Goal: Task Accomplishment & Management: Manage account settings

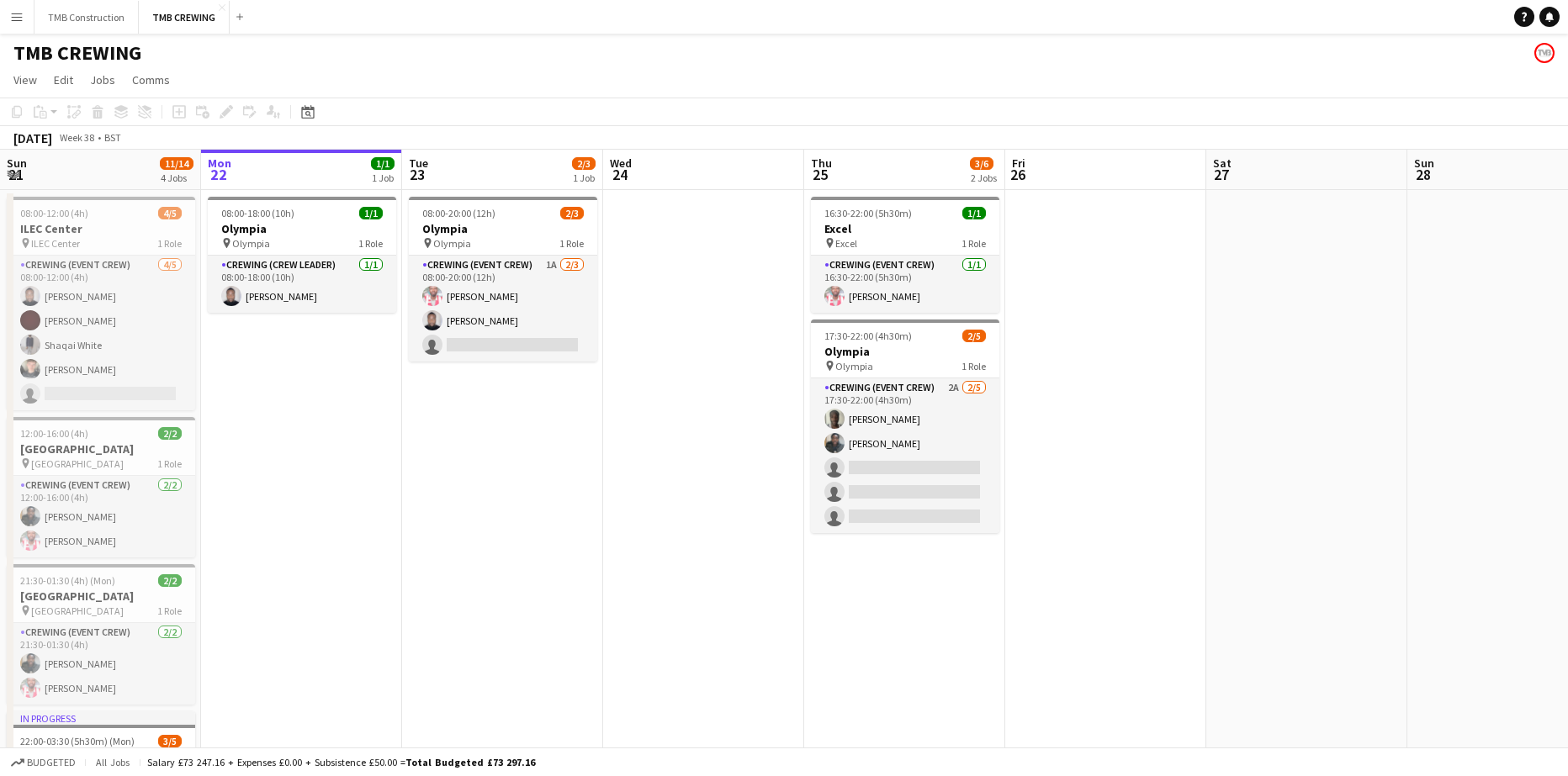
click at [498, 609] on app-date-cell "08:00-20:00 (12h) 2/3 Olympia pin Olympia 1 Role Crewing (Event Crew) 1A [DATE]…" at bounding box center [502, 584] width 201 height 787
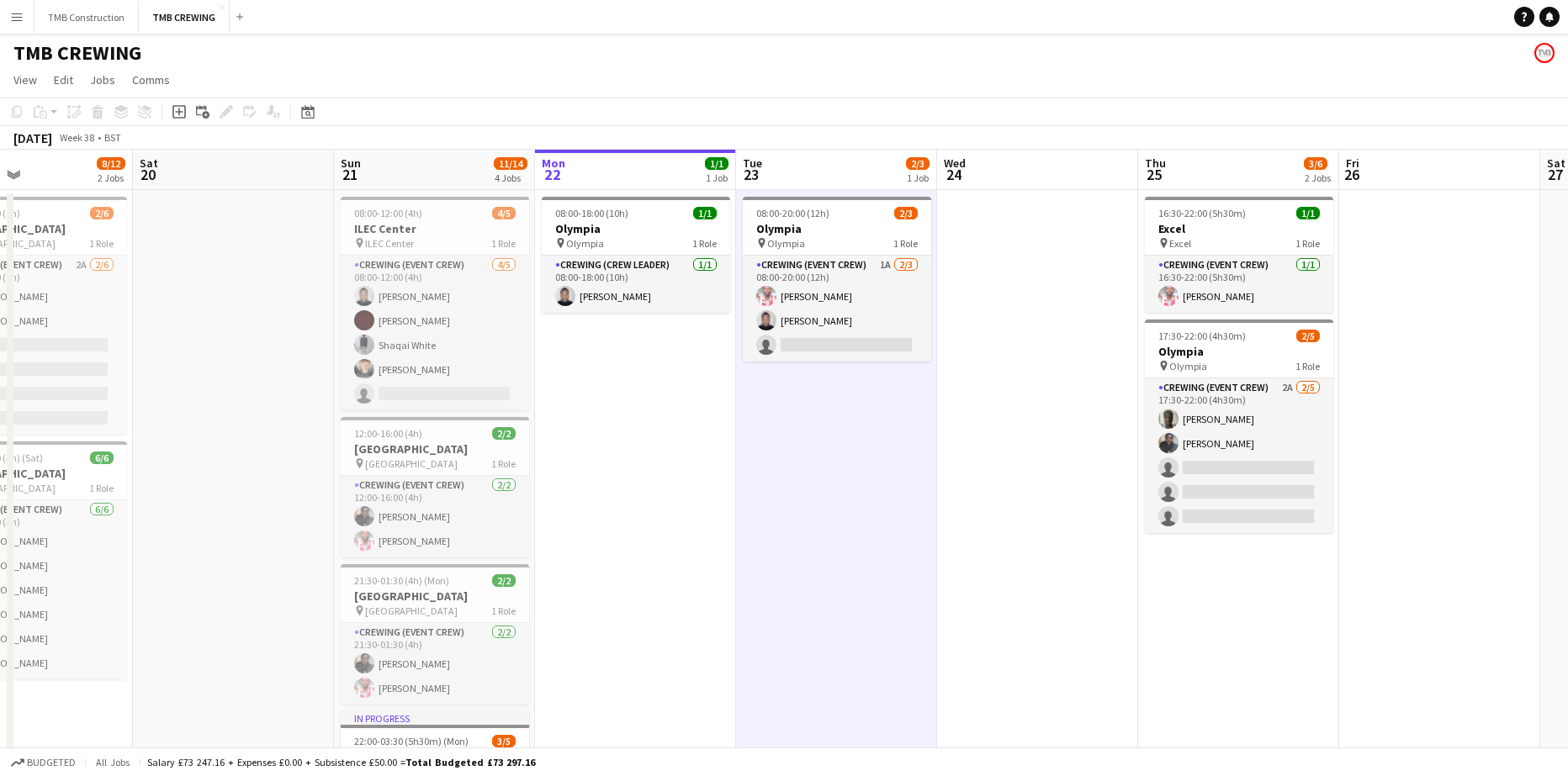
drag, startPoint x: 519, startPoint y: 564, endPoint x: 797, endPoint y: 529, distance: 280.2
click at [797, 529] on app-calendar-viewport "Wed 17 Thu 18 1/1 1 Job Fri 19 8/12 2 Jobs Sat 20 Sun 21 11/14 4 Jobs Mon 22 1/…" at bounding box center [784, 563] width 1568 height 828
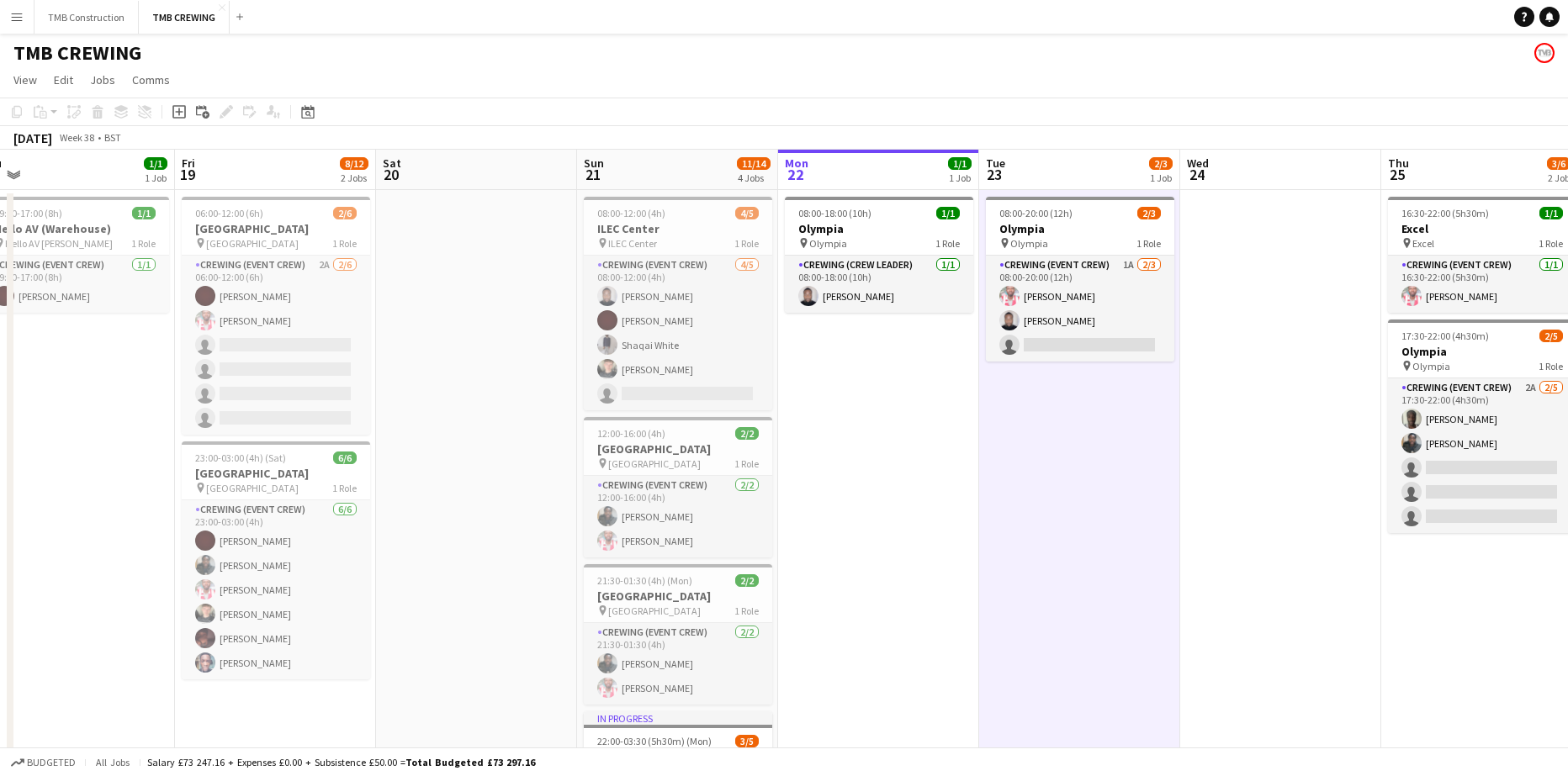
scroll to position [0, 428]
drag, startPoint x: 470, startPoint y: 491, endPoint x: 652, endPoint y: 464, distance: 184.0
click at [652, 464] on app-calendar-viewport "Tue 16 Wed 17 Thu 18 1/1 1 Job Fri 19 8/12 2 Jobs Sat 20 Sun 21 11/14 4 Jobs Mo…" at bounding box center [784, 563] width 1568 height 828
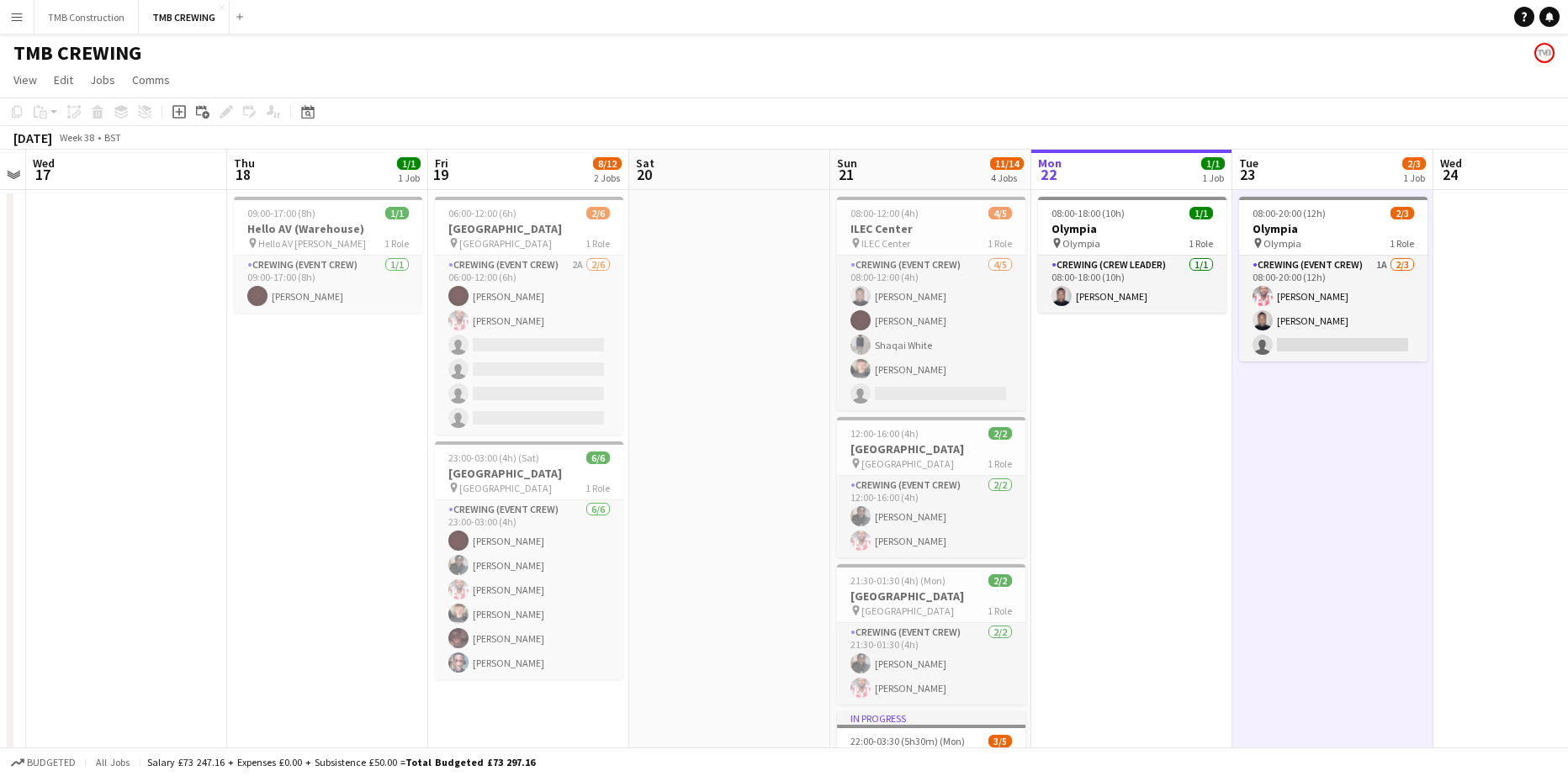
drag, startPoint x: 495, startPoint y: 468, endPoint x: 720, endPoint y: 454, distance: 225.4
click at [720, 454] on app-calendar-viewport "Mon 15 Tue 16 Wed 17 Thu 18 1/1 1 Job Fri 19 8/12 2 Jobs Sat 20 Sun 21 11/14 4 …" at bounding box center [784, 563] width 1568 height 828
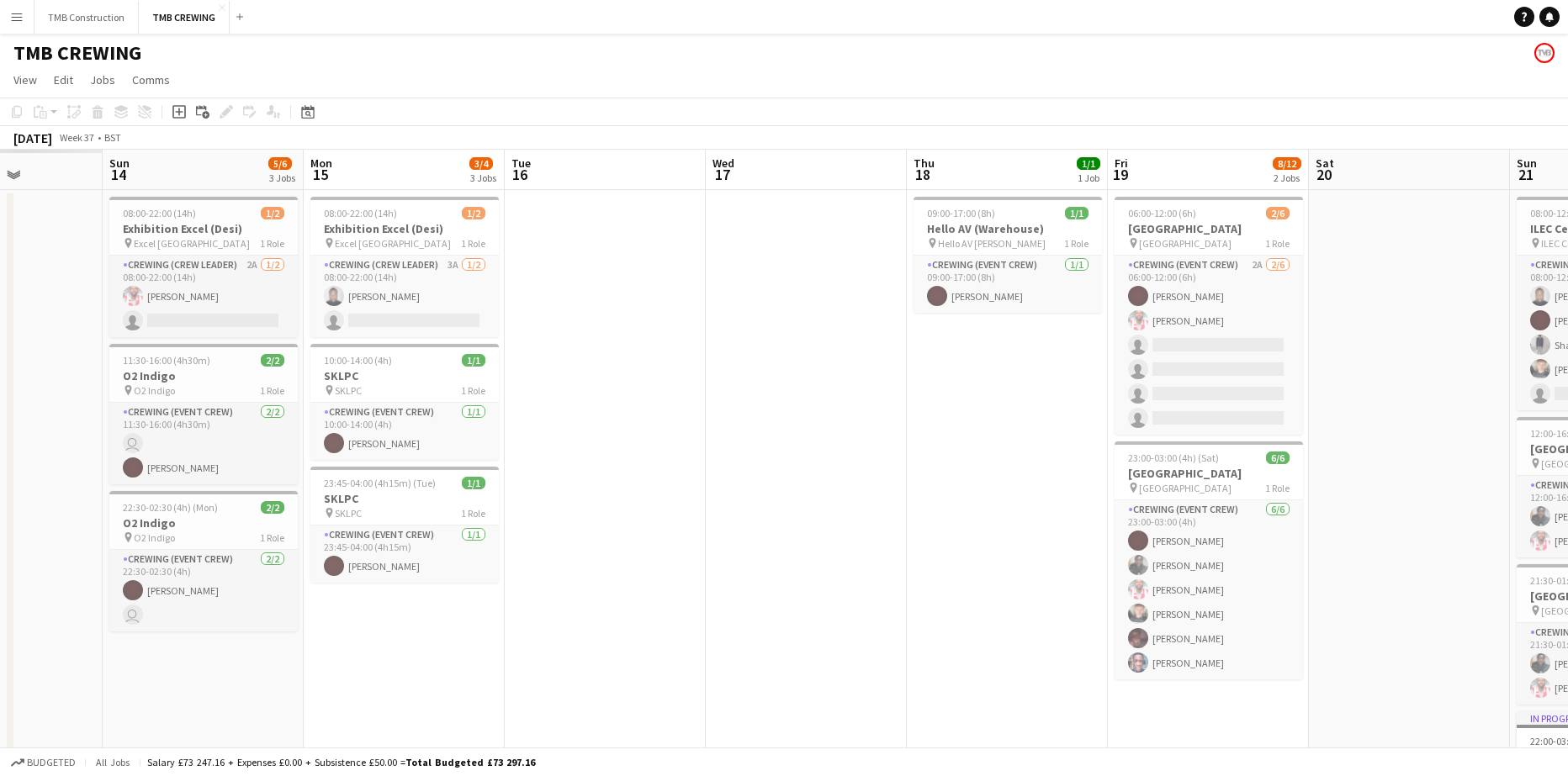
drag, startPoint x: 386, startPoint y: 447, endPoint x: 842, endPoint y: 441, distance: 456.0
click at [842, 441] on app-calendar-viewport "Fri 12 Sat 13 Sun 14 5/6 3 Jobs Mon 15 3/4 3 Jobs Tue 16 Wed 17 Thu 18 1/1 1 Jo…" at bounding box center [784, 563] width 1568 height 828
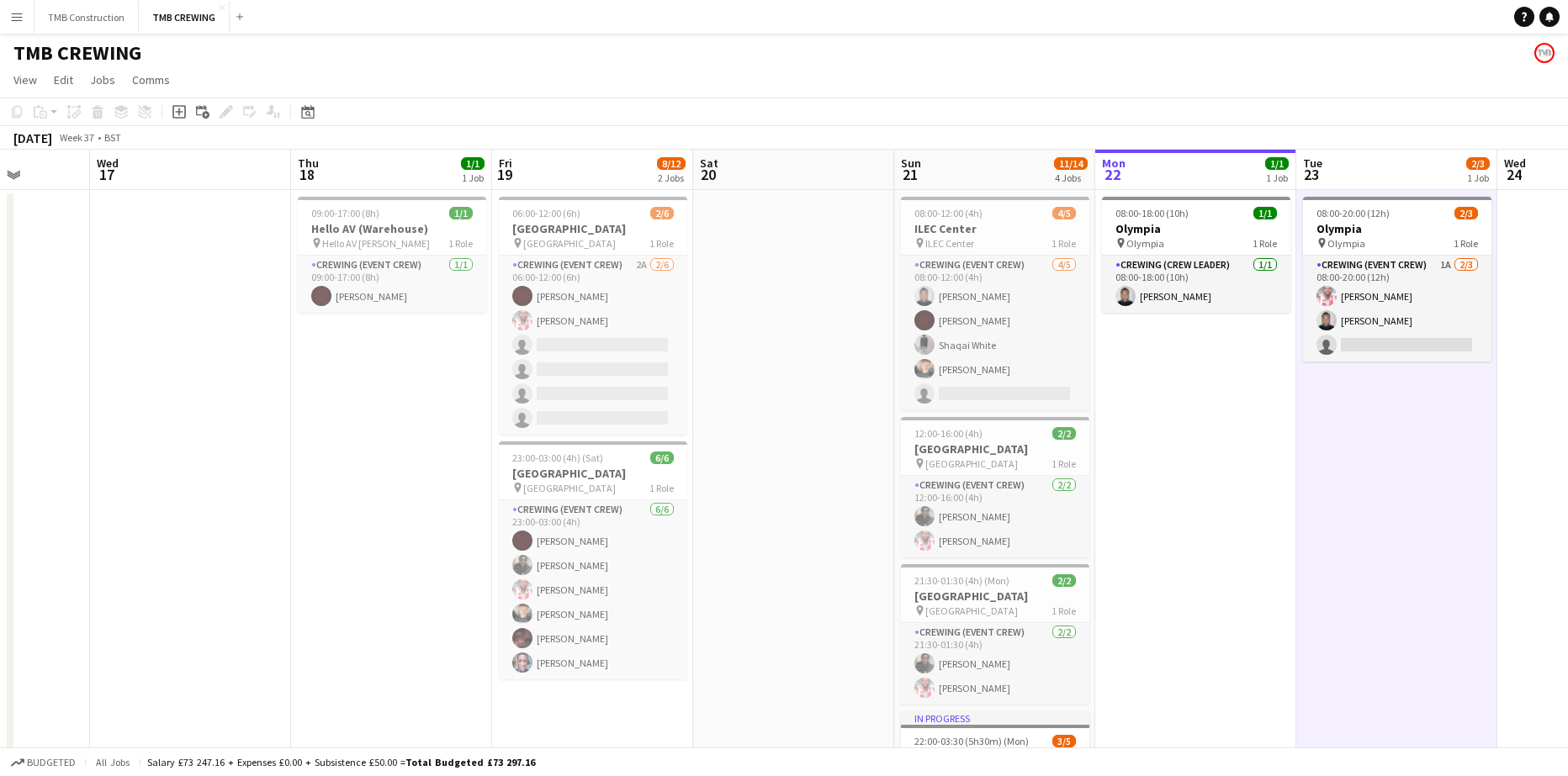
drag, startPoint x: 1185, startPoint y: 543, endPoint x: 761, endPoint y: 603, distance: 428.2
click at [766, 599] on app-calendar-viewport "Sat 13 2/3 2 Jobs Sun 14 5/6 3 Jobs Mon 15 3/4 3 Jobs Tue 16 Wed 17 Thu 18 1/1 …" at bounding box center [784, 563] width 1568 height 828
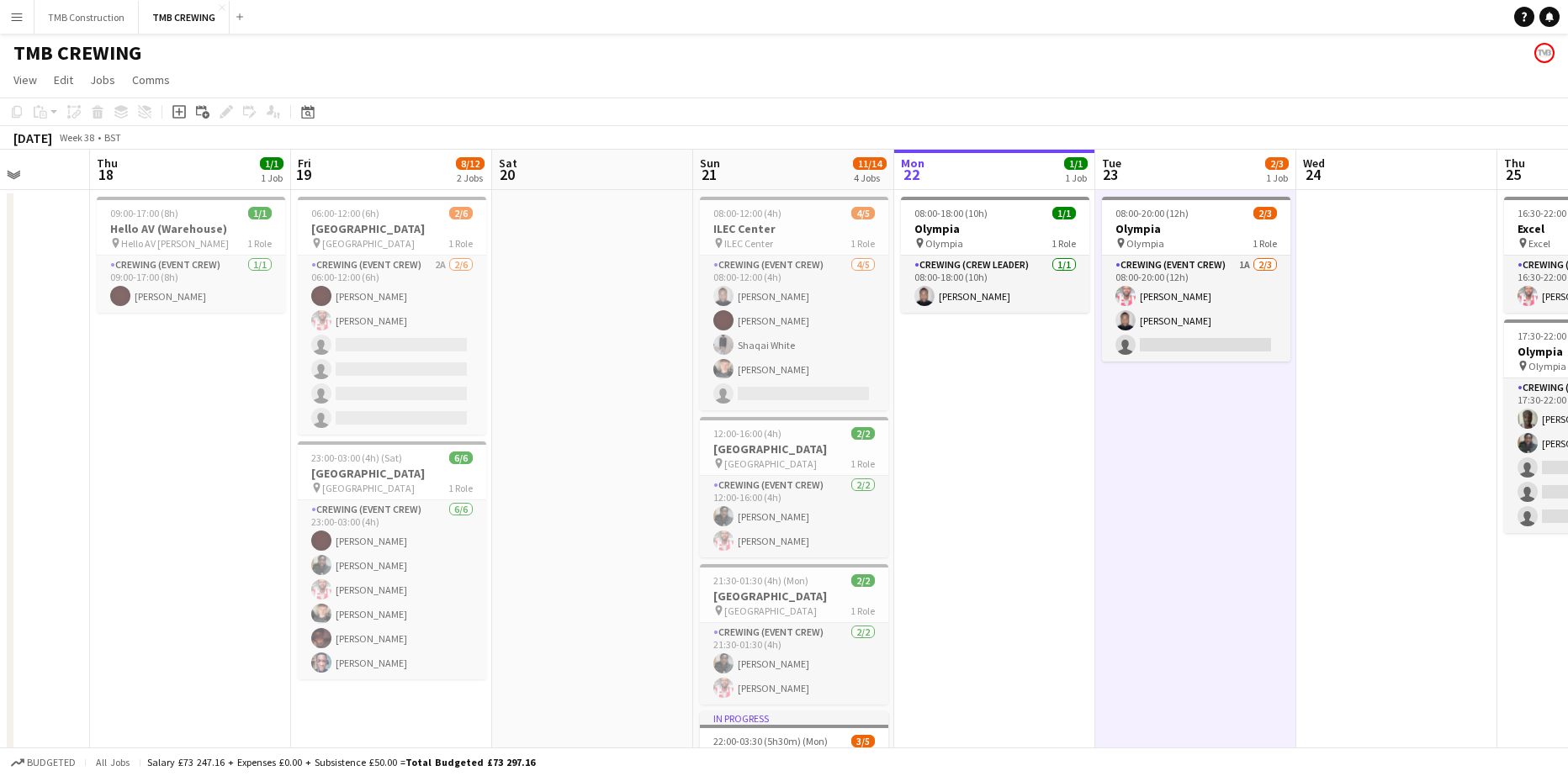
scroll to position [0, 529]
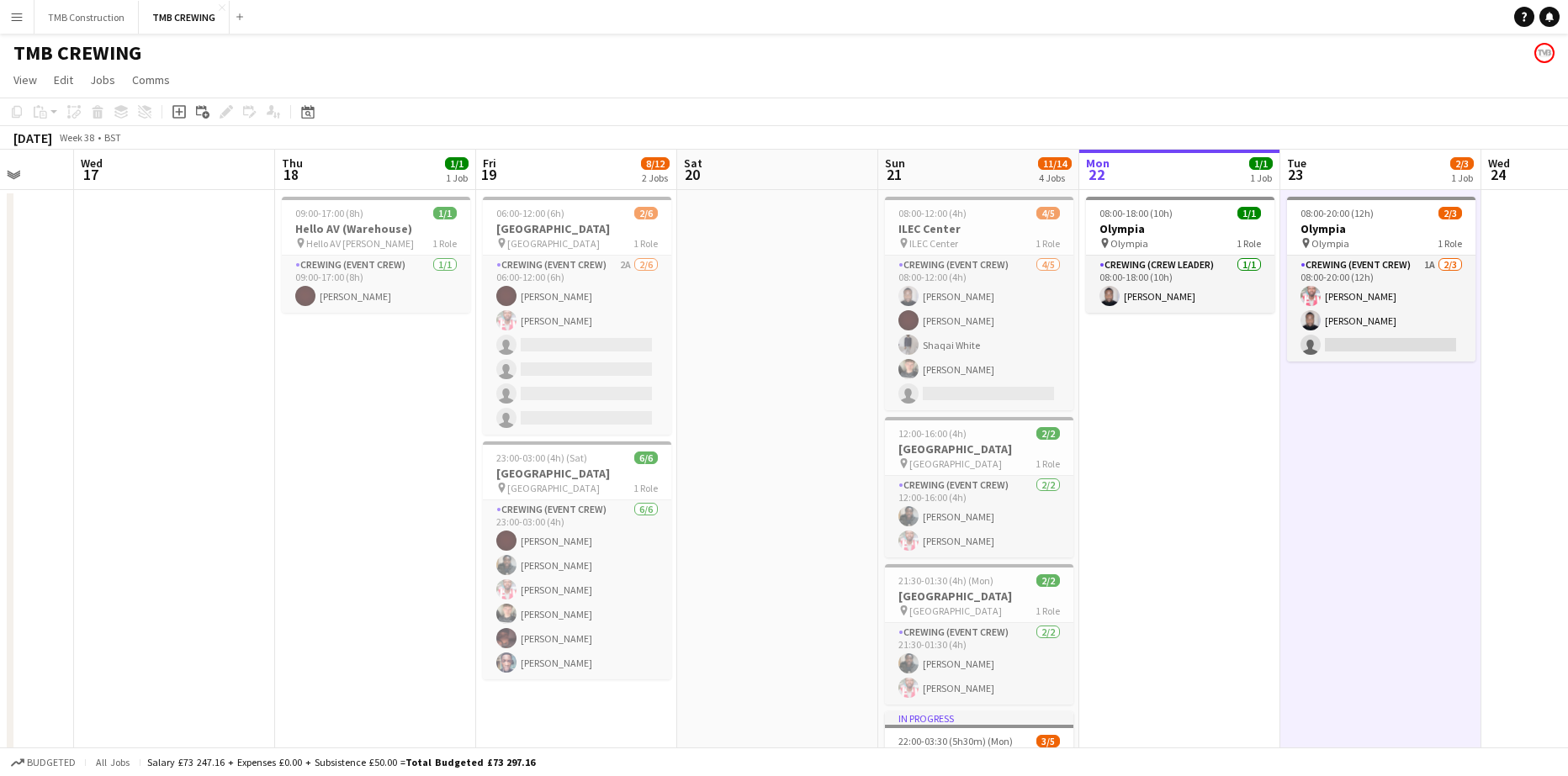
click at [769, 229] on app-date-cell at bounding box center [778, 584] width 201 height 787
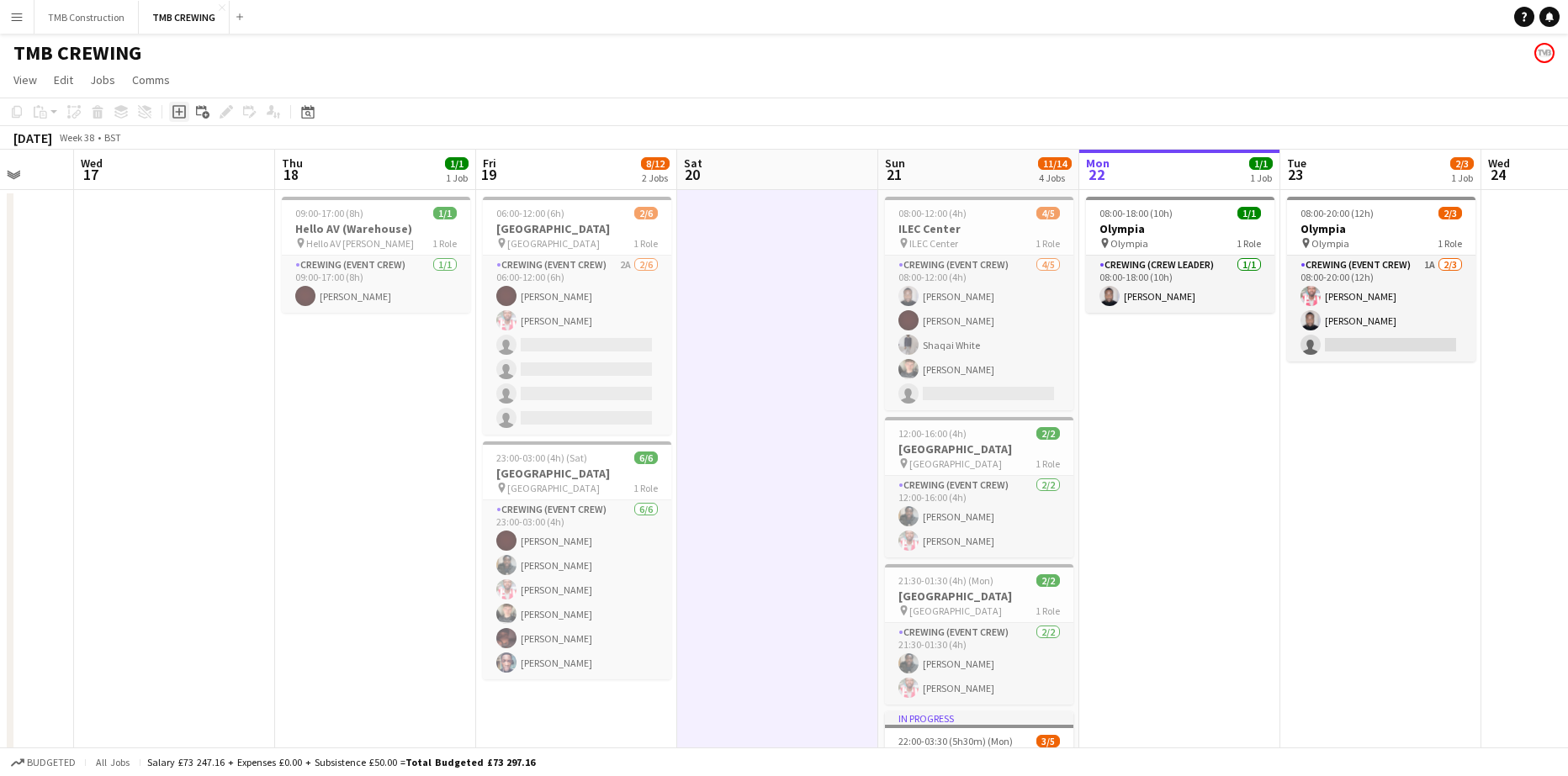
click at [183, 114] on icon "Add job" at bounding box center [179, 112] width 13 height 13
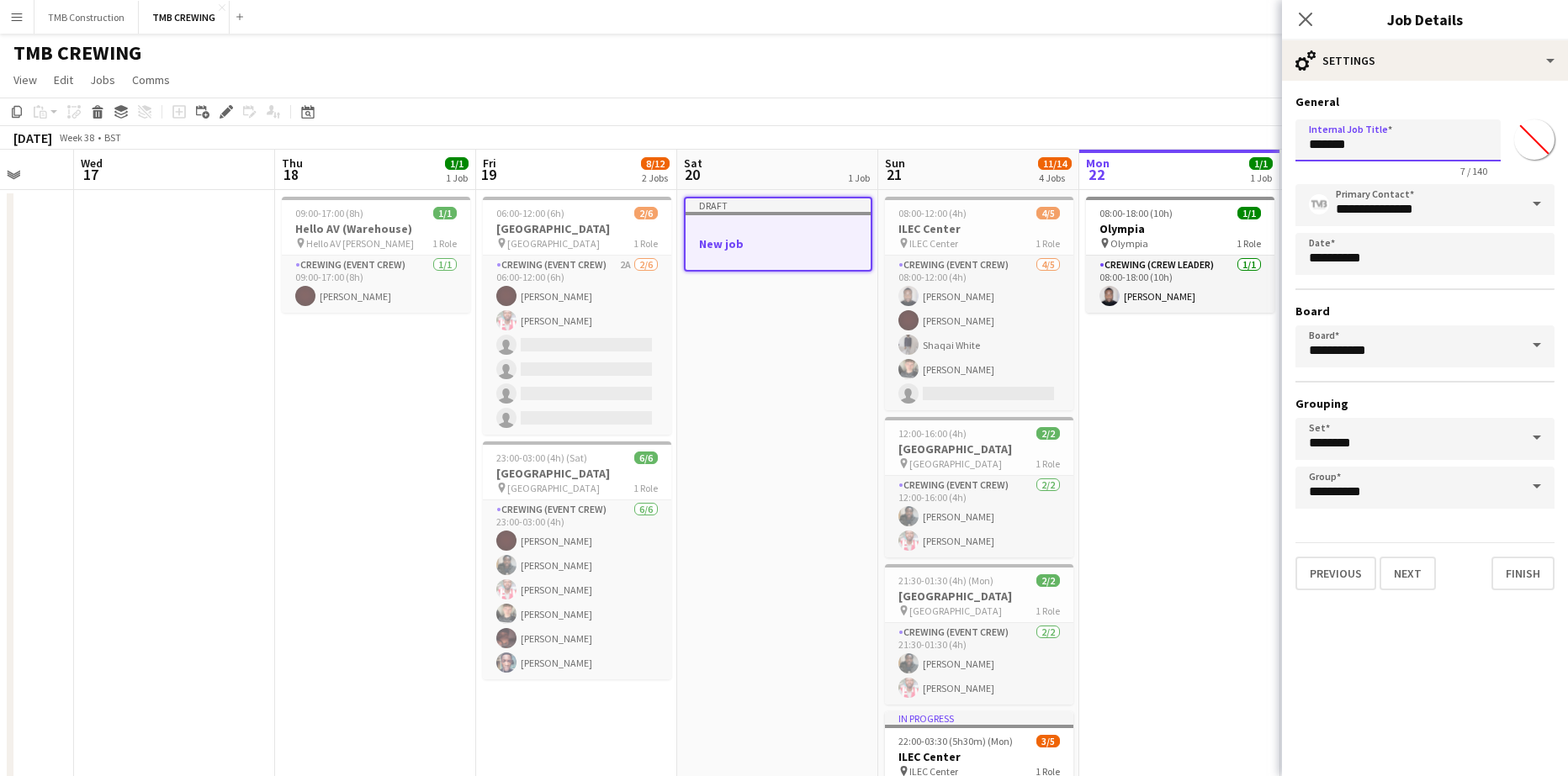
drag, startPoint x: 1376, startPoint y: 143, endPoint x: 1209, endPoint y: 115, distance: 169.3
click at [1209, 115] on body "Menu Boards Boards Boards All jobs Status Workforce Workforce My Workforce Recr…" at bounding box center [784, 502] width 1568 height 1006
drag, startPoint x: 1348, startPoint y: 148, endPoint x: 1248, endPoint y: 134, distance: 101.0
click at [1249, 140] on body "Menu Boards Boards Boards All jobs Status Workforce Workforce My Workforce Recr…" at bounding box center [784, 502] width 1568 height 1006
type input "*****"
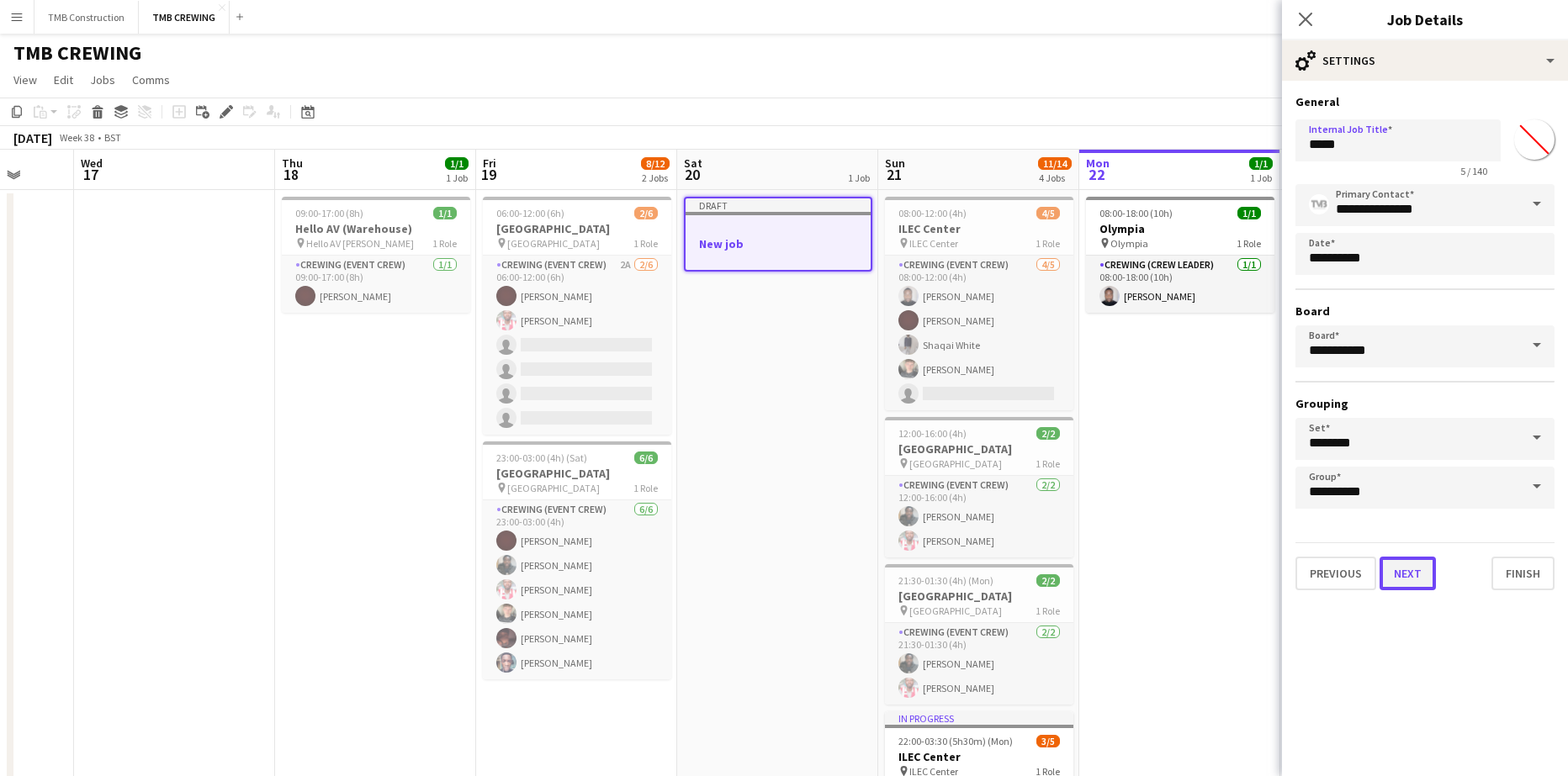
click at [1408, 571] on button "Next" at bounding box center [1407, 573] width 56 height 33
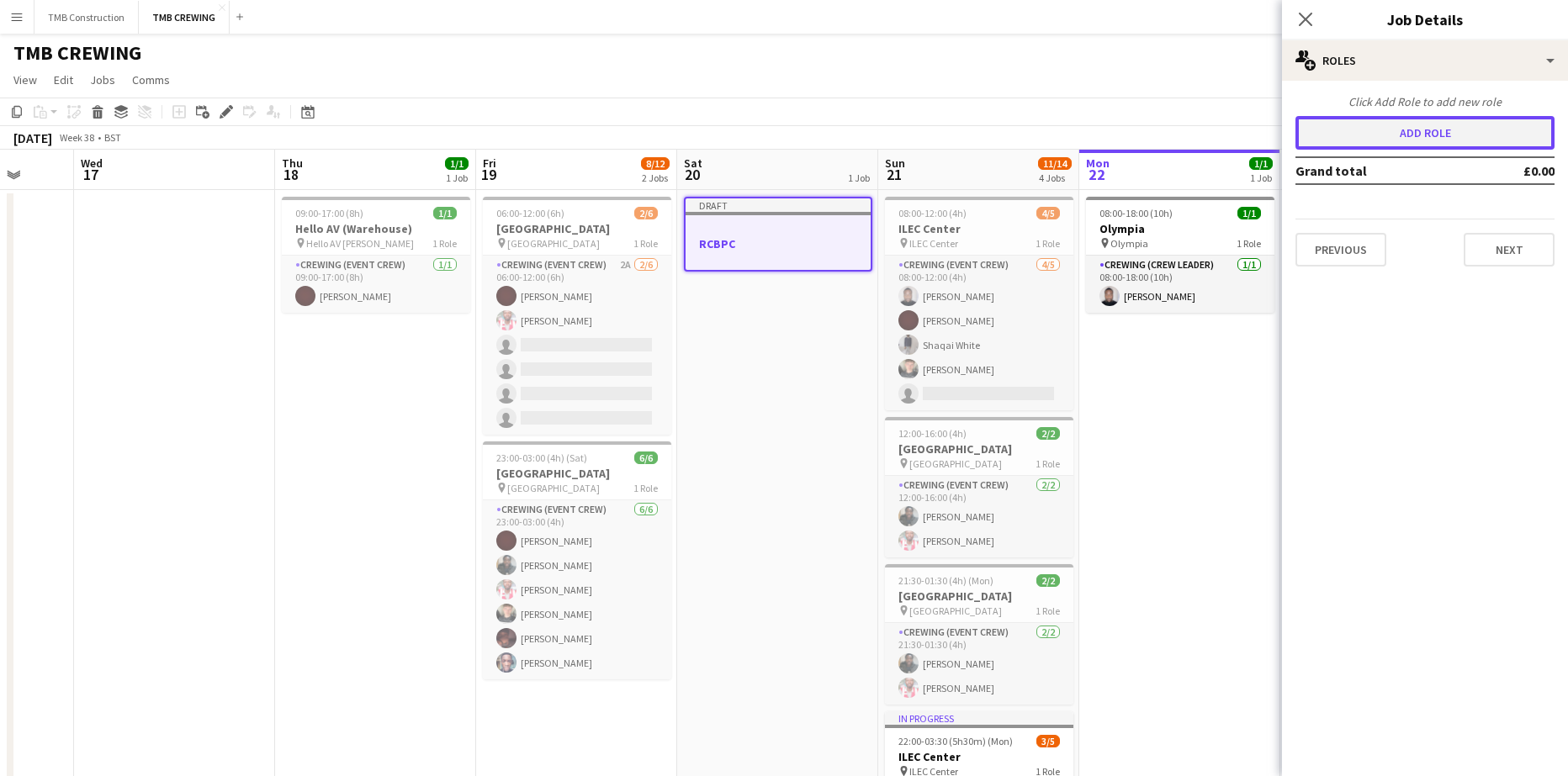
click at [1389, 148] on button "Add role" at bounding box center [1424, 132] width 259 height 33
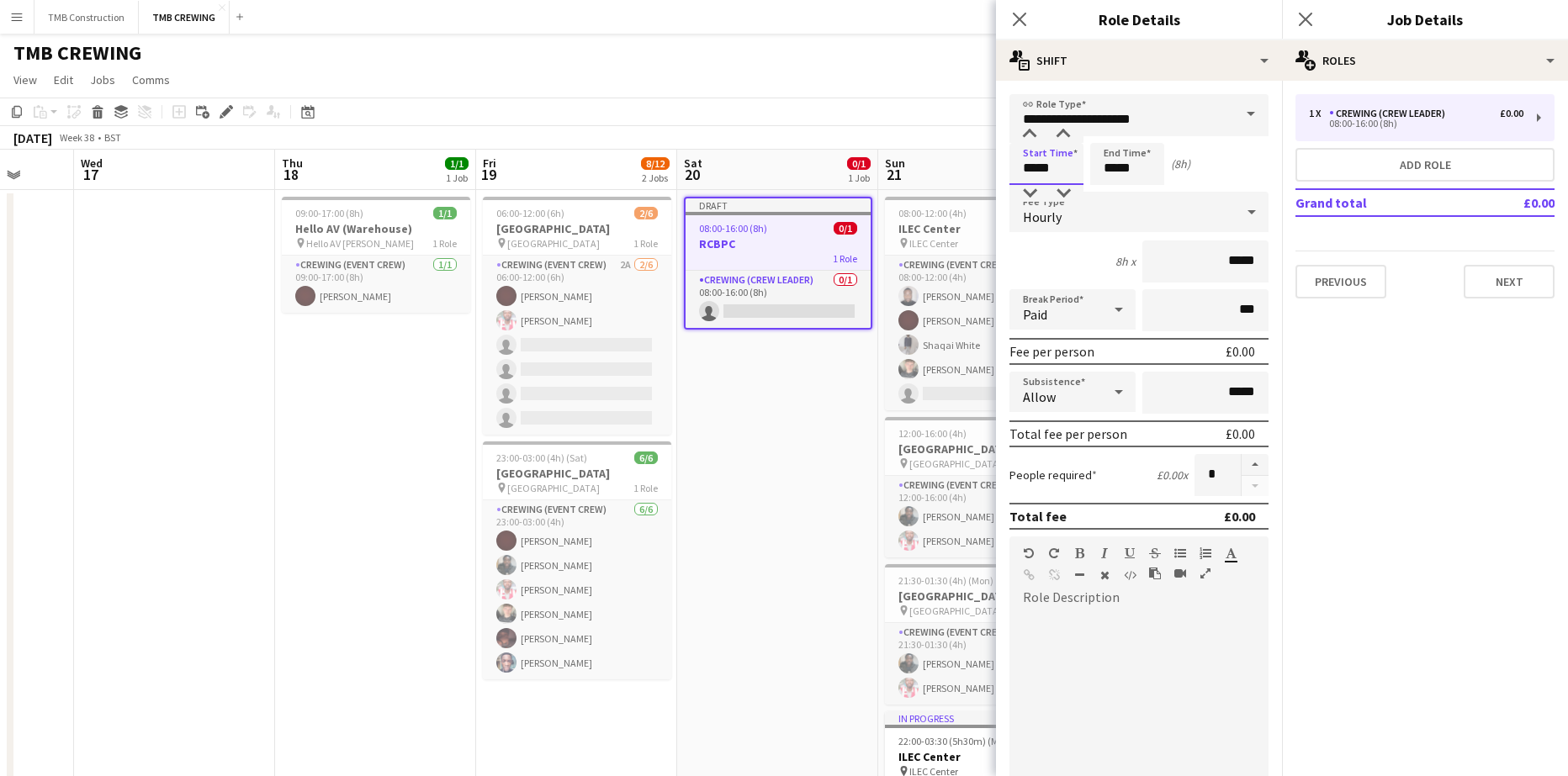
click at [1051, 167] on input "*****" at bounding box center [1046, 164] width 74 height 42
click at [1030, 140] on div at bounding box center [1028, 135] width 33 height 17
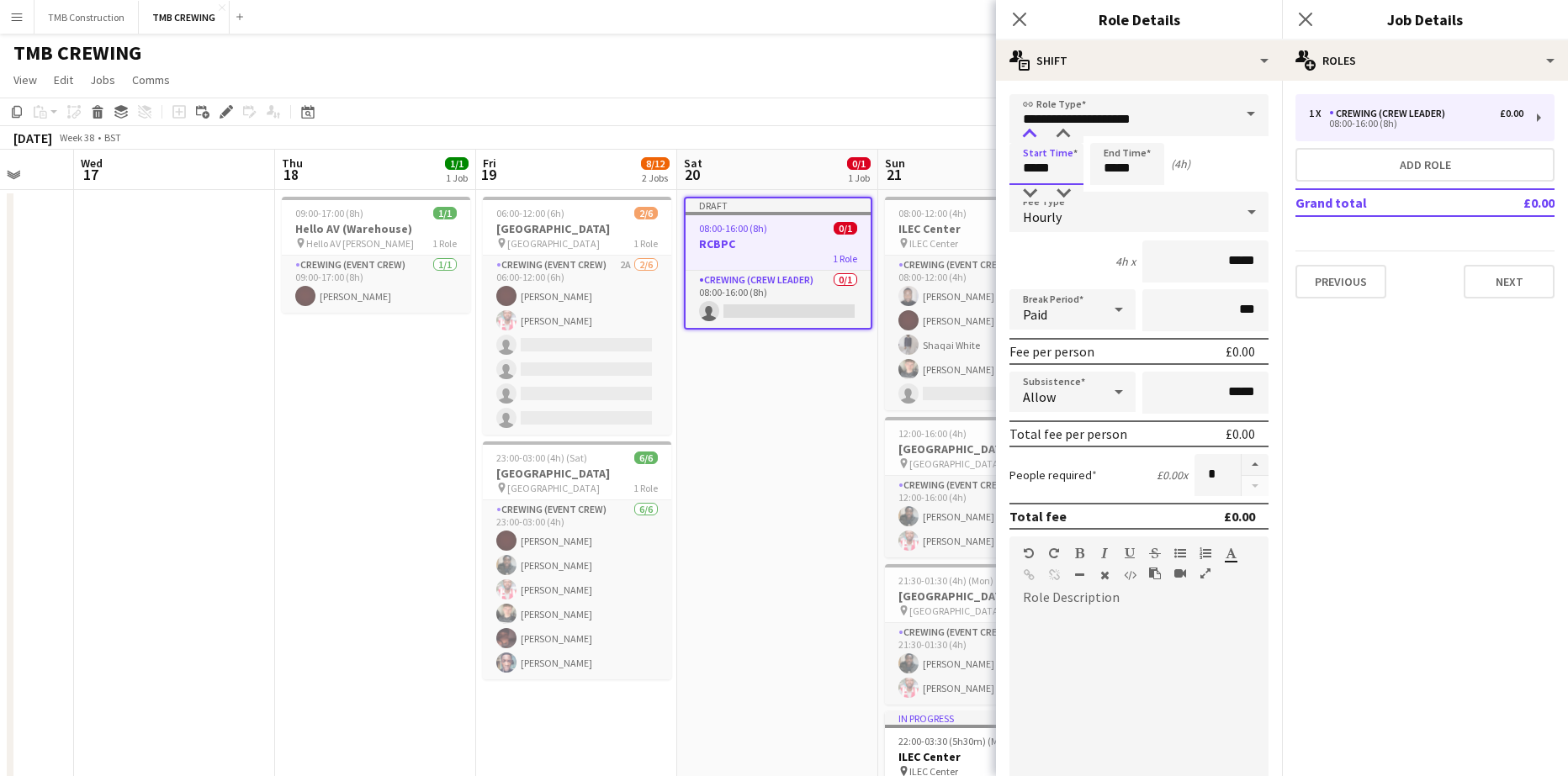
type input "*****"
click at [1030, 140] on div at bounding box center [1028, 135] width 33 height 17
click at [1143, 177] on input "*****" at bounding box center [1126, 164] width 74 height 42
click at [1116, 133] on div at bounding box center [1110, 135] width 33 height 17
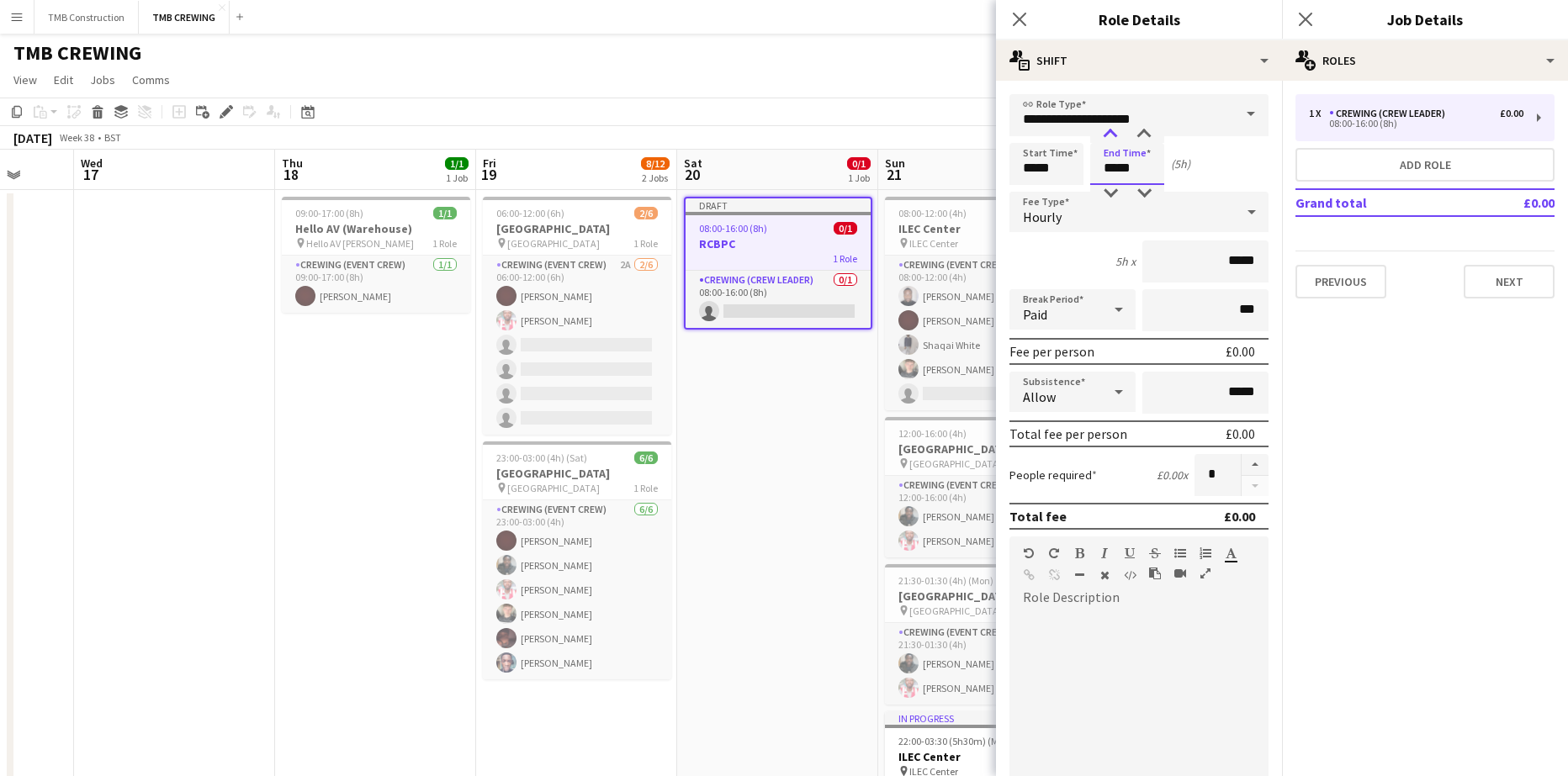
type input "*****"
click at [1116, 133] on div at bounding box center [1110, 135] width 33 height 17
click at [1188, 129] on input "**********" at bounding box center [1138, 115] width 259 height 42
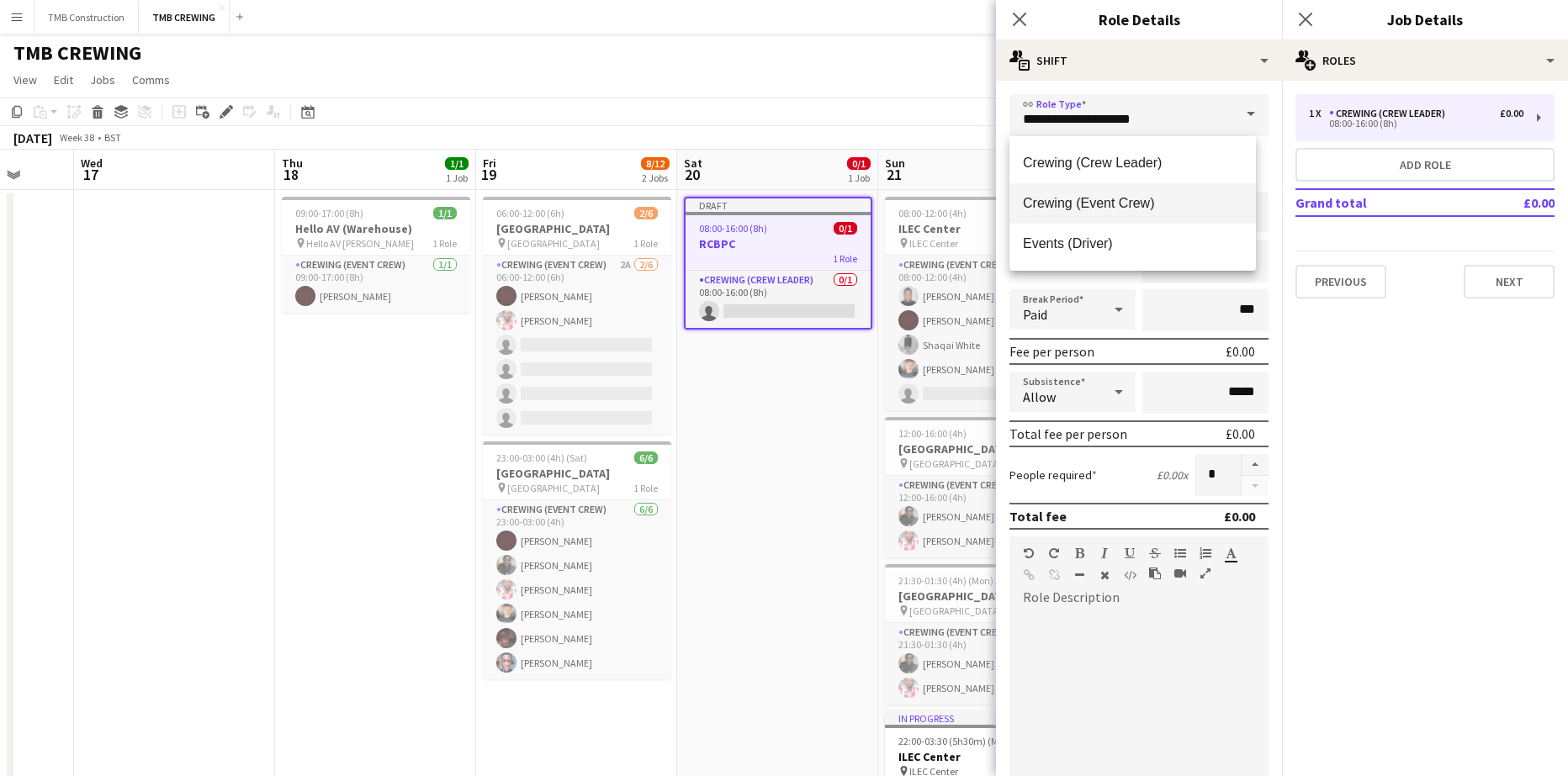
click at [1150, 191] on mat-option "Crewing (Event Crew)" at bounding box center [1133, 204] width 247 height 40
type input "**********"
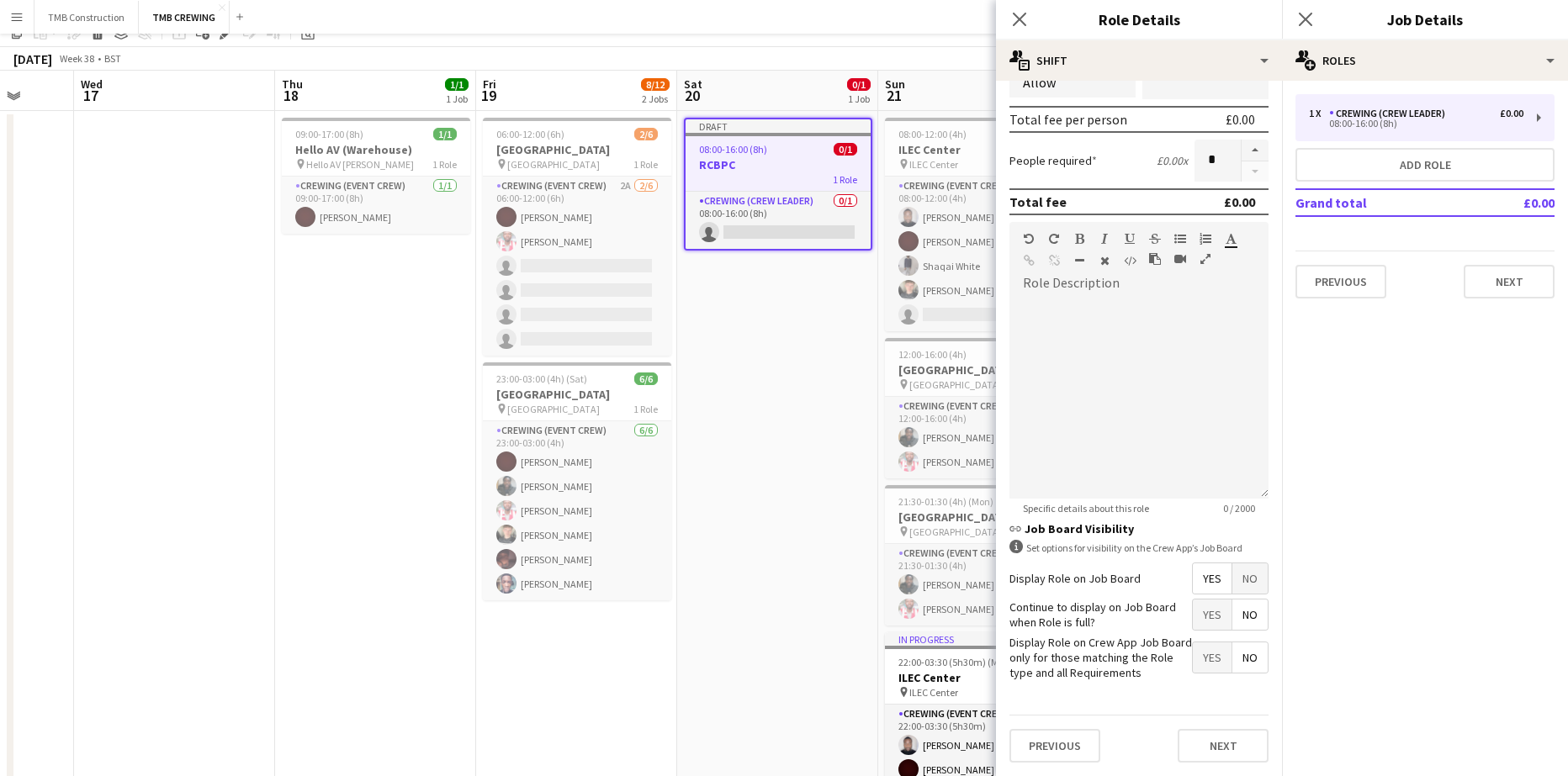
scroll to position [84, 0]
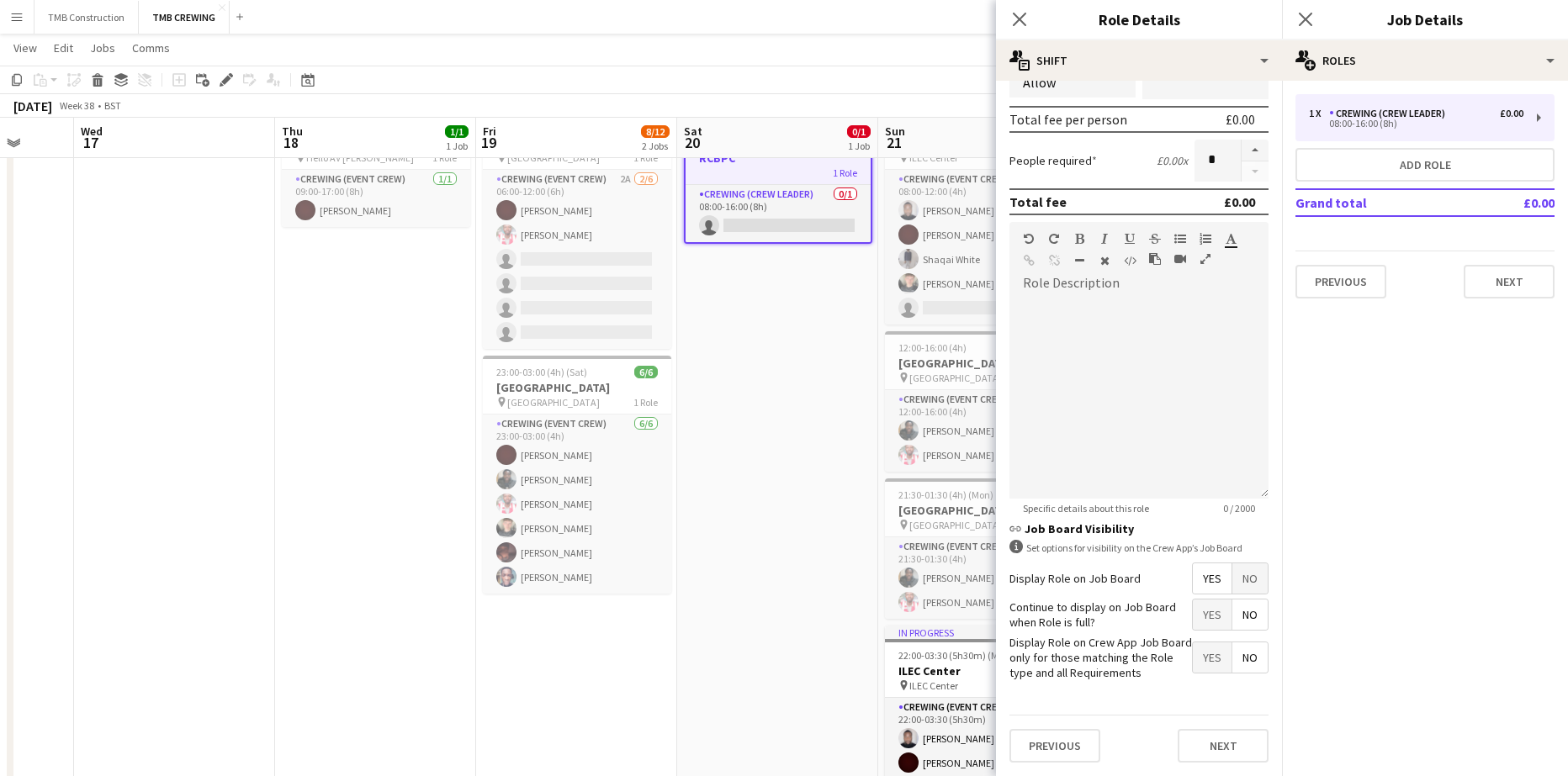
drag, startPoint x: 1208, startPoint y: 617, endPoint x: 1193, endPoint y: 614, distance: 15.3
click at [1193, 610] on span "Yes" at bounding box center [1212, 615] width 38 height 31
drag, startPoint x: 1213, startPoint y: 743, endPoint x: 1227, endPoint y: 727, distance: 21.3
click at [1214, 743] on button "Next" at bounding box center [1223, 745] width 91 height 33
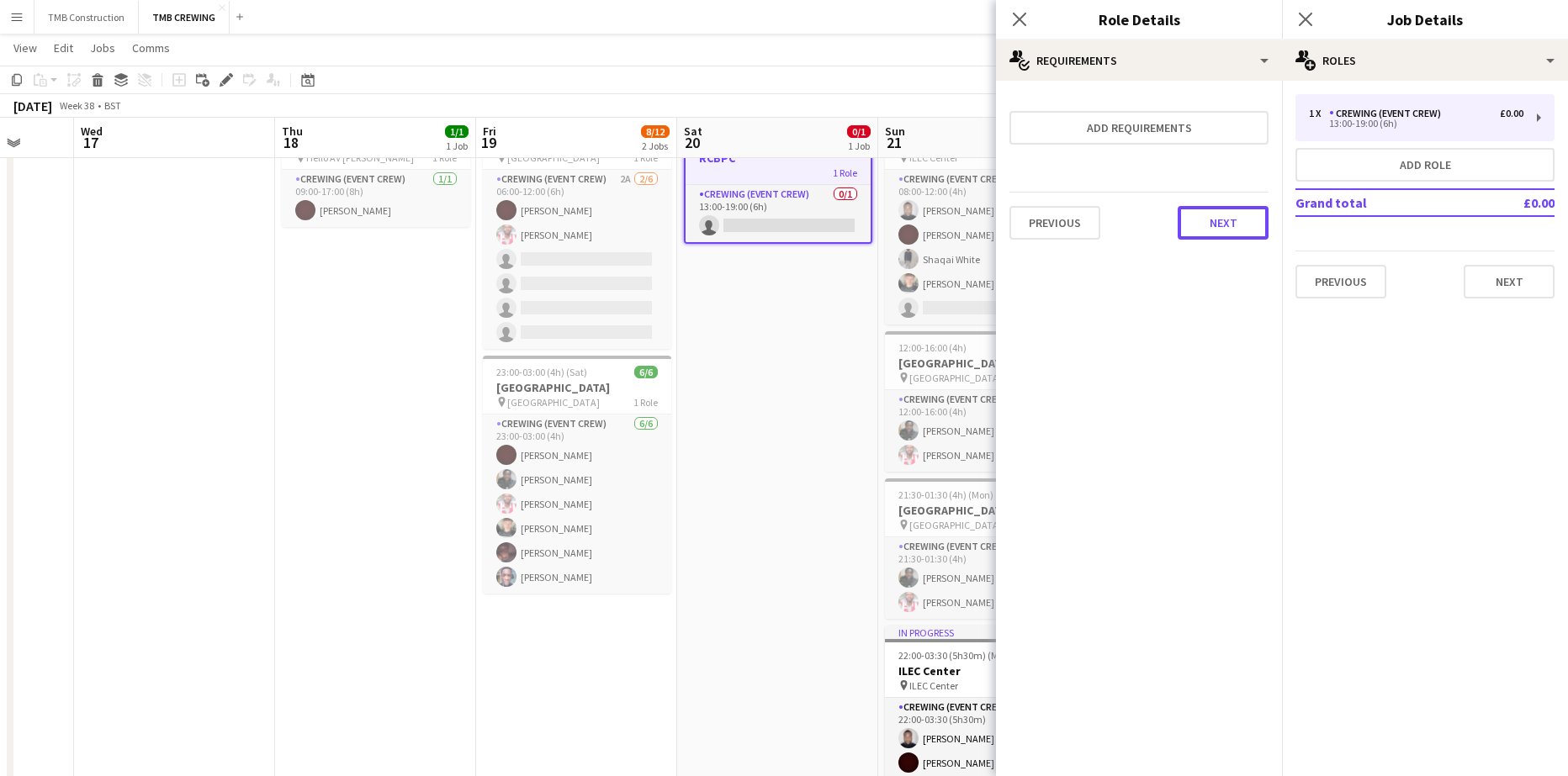
click at [1204, 219] on button "Next" at bounding box center [1223, 222] width 91 height 33
drag, startPoint x: 1242, startPoint y: 236, endPoint x: 1360, endPoint y: 286, distance: 128.2
click at [1243, 237] on button "Finish" at bounding box center [1237, 225] width 63 height 33
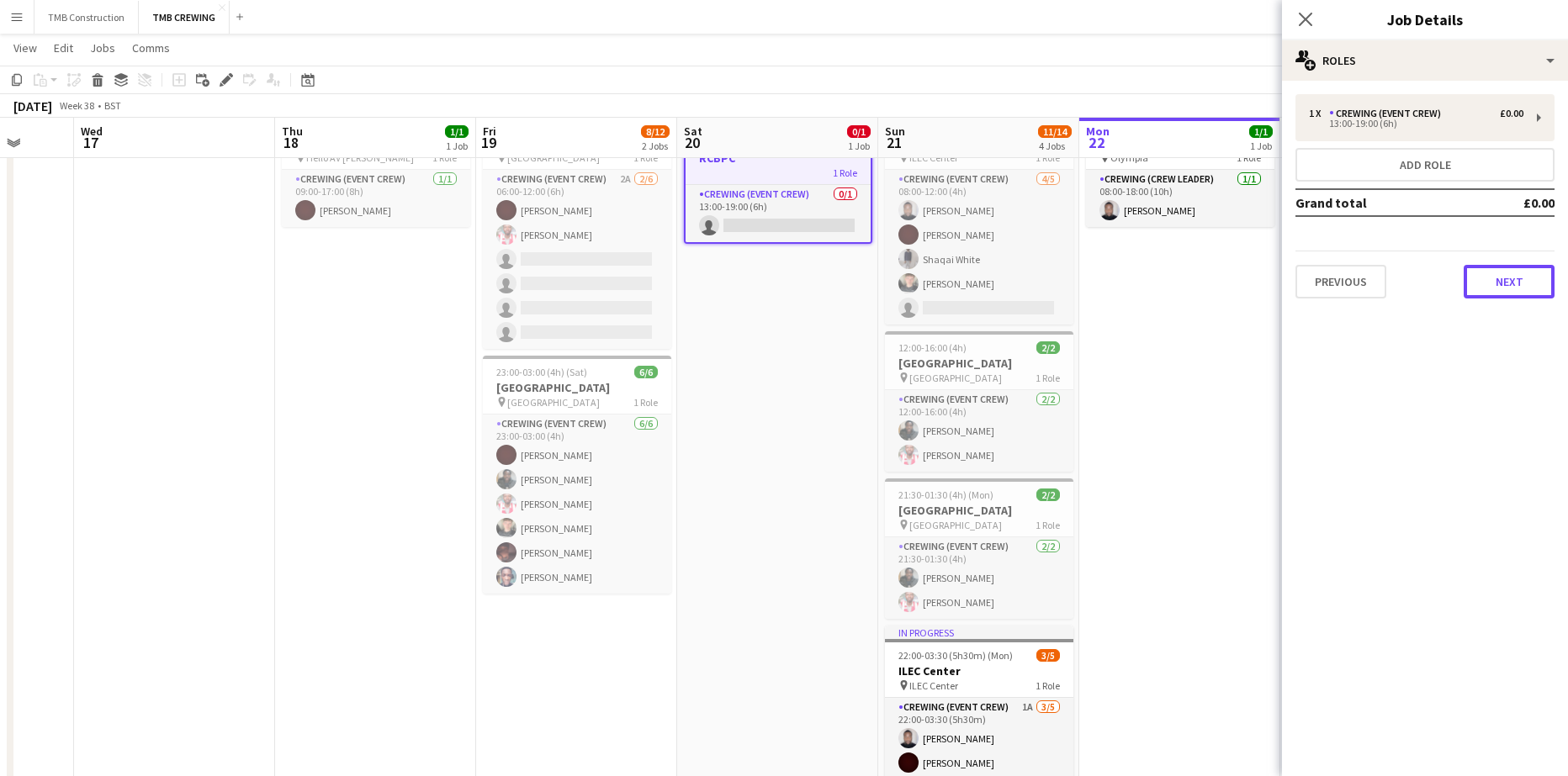
drag, startPoint x: 1518, startPoint y: 286, endPoint x: 1534, endPoint y: 289, distance: 16.3
click at [1519, 286] on button "Next" at bounding box center [1509, 281] width 91 height 33
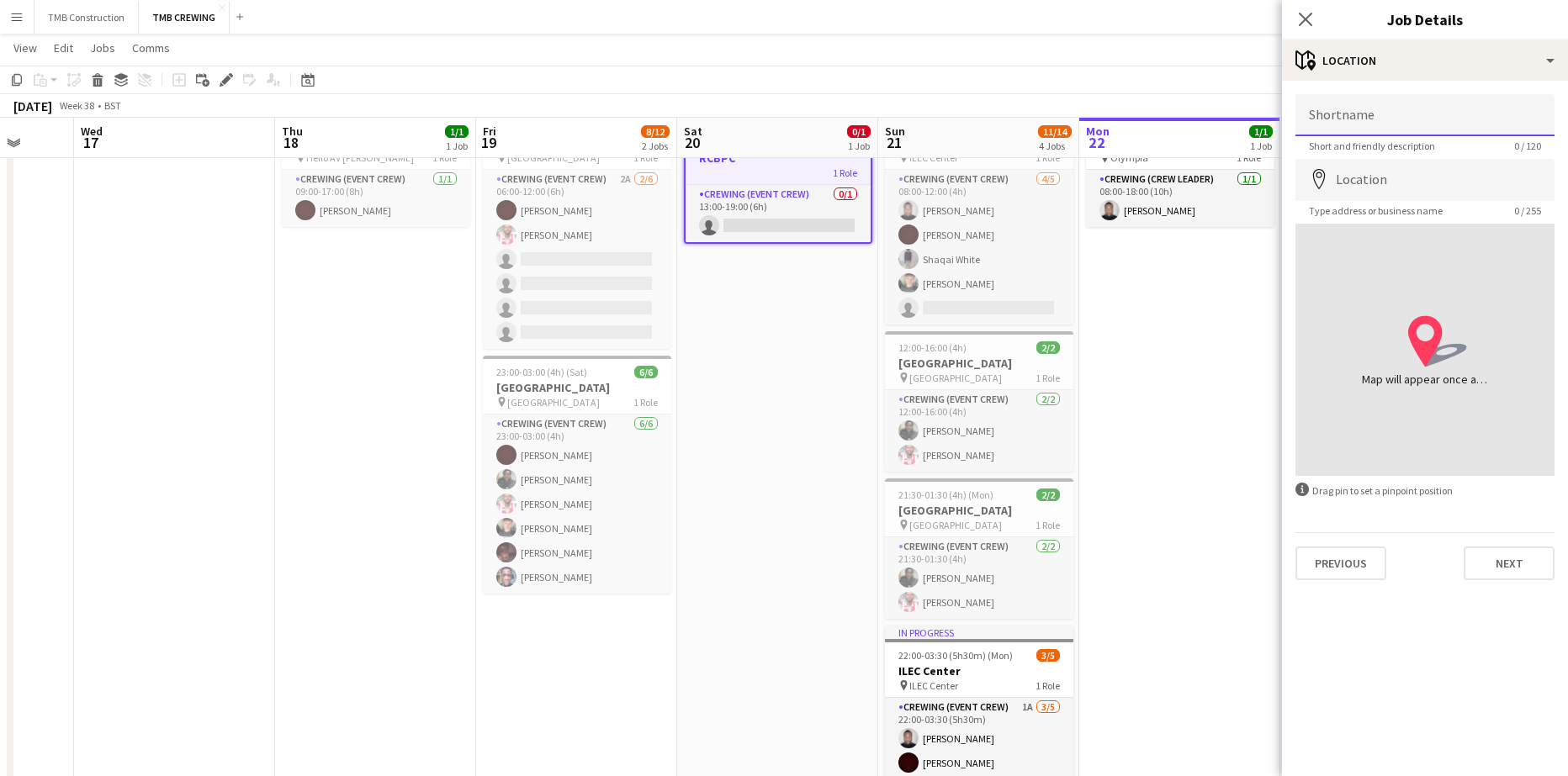
click at [1393, 116] on input "Shortname" at bounding box center [1424, 115] width 259 height 42
type input "*****"
click at [1395, 184] on input "Location" at bounding box center [1424, 180] width 259 height 42
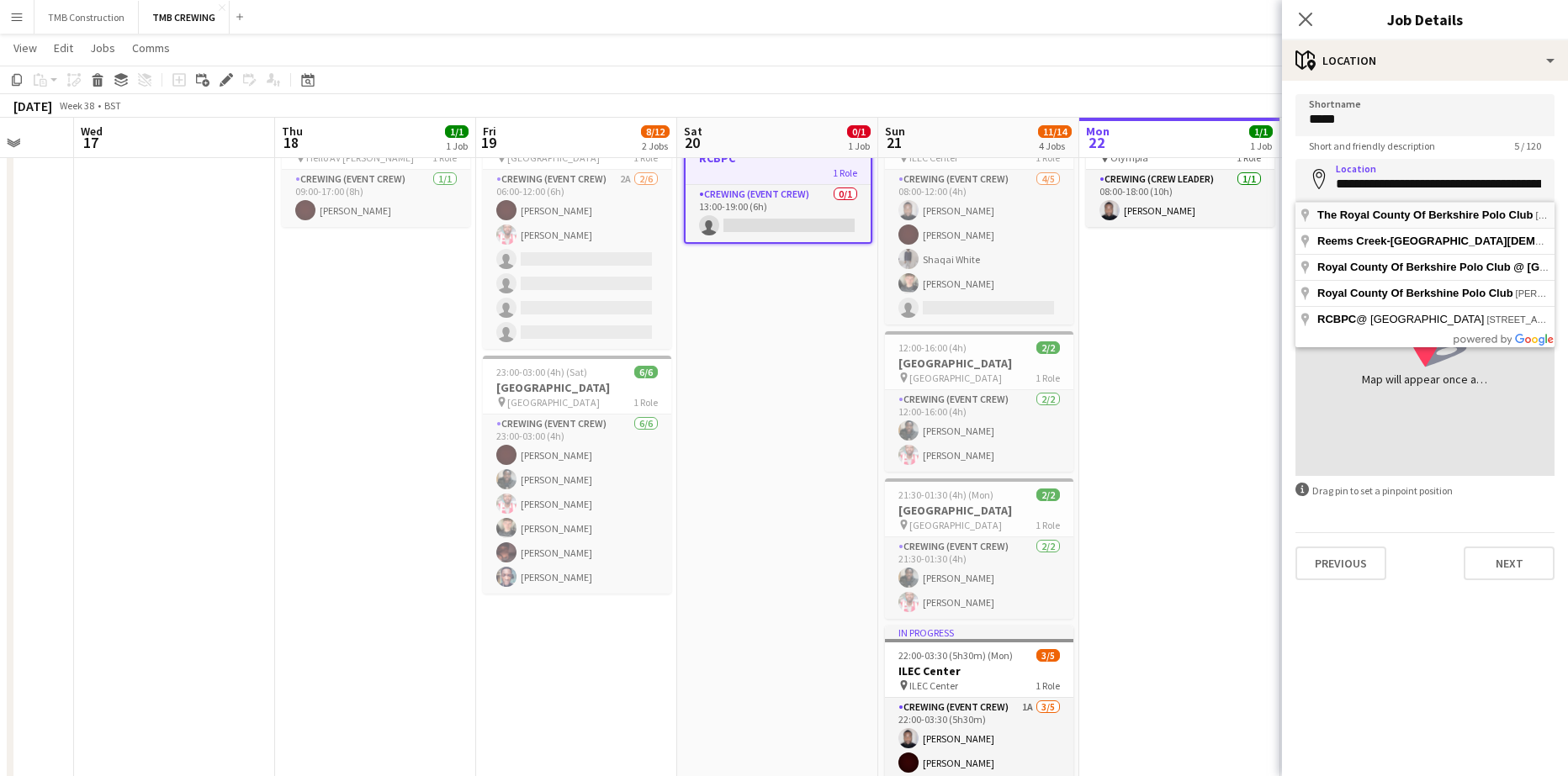
type input "**********"
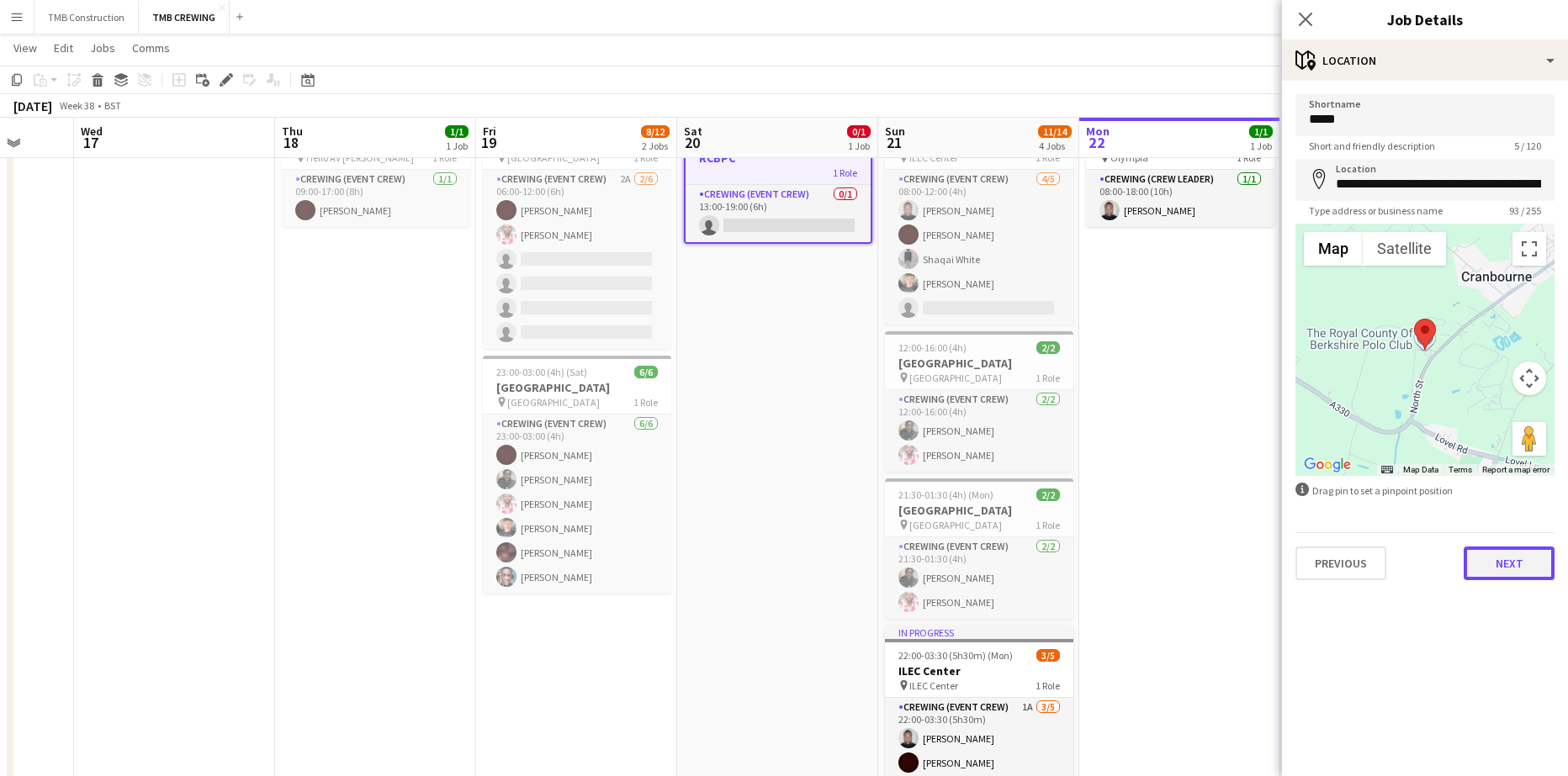
click at [1484, 567] on button "Next" at bounding box center [1509, 563] width 91 height 33
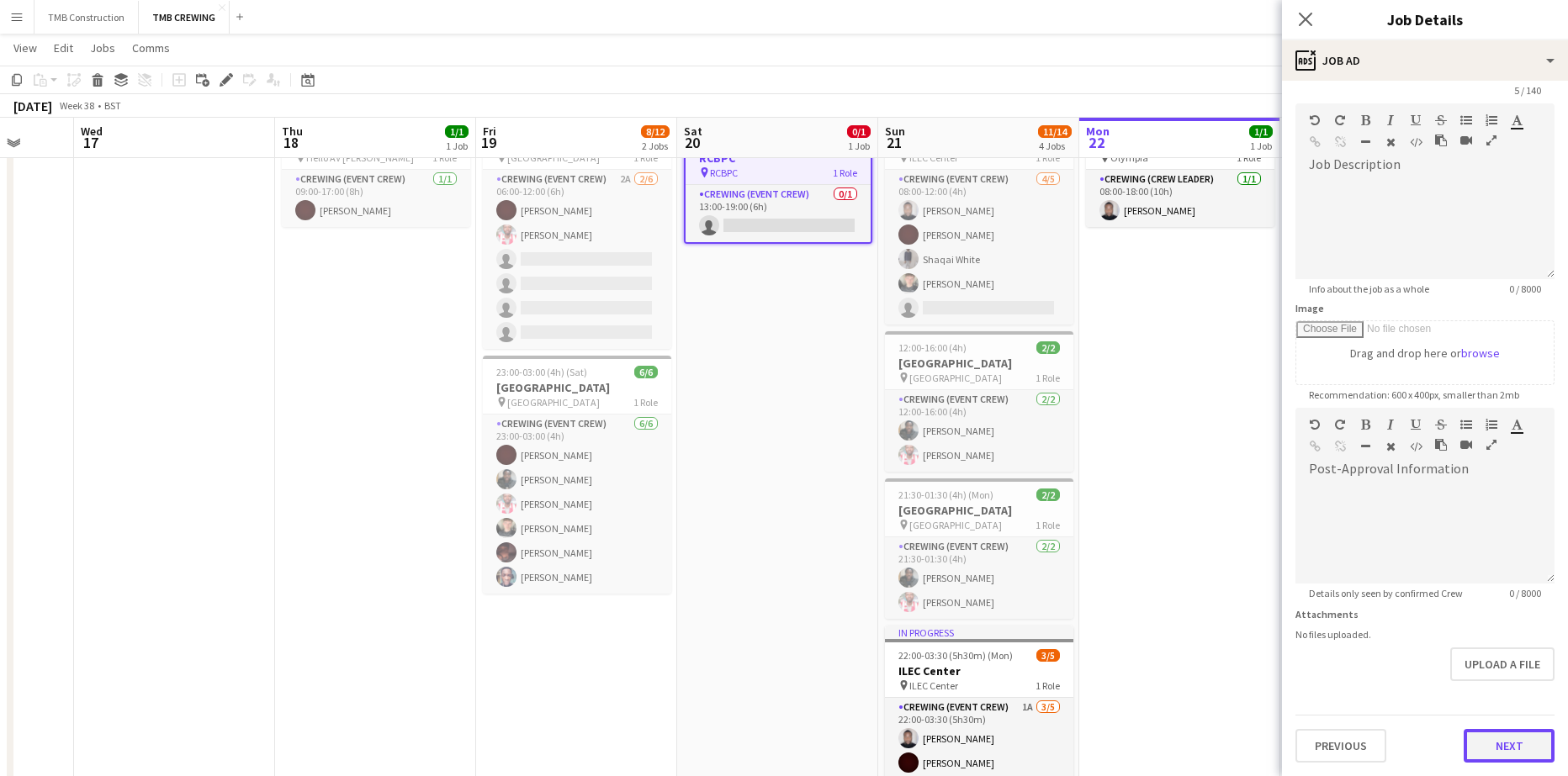
click at [1513, 697] on form "Headline ***** 5 / 140 Job Description default Heading 1 Heading 2 Heading 3 He…" at bounding box center [1424, 400] width 286 height 724
click at [1490, 752] on button "Next" at bounding box center [1509, 745] width 91 height 33
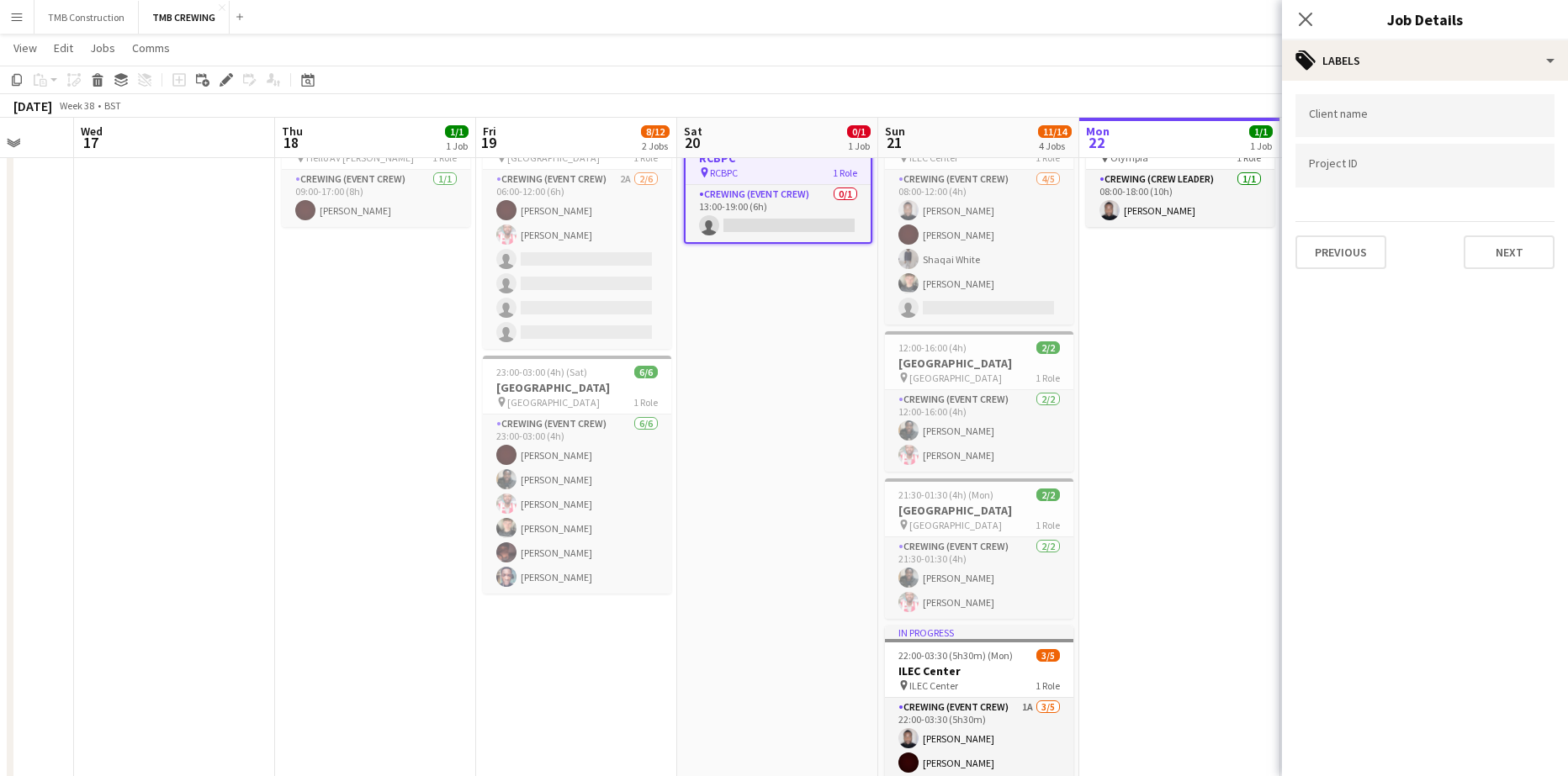
scroll to position [0, 0]
click at [1431, 124] on div at bounding box center [1424, 115] width 259 height 43
type input "****"
click at [1405, 157] on div "Hello AV" at bounding box center [1424, 167] width 259 height 40
click at [1508, 277] on div "Client name ******** Project ID Previous Next" at bounding box center [1424, 181] width 286 height 202
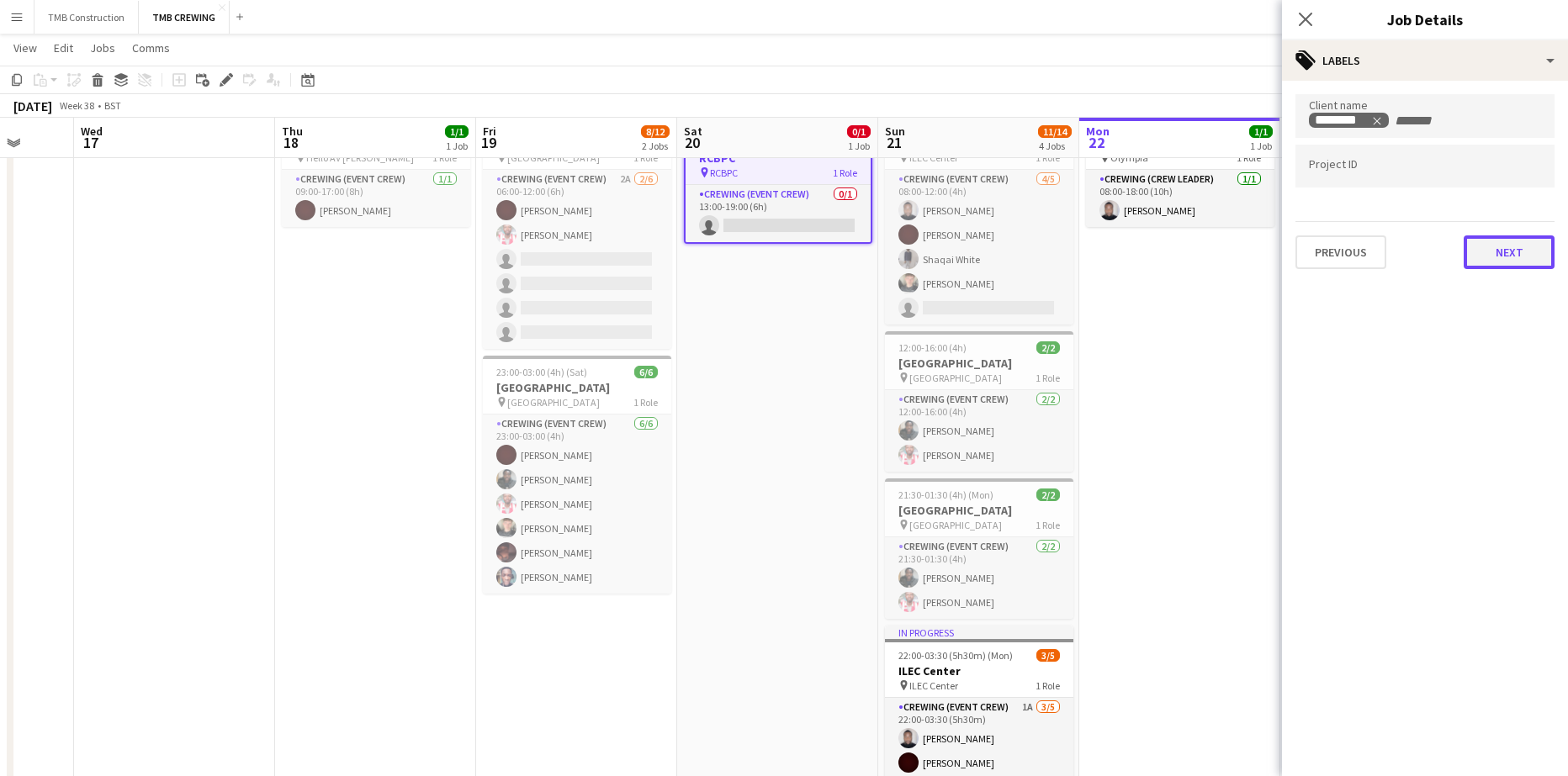
click at [1510, 254] on button "Next" at bounding box center [1509, 252] width 91 height 33
type input "*******"
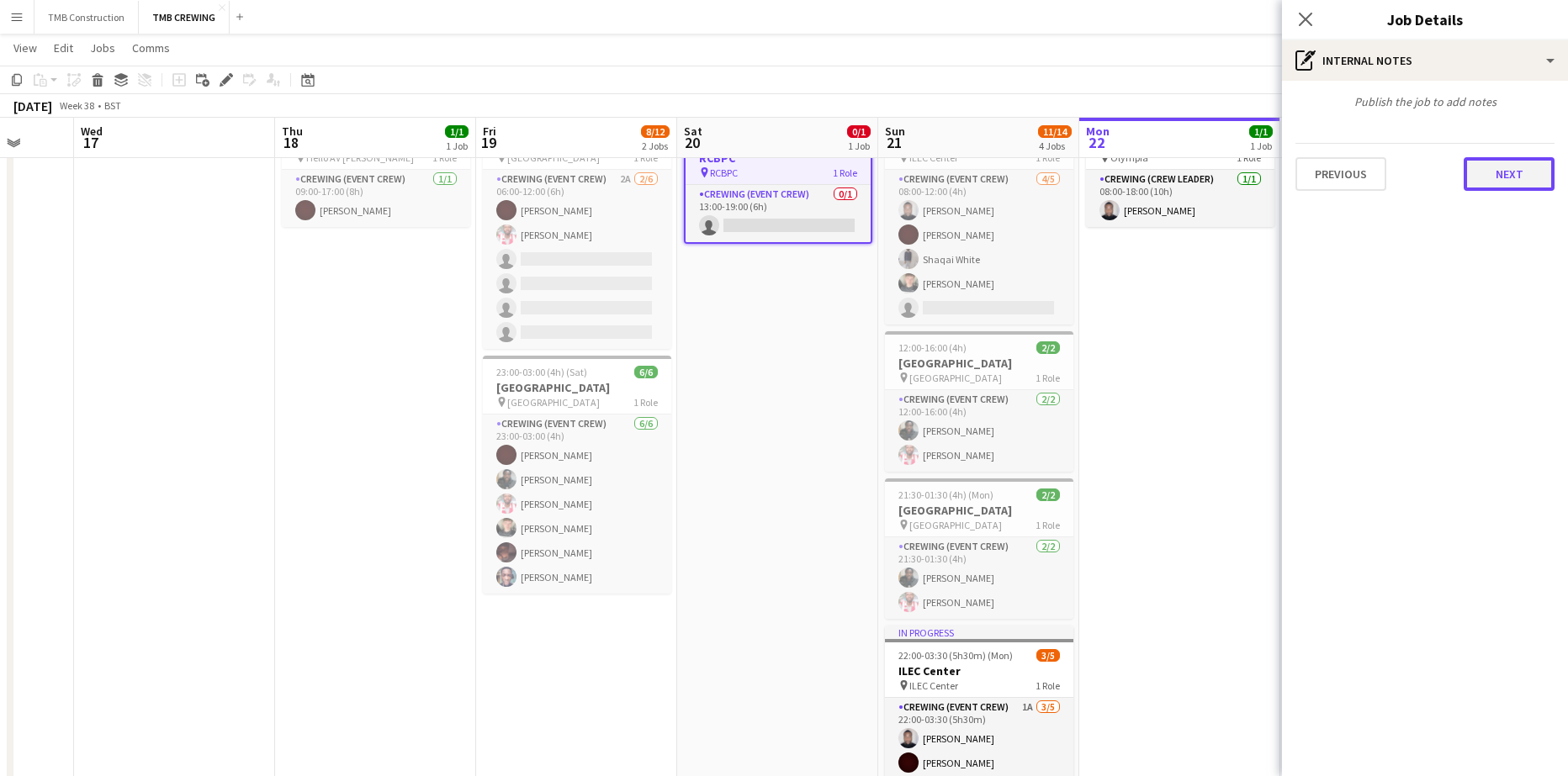
click at [1504, 178] on button "Next" at bounding box center [1509, 173] width 91 height 33
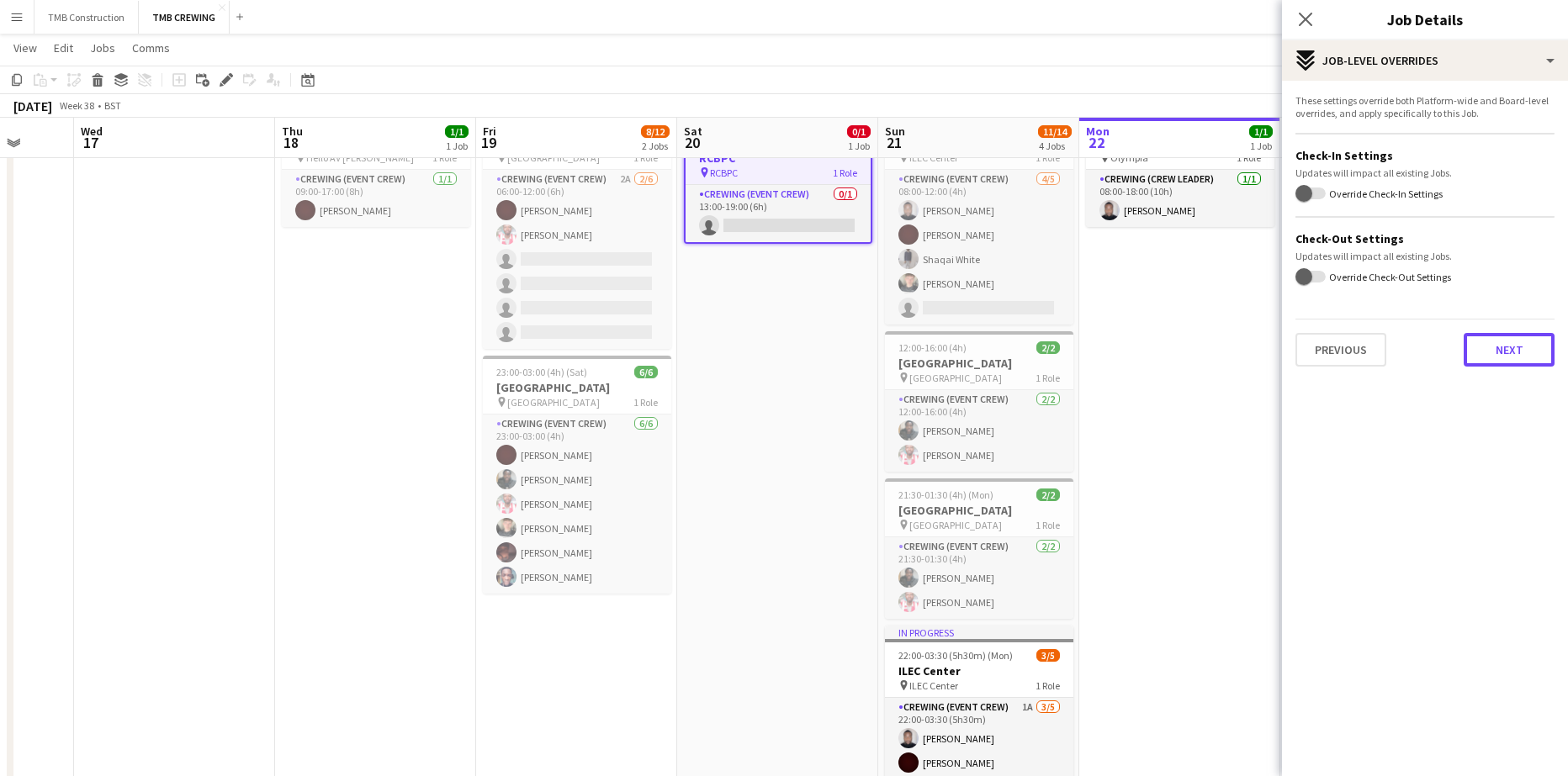
click at [1512, 351] on button "Next" at bounding box center [1509, 349] width 91 height 33
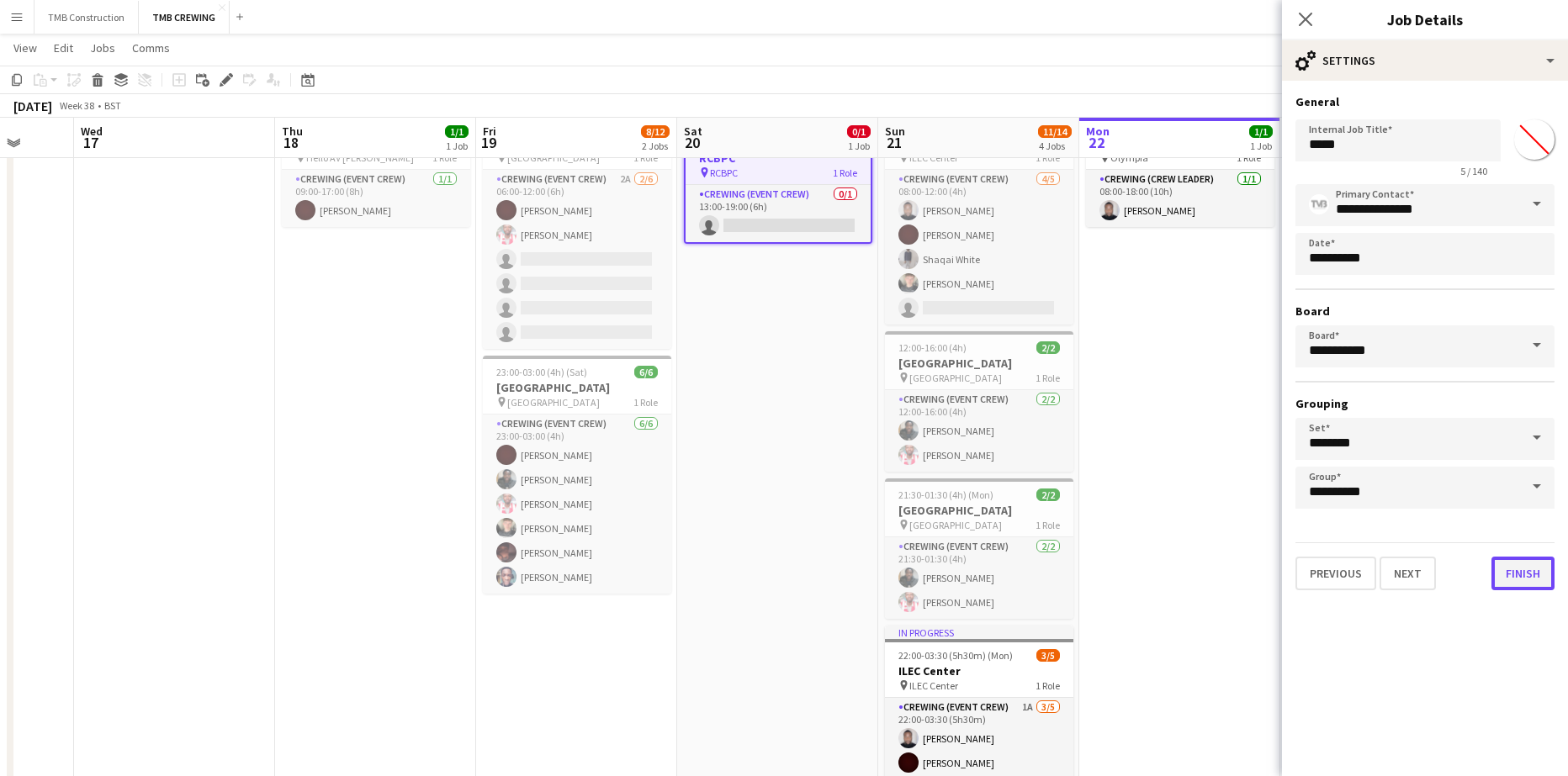
click at [1507, 576] on button "Finish" at bounding box center [1523, 573] width 63 height 33
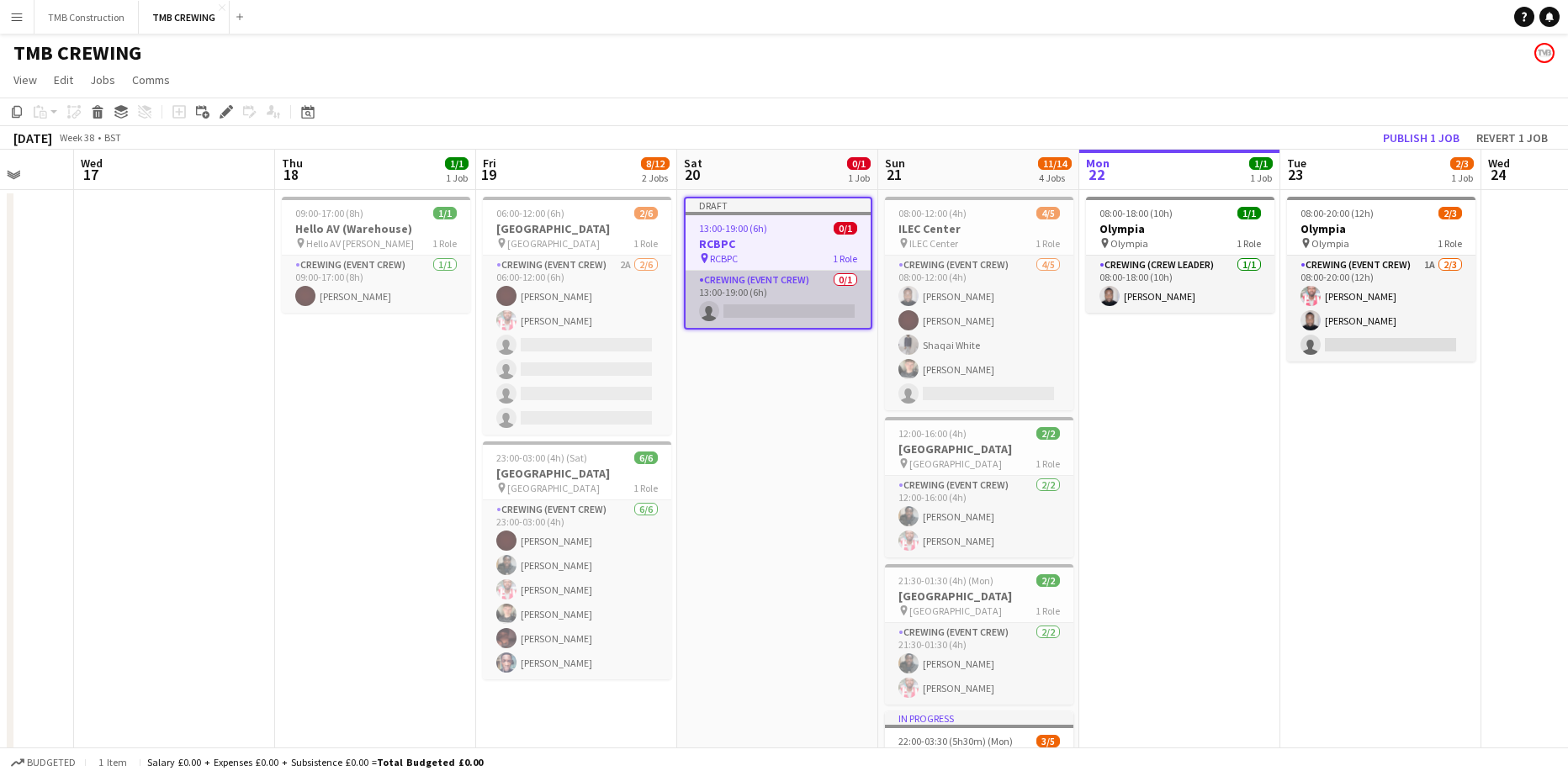
click at [789, 308] on app-card-role "Crewing (Event Crew) 0/1 13:00-19:00 (6h) single-neutral-actions" at bounding box center [777, 299] width 185 height 57
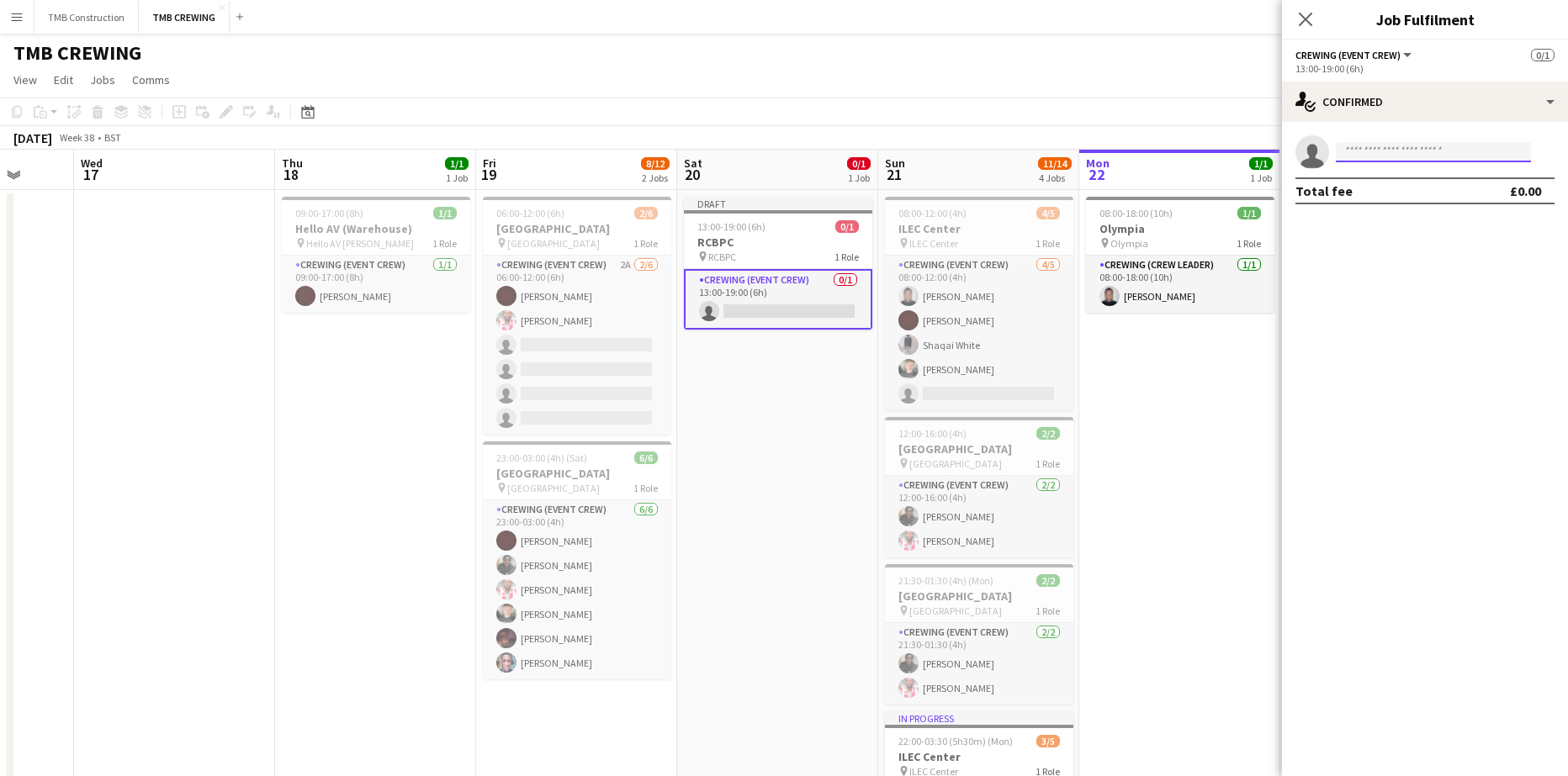
click at [1375, 149] on input at bounding box center [1433, 152] width 195 height 20
type input "****"
click at [1381, 180] on span "[PERSON_NAME]" at bounding box center [1397, 176] width 97 height 14
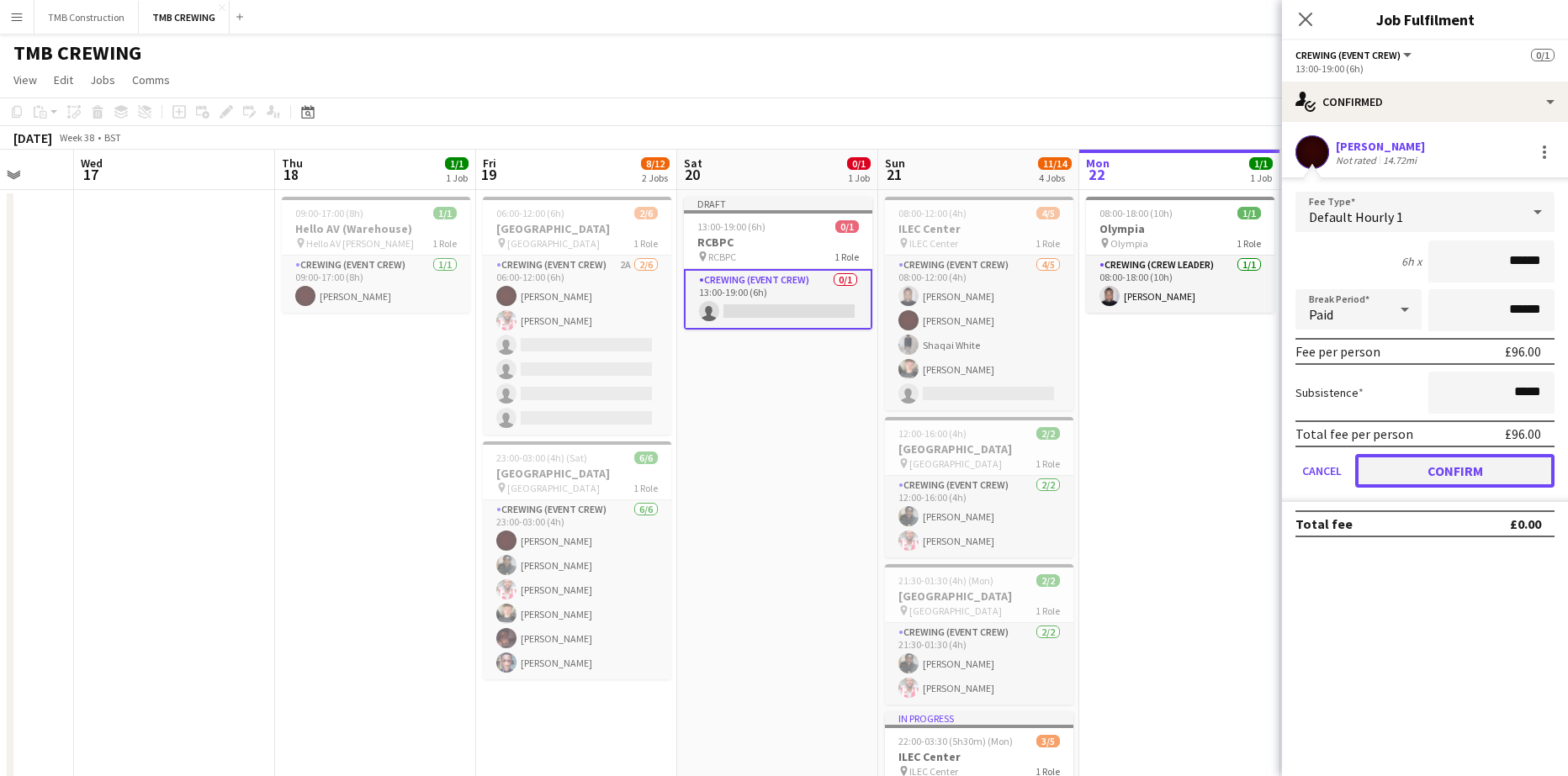
click at [1455, 476] on button "Confirm" at bounding box center [1454, 471] width 199 height 33
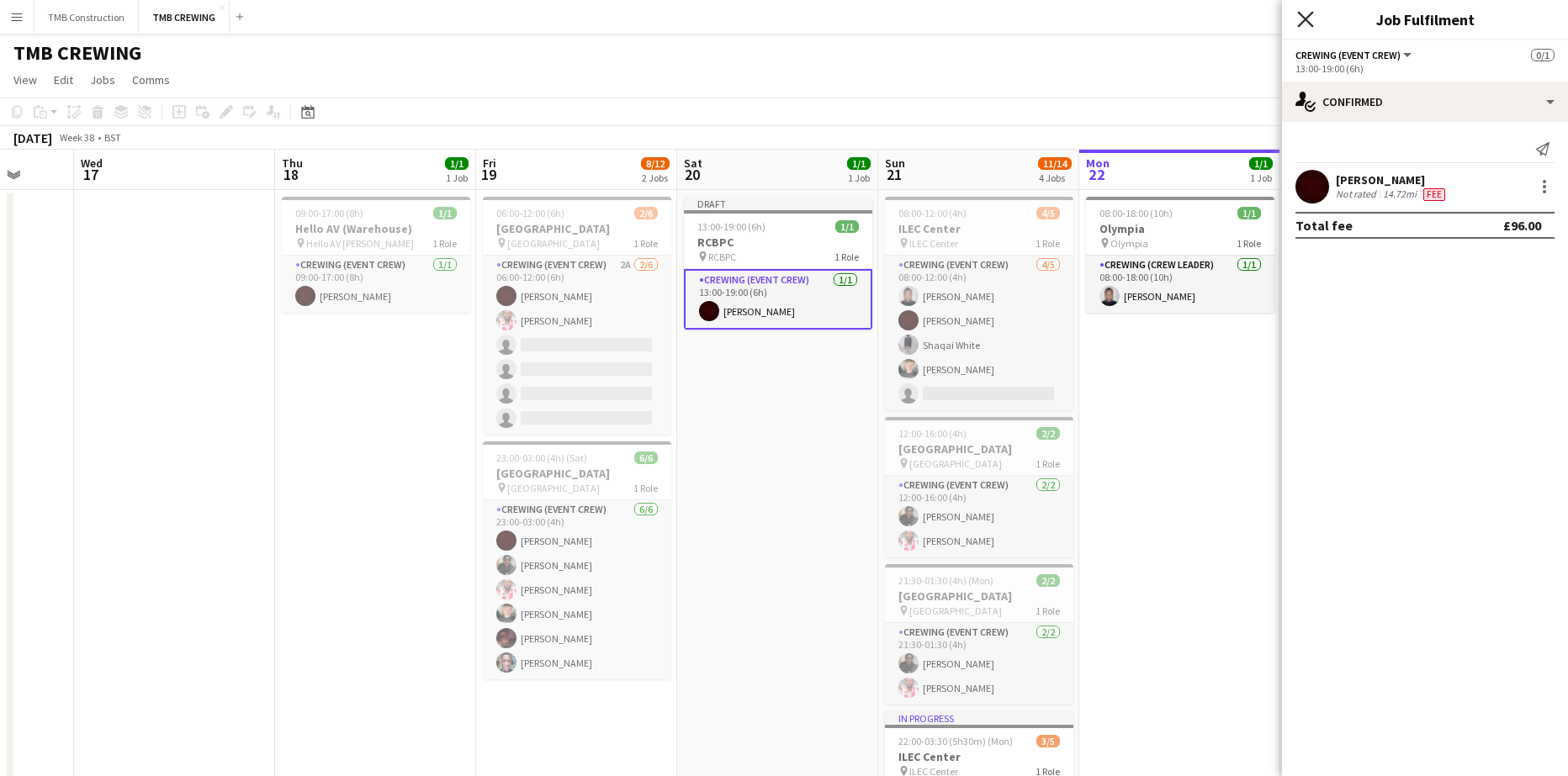
click at [1305, 21] on icon at bounding box center [1305, 18] width 16 height 16
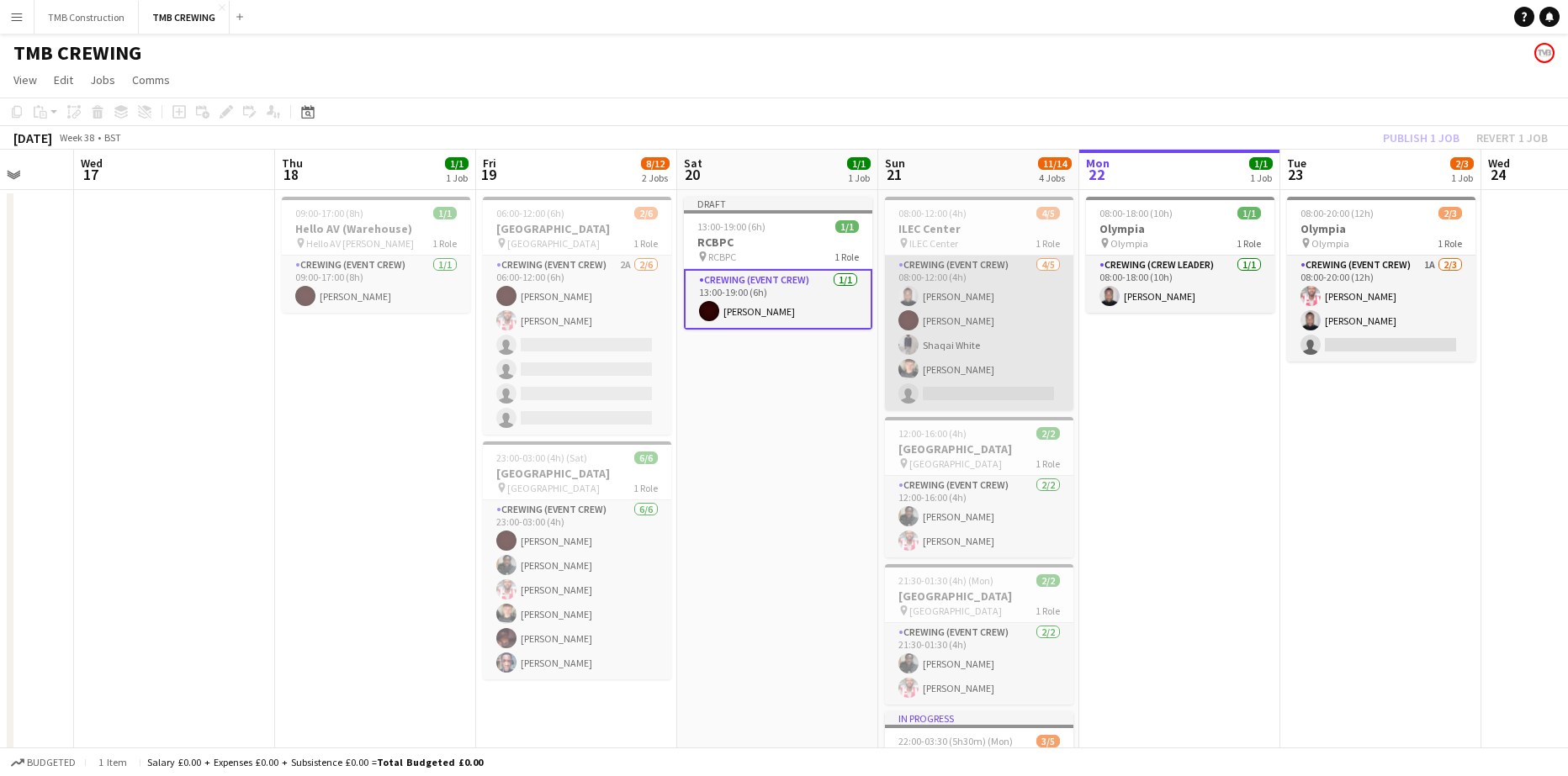
click at [784, 422] on app-date-cell "Draft 13:00-19:00 (6h) 1/1 RCBPC pin RCBPC 1 Role Crewing (Event Crew) [DATE] 1…" at bounding box center [778, 584] width 201 height 787
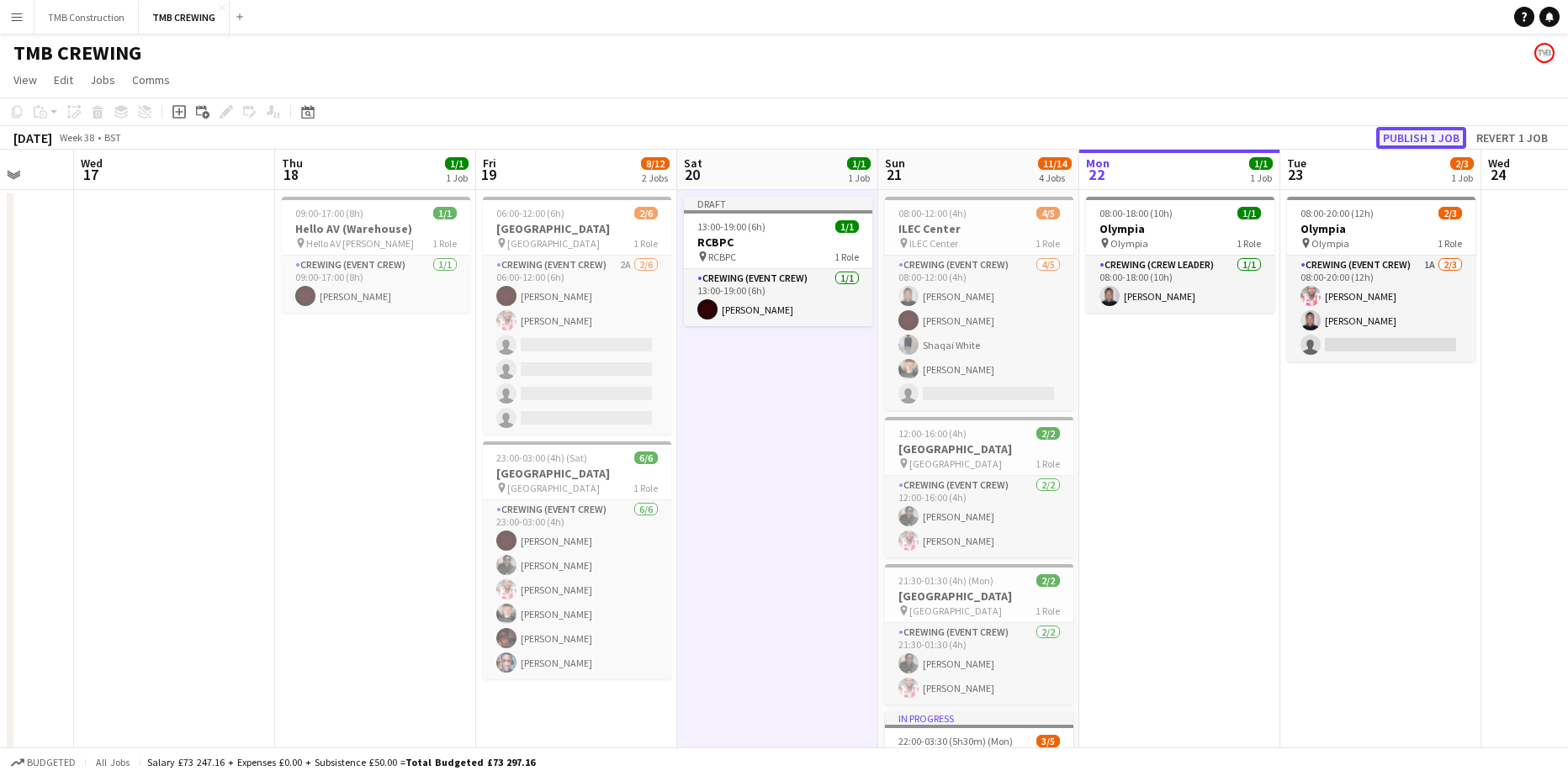
click at [1416, 131] on button "Publish 1 job" at bounding box center [1421, 138] width 90 height 22
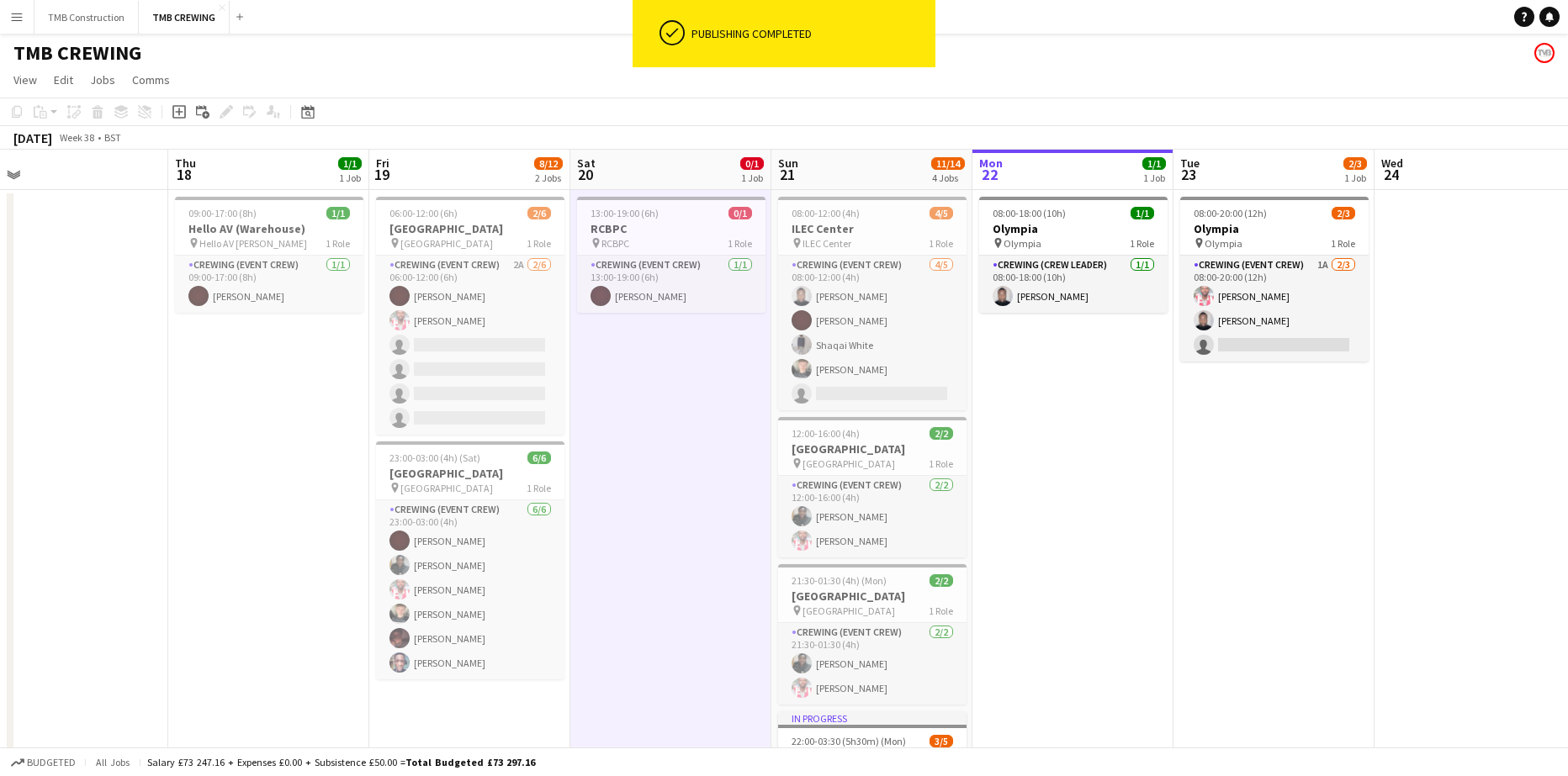
drag, startPoint x: 1115, startPoint y: 491, endPoint x: 1002, endPoint y: 463, distance: 116.4
click at [1005, 463] on app-calendar-viewport "Sun 14 5/6 3 Jobs Mon 15 3/4 3 Jobs Tue 16 Wed 17 Thu 18 1/1 1 Job Fri 19 8/12 …" at bounding box center [784, 563] width 1568 height 828
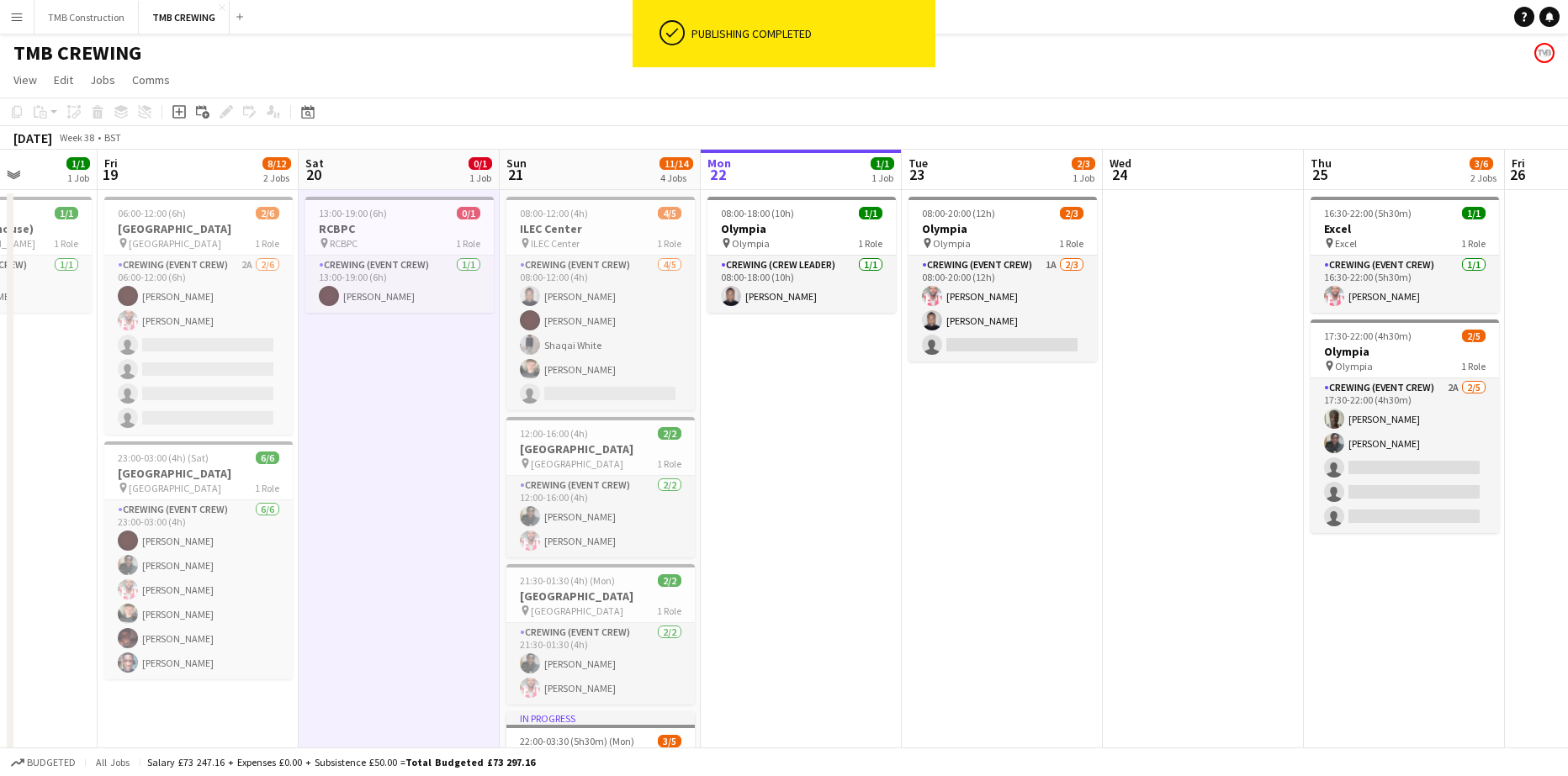
scroll to position [0, 514]
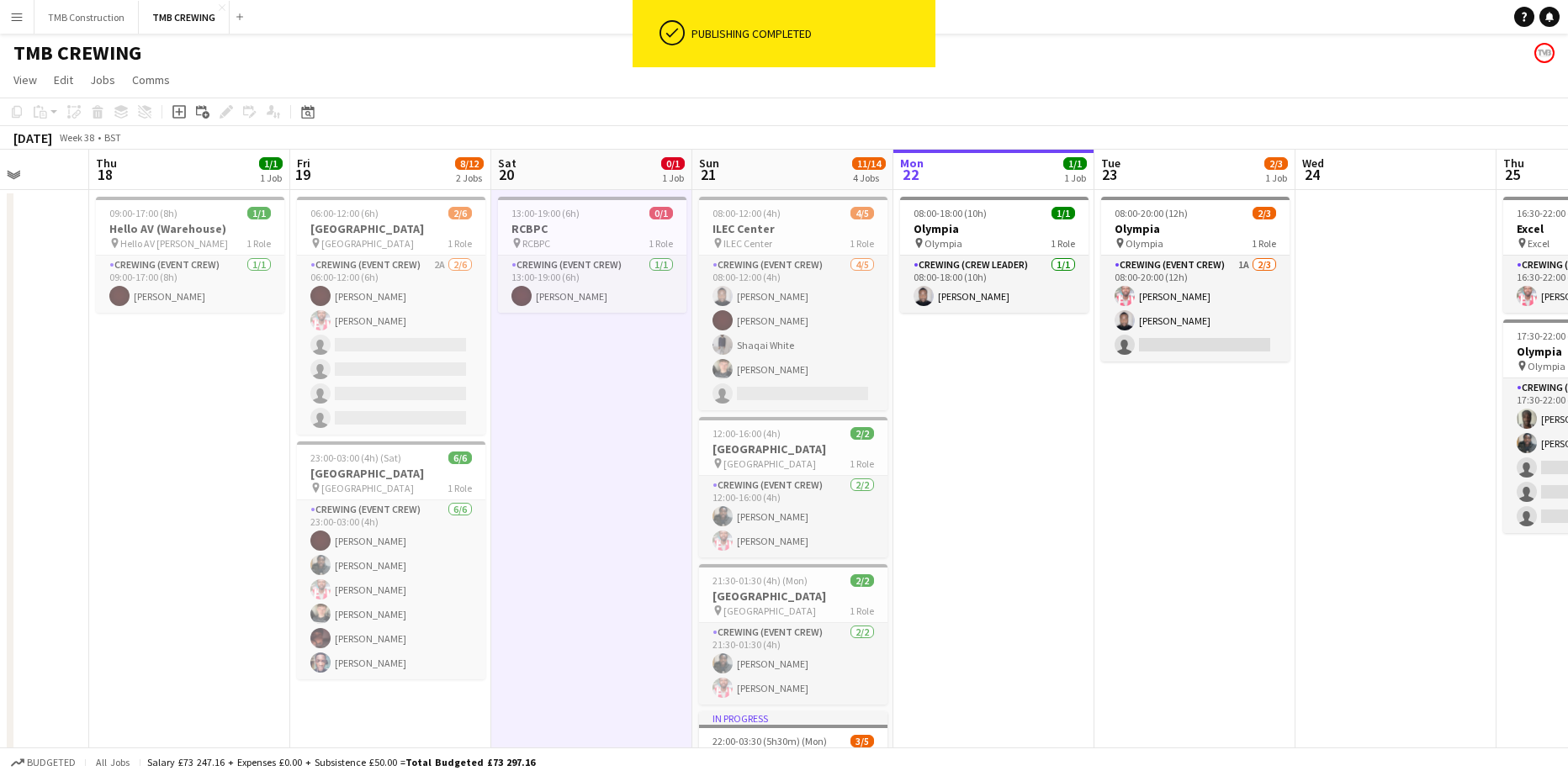
drag, startPoint x: 986, startPoint y: 464, endPoint x: 940, endPoint y: 463, distance: 46.0
click at [940, 463] on app-calendar-viewport "Mon 15 3/4 3 Jobs Tue 16 Wed 17 Thu 18 1/1 1 Job Fri 19 8/12 2 Jobs Sat 20 0/1 …" at bounding box center [784, 563] width 1568 height 828
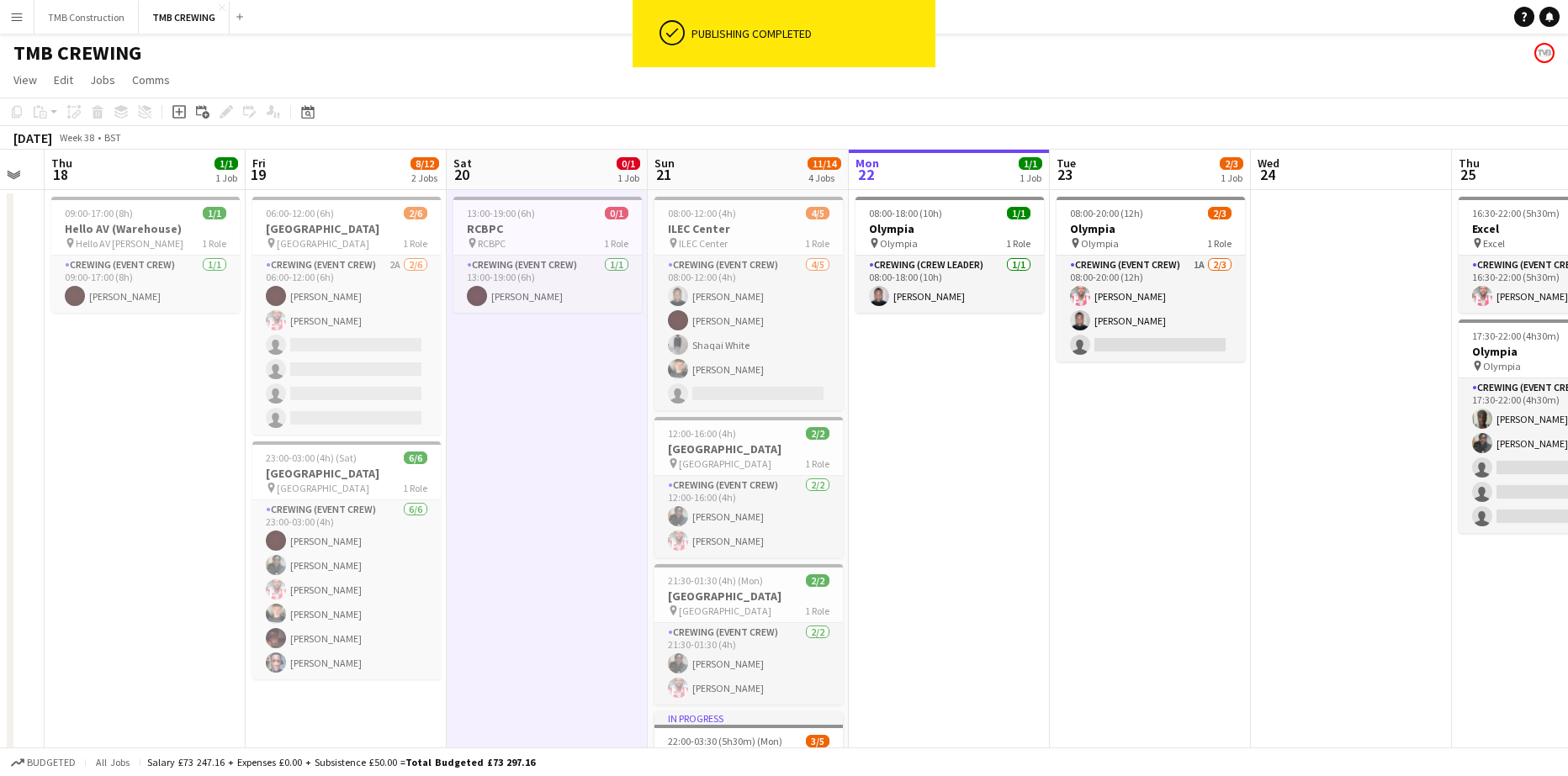
drag, startPoint x: 974, startPoint y: 466, endPoint x: 964, endPoint y: 454, distance: 15.6
click at [927, 462] on app-calendar-viewport "Mon 15 3/4 3 Jobs Tue 16 Wed 17 Thu 18 1/1 1 Job Fri 19 8/12 2 Jobs Sat 20 0/1 …" at bounding box center [784, 563] width 1568 height 828
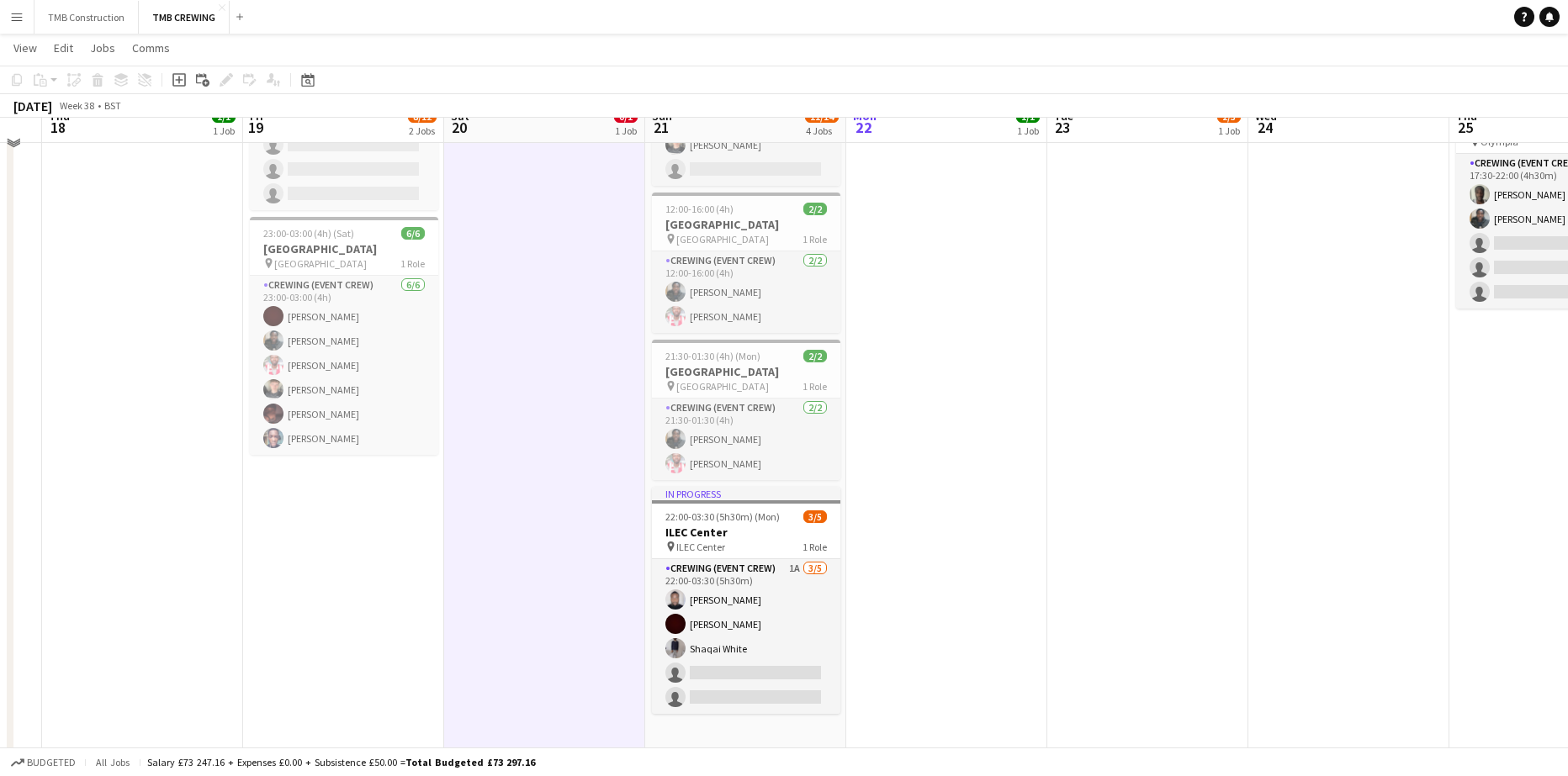
scroll to position [228, 0]
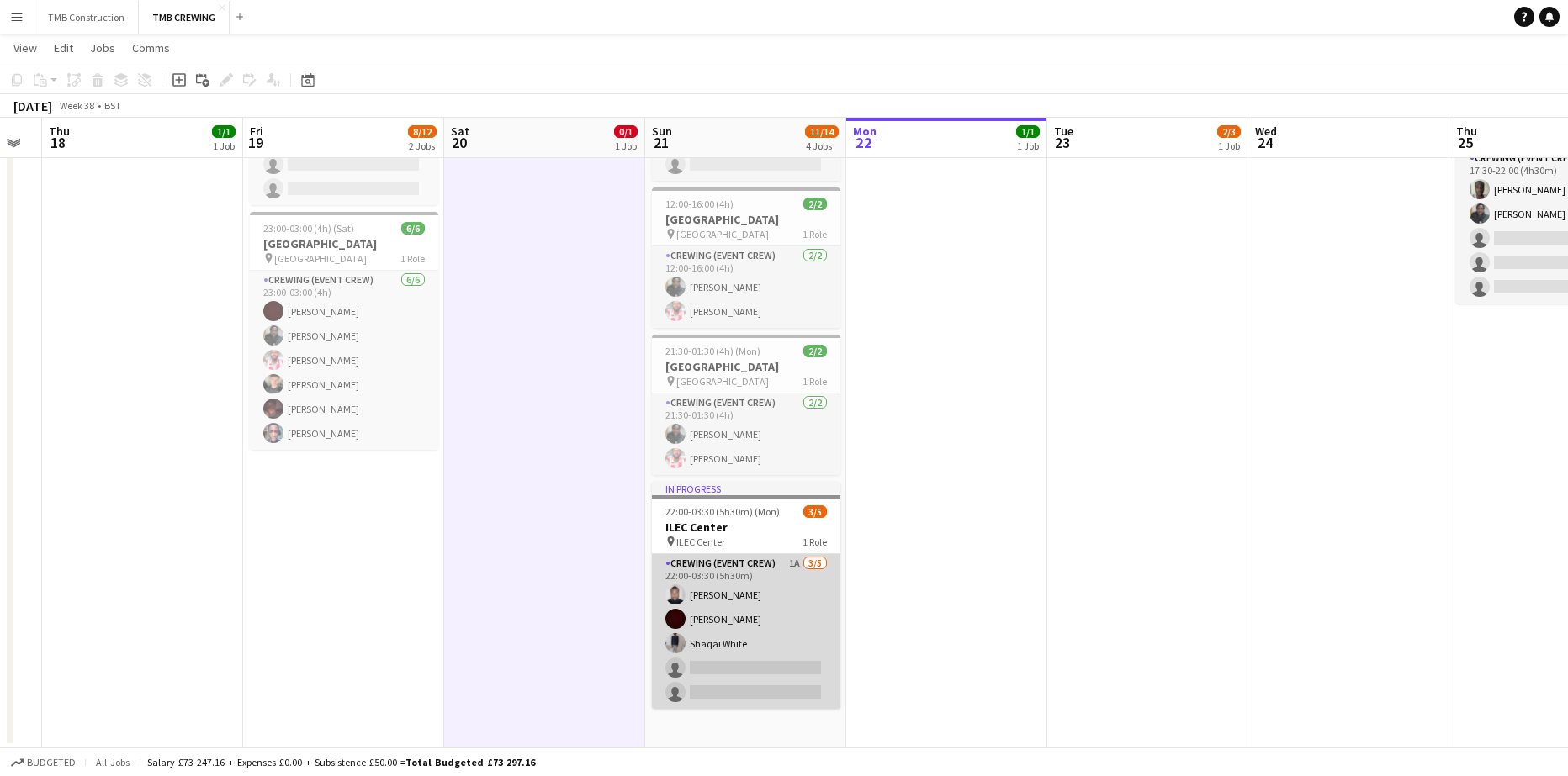
click at [734, 641] on app-card-role "Crewing (Event Crew) 1A [DATE] 22:00-03:30 (5h30m) [PERSON_NAME] [PERSON_NAME] …" at bounding box center [745, 632] width 188 height 155
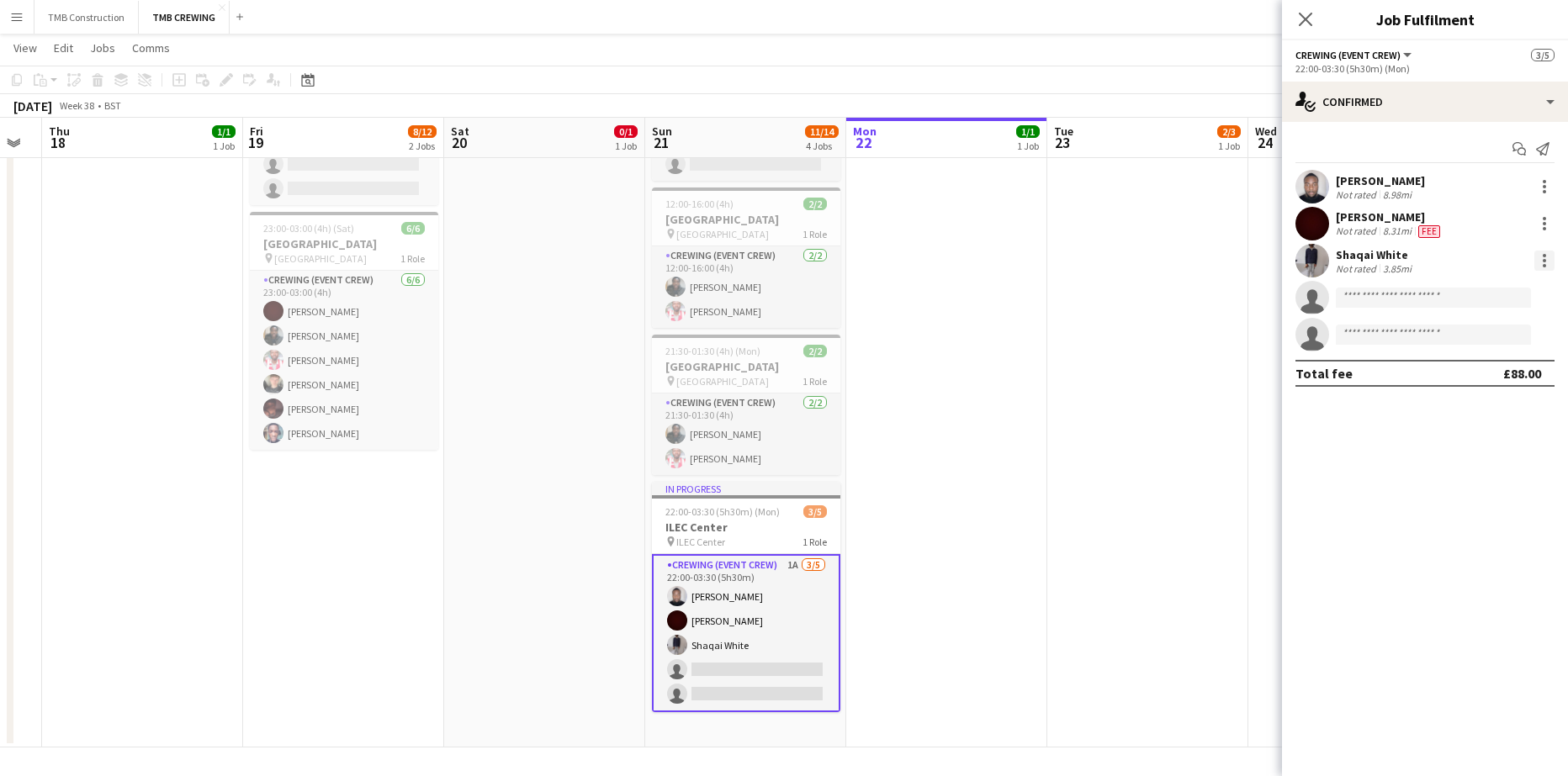
click at [1549, 269] on div at bounding box center [1544, 260] width 20 height 20
click at [1471, 461] on span "Remove" at bounding box center [1489, 454] width 104 height 15
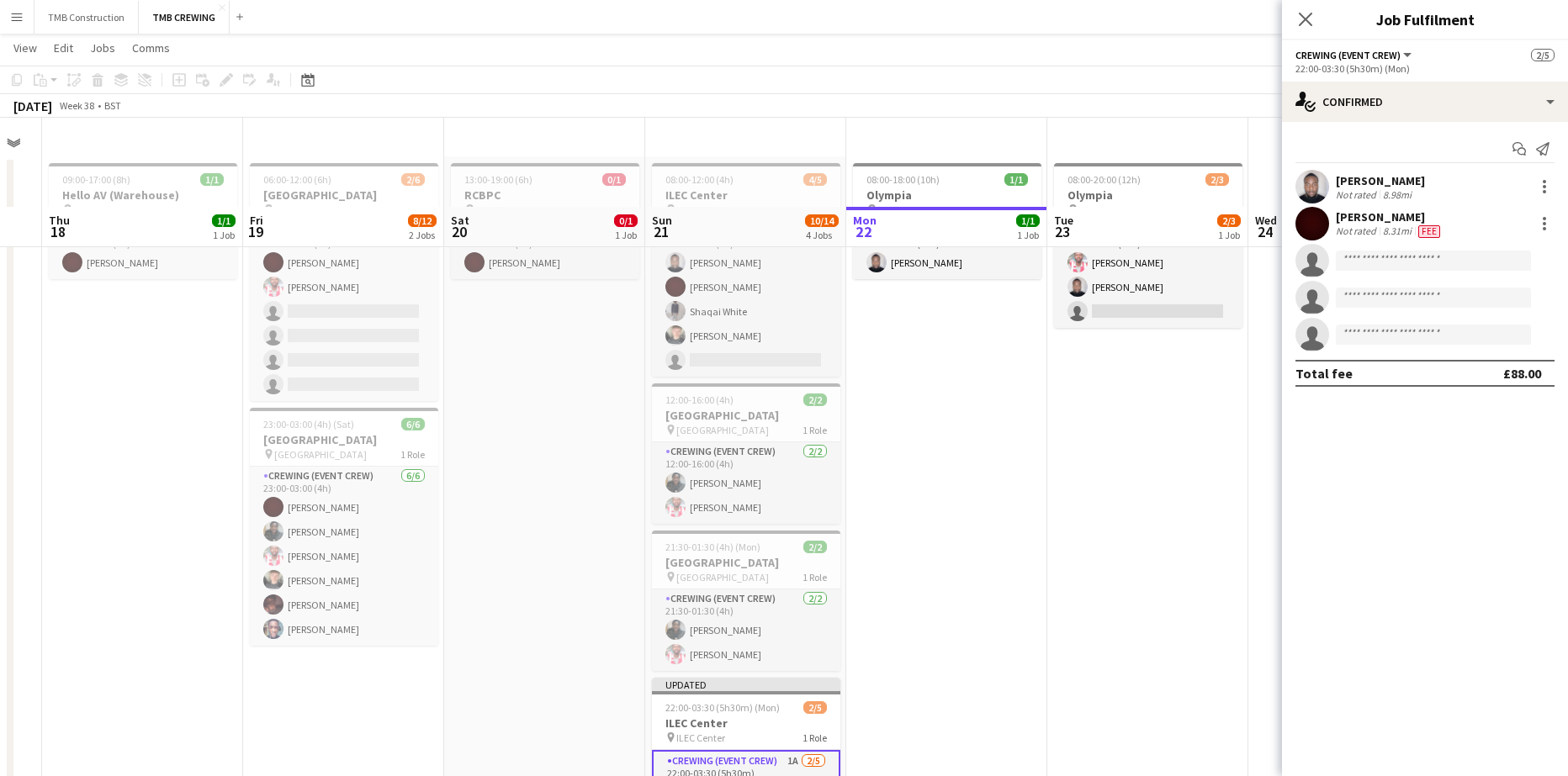
scroll to position [0, 0]
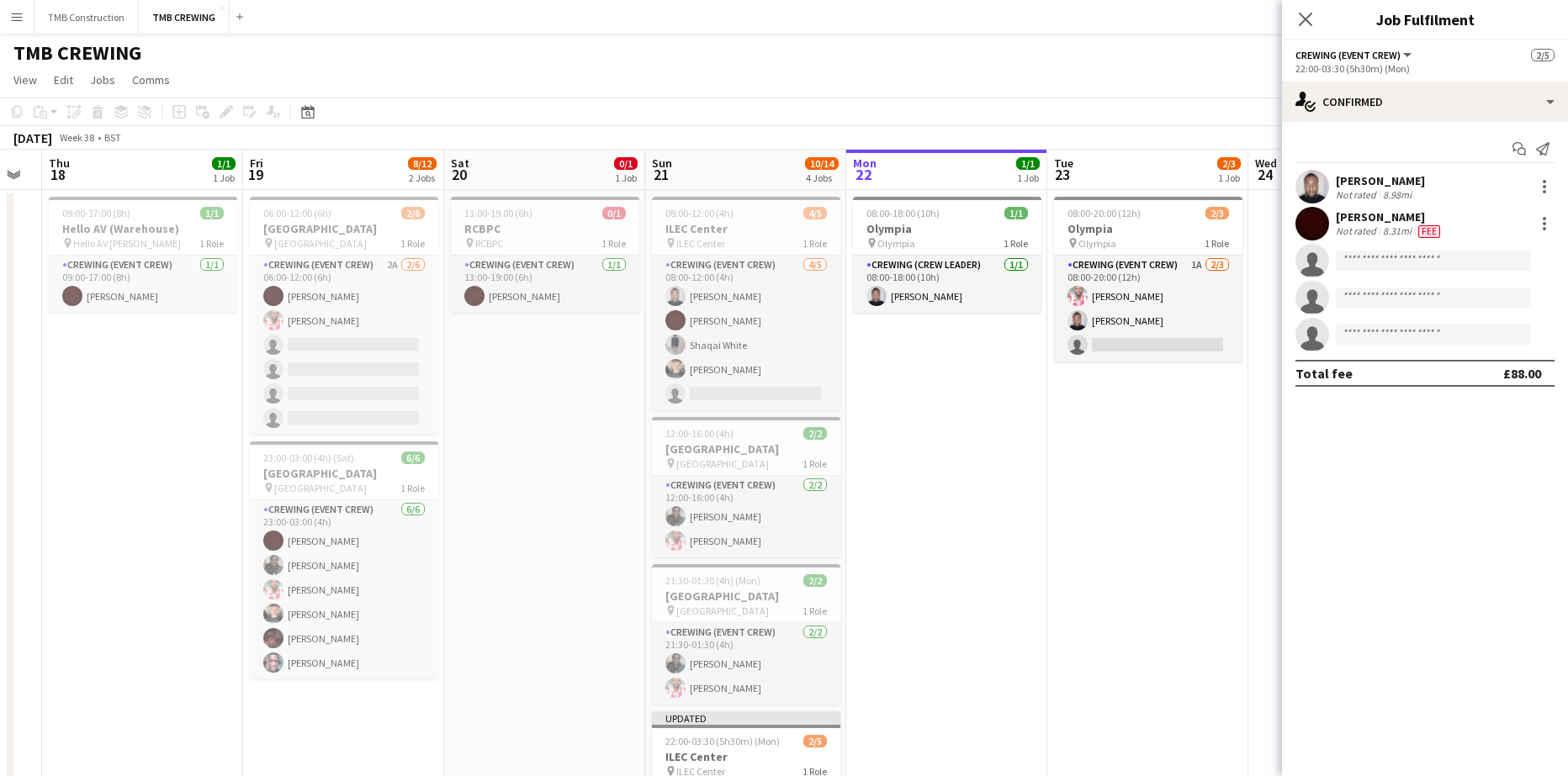
click at [826, 344] on app-card-role "Crewing (Event Crew) [DATE] 08:00-12:00 (4h) [PERSON_NAME] [PERSON_NAME] Shaqai…" at bounding box center [745, 333] width 188 height 155
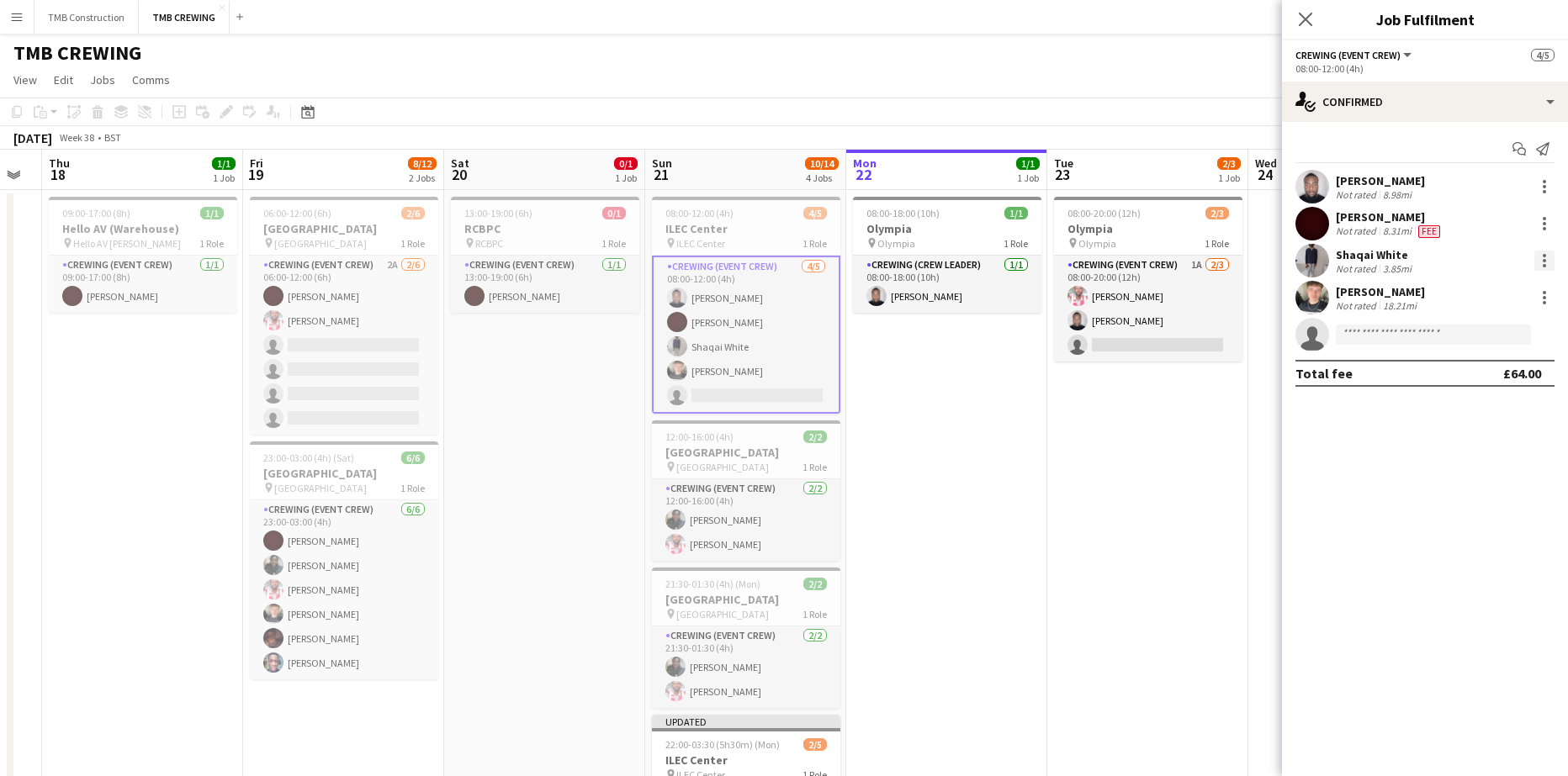
click at [1541, 261] on div at bounding box center [1544, 260] width 20 height 20
click at [1471, 459] on span "Remove" at bounding box center [1462, 453] width 51 height 14
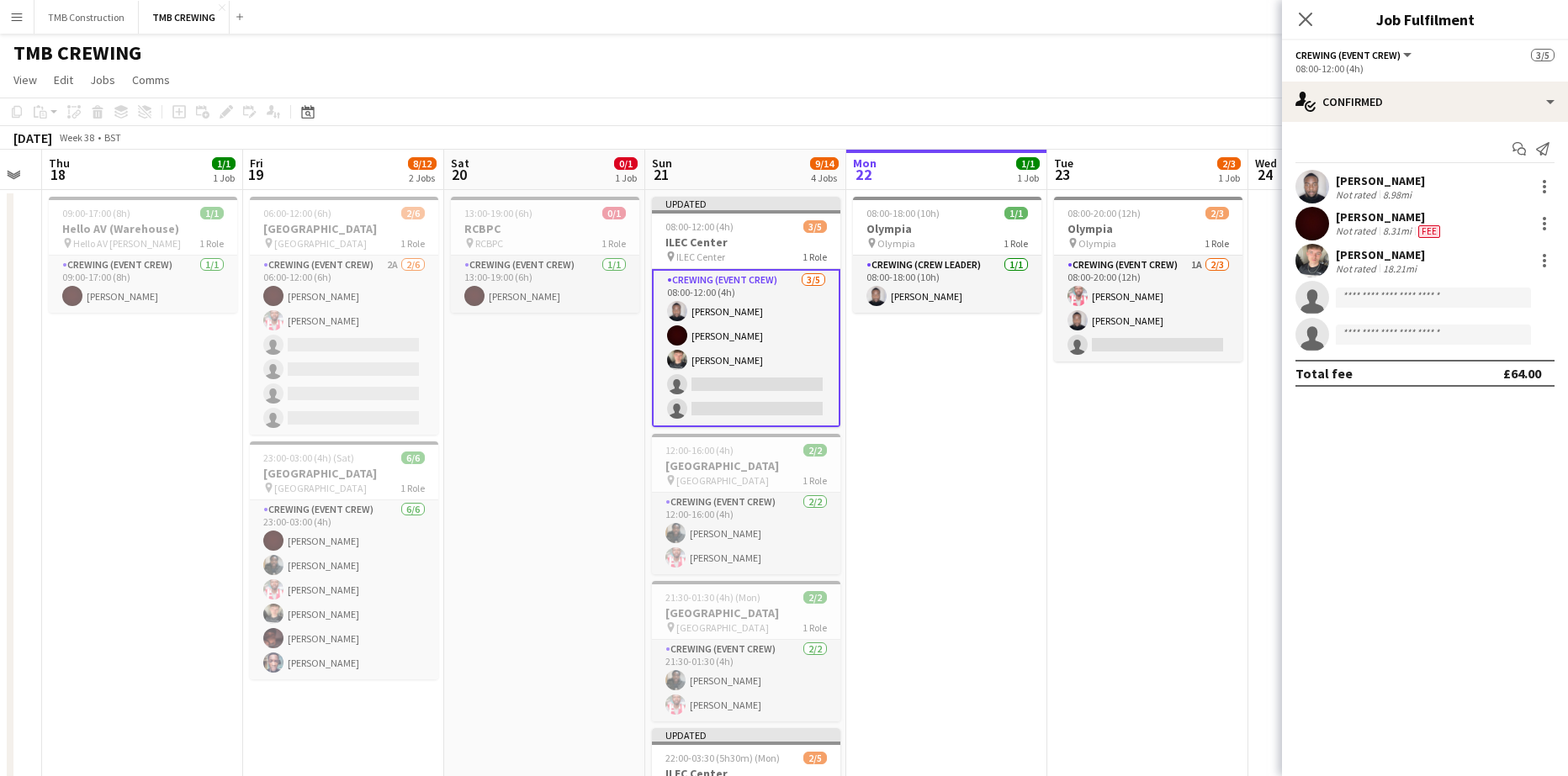
click at [989, 500] on app-date-cell "08:00-18:00 (10h) 1/1 Olympia pin Olympia 1 Role Crewing (Crew Leader) [DATE] 0…" at bounding box center [946, 584] width 201 height 787
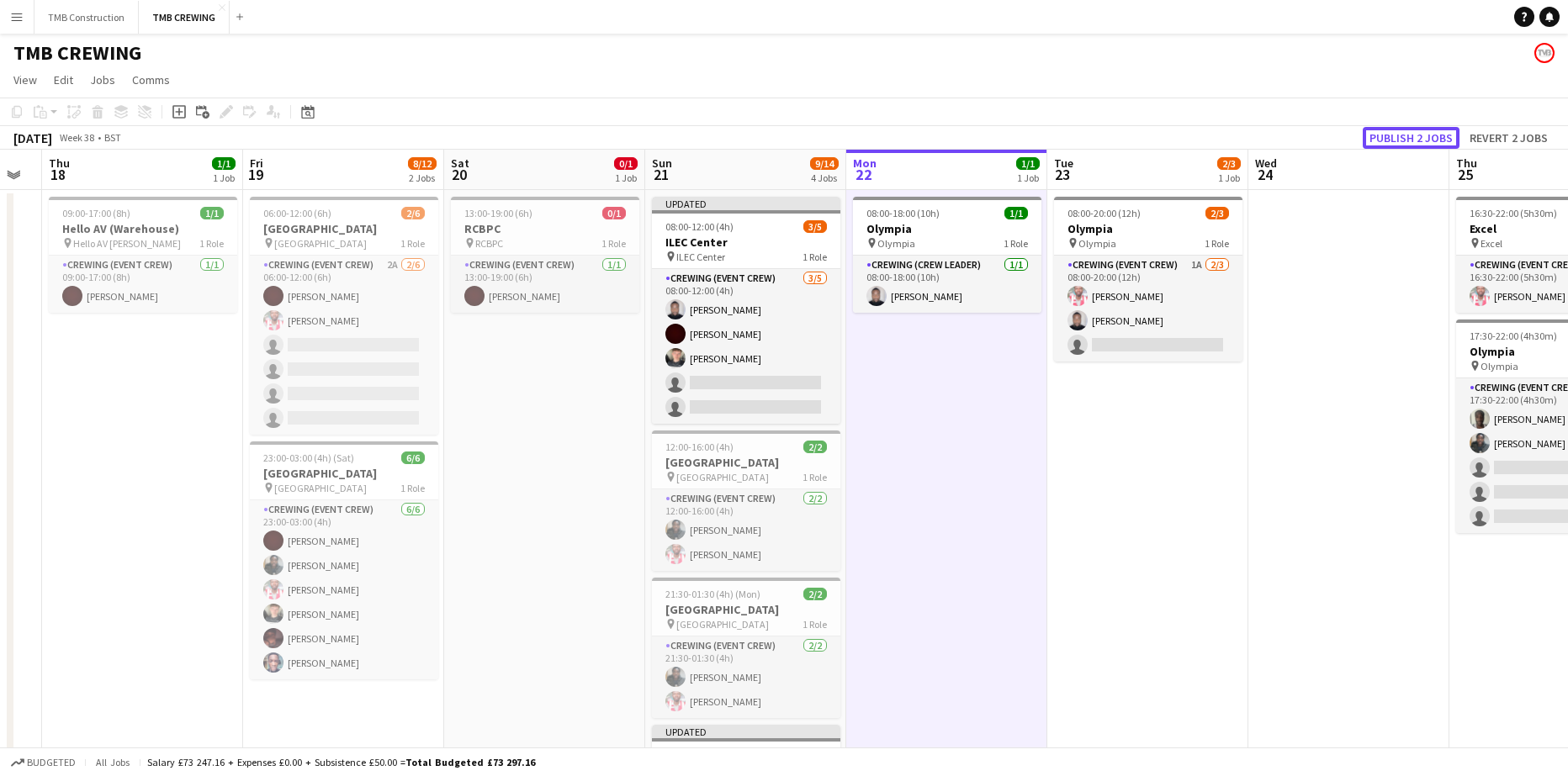
click at [1393, 137] on button "Publish 2 jobs" at bounding box center [1410, 138] width 97 height 22
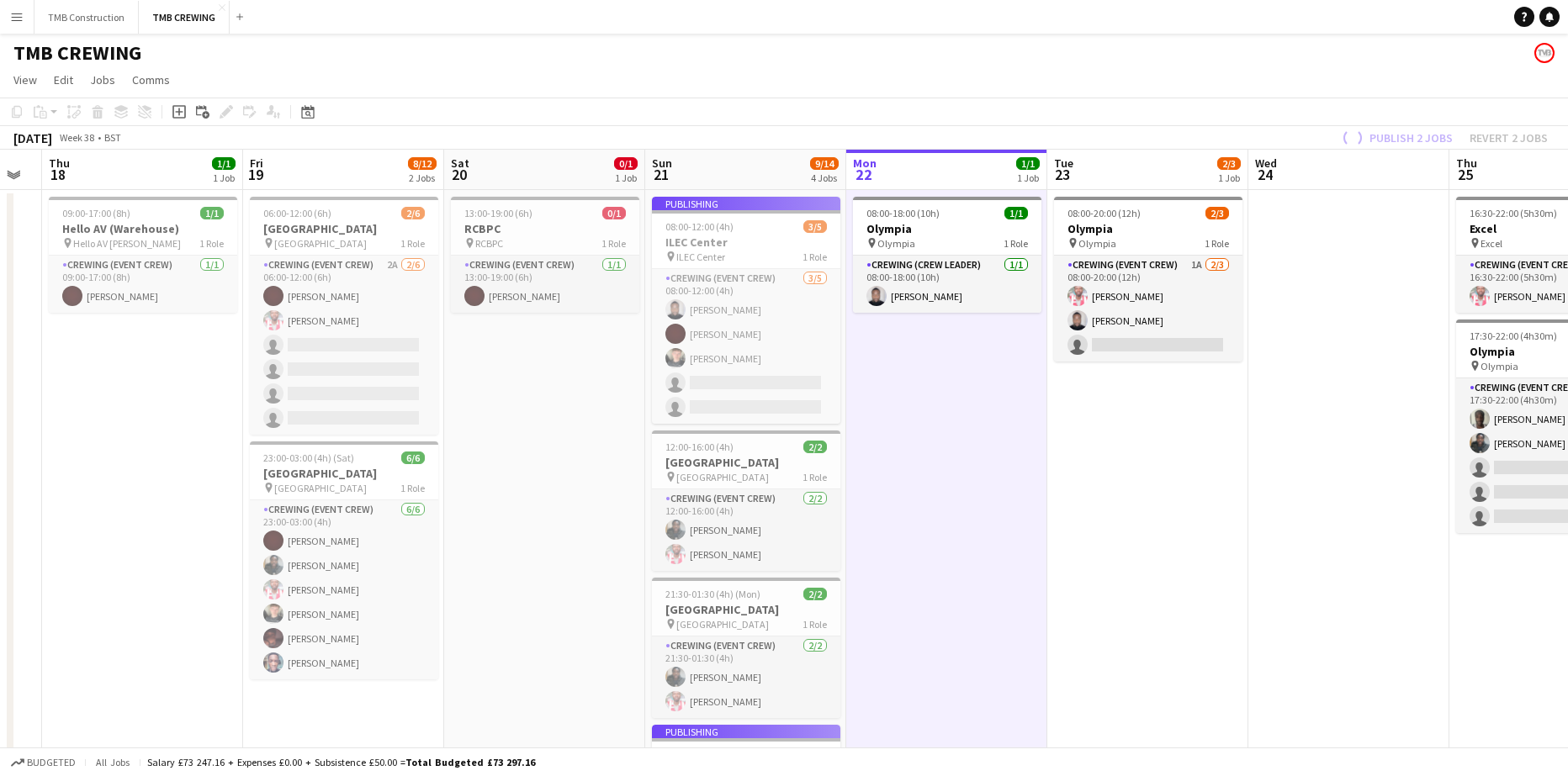
click at [1048, 658] on app-date-cell "08:00-20:00 (12h) 2/3 Olympia pin Olympia 1 Role Crewing (Event Crew) 1A [DATE]…" at bounding box center [1148, 590] width 201 height 801
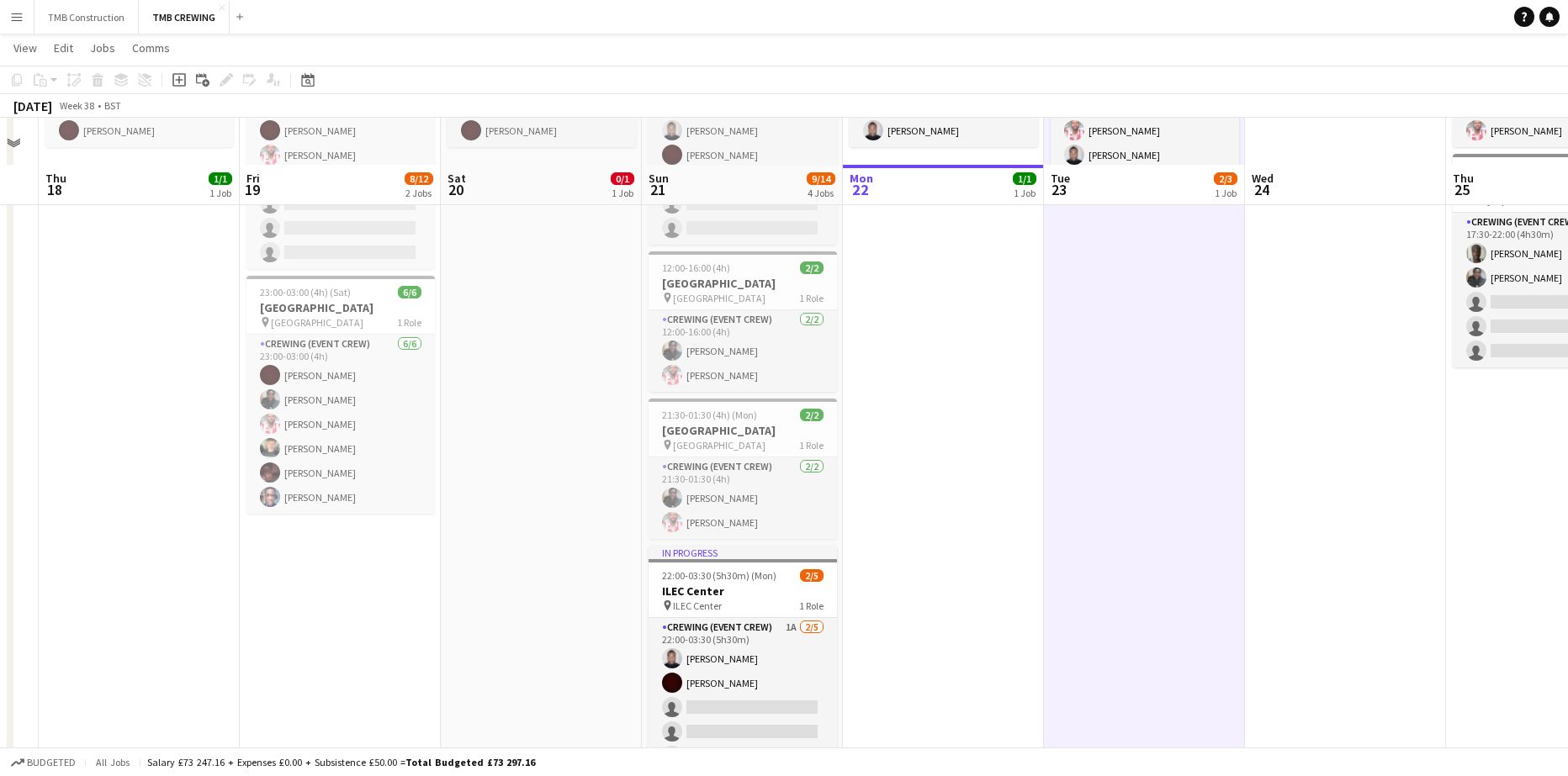
scroll to position [157, 0]
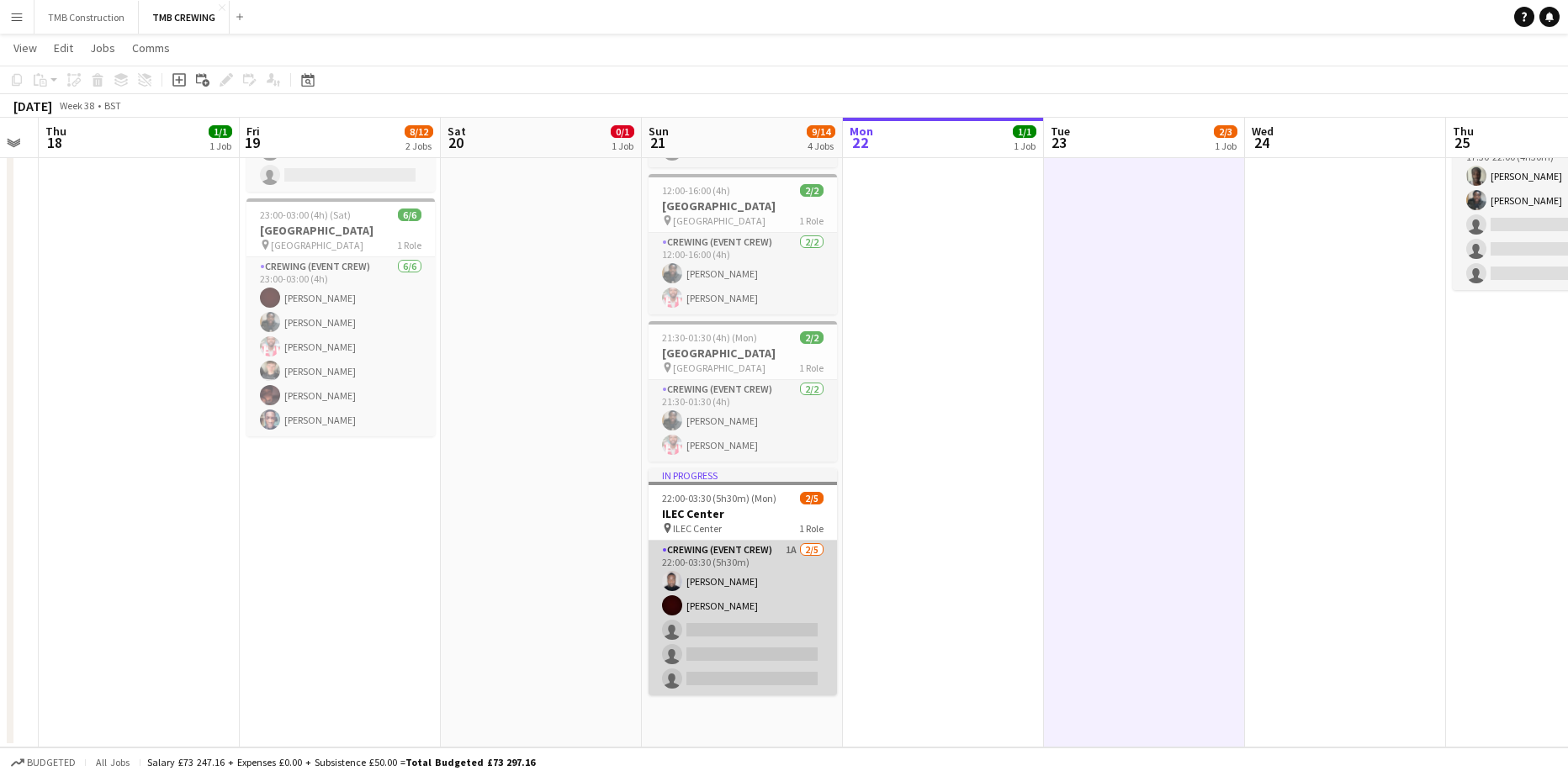
click at [780, 634] on app-card-role "Crewing (Event Crew) 1A [DATE] 22:00-03:30 (5h30m) [PERSON_NAME] [PERSON_NAME] …" at bounding box center [742, 618] width 188 height 155
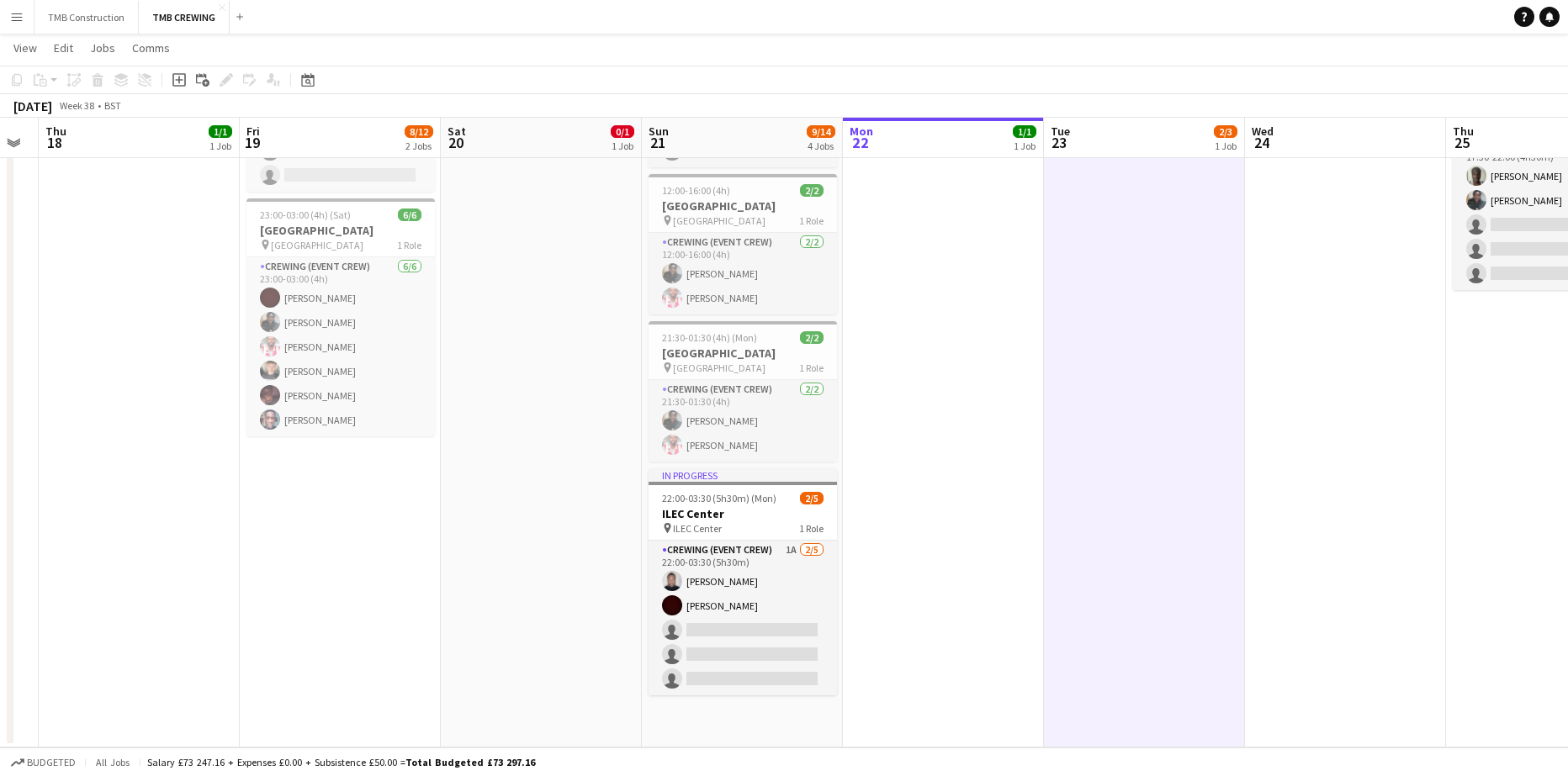
scroll to position [228, 0]
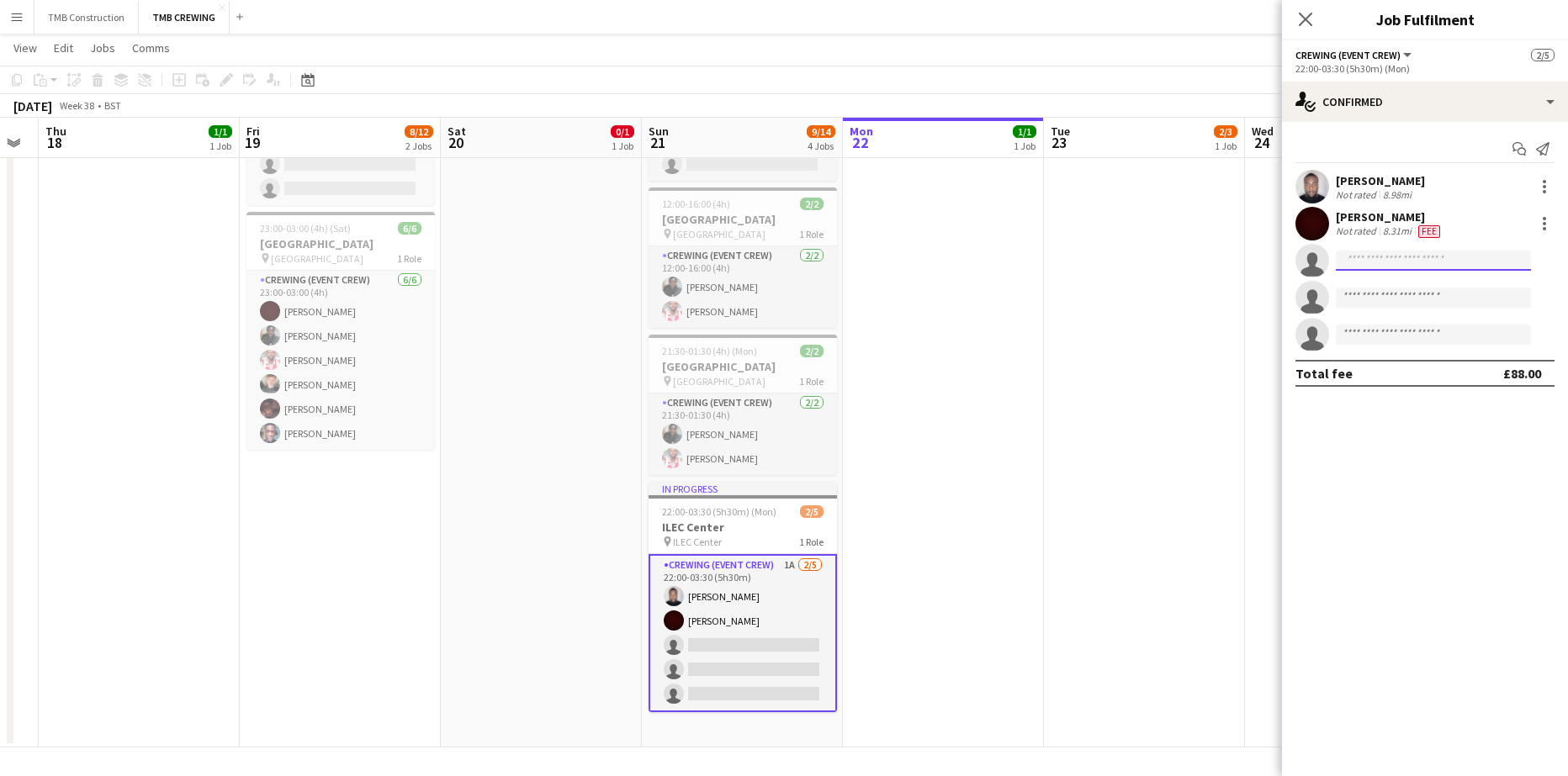
click at [1463, 261] on input at bounding box center [1433, 260] width 195 height 20
type input "******"
click at [1449, 292] on span "[EMAIL_ADDRESS][DOMAIN_NAME]" at bounding box center [1433, 299] width 168 height 13
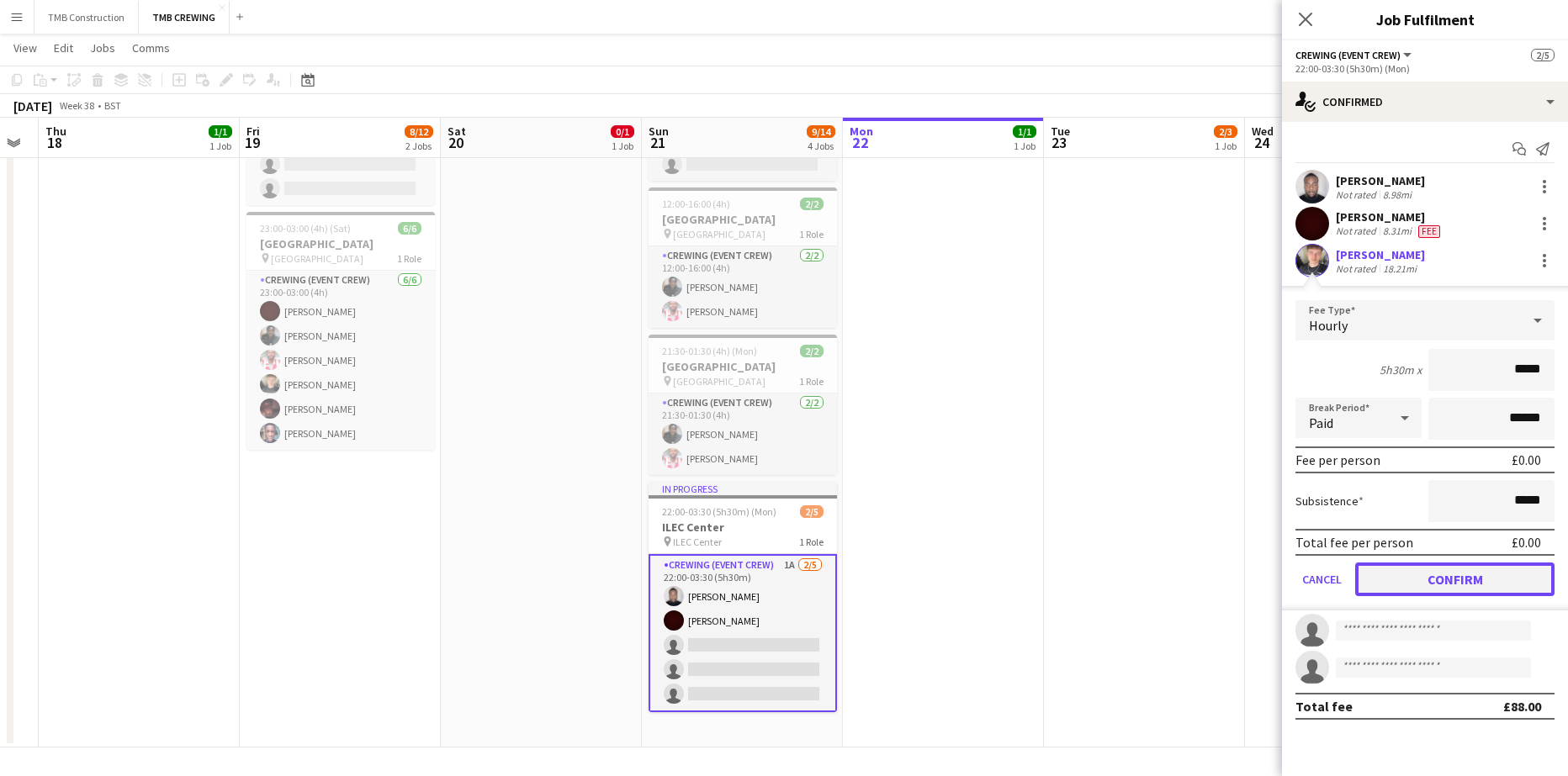
click at [1509, 580] on button "Confirm" at bounding box center [1454, 579] width 199 height 33
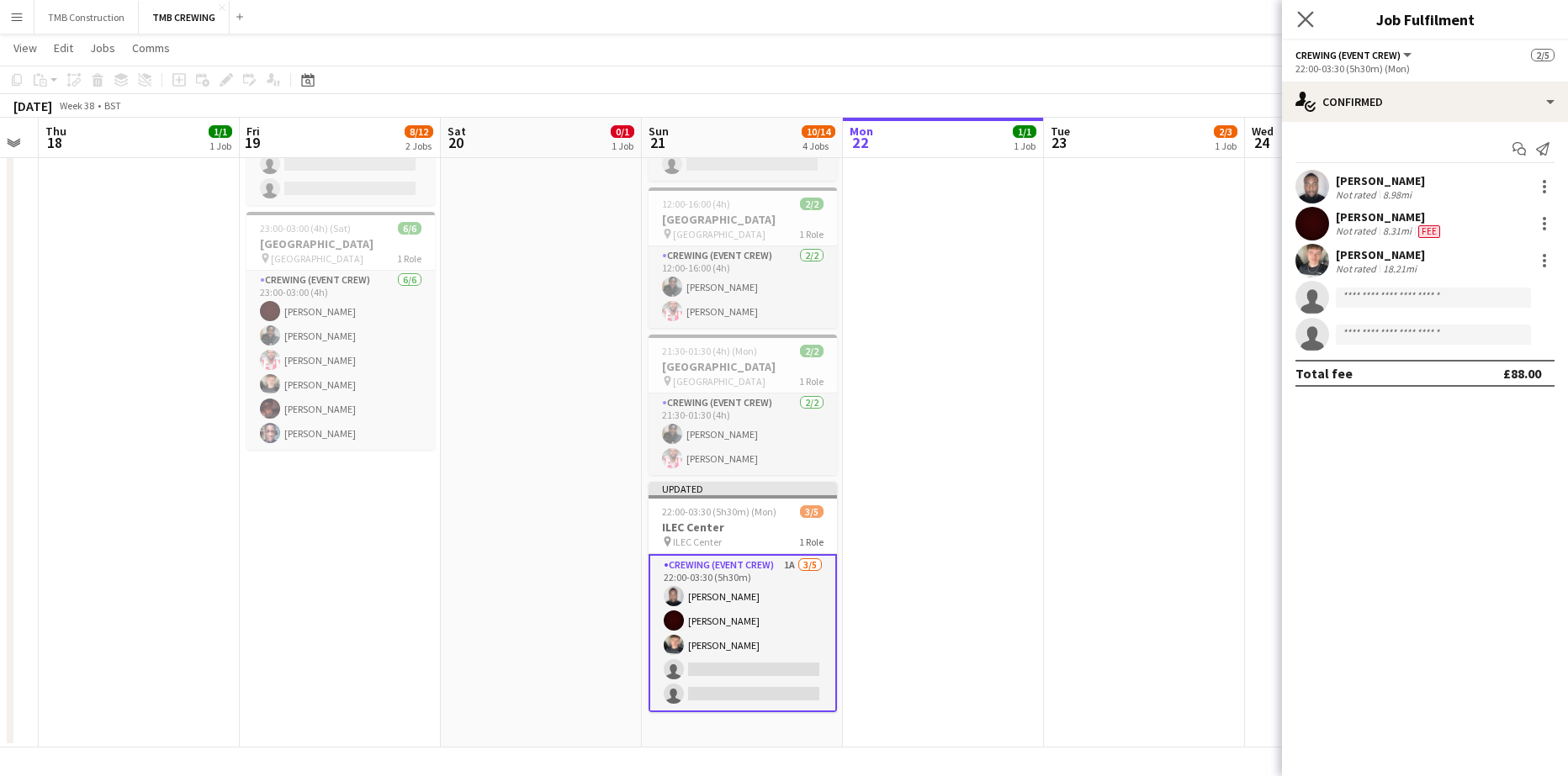
click at [1310, 29] on app-icon "Close pop-in" at bounding box center [1305, 19] width 24 height 24
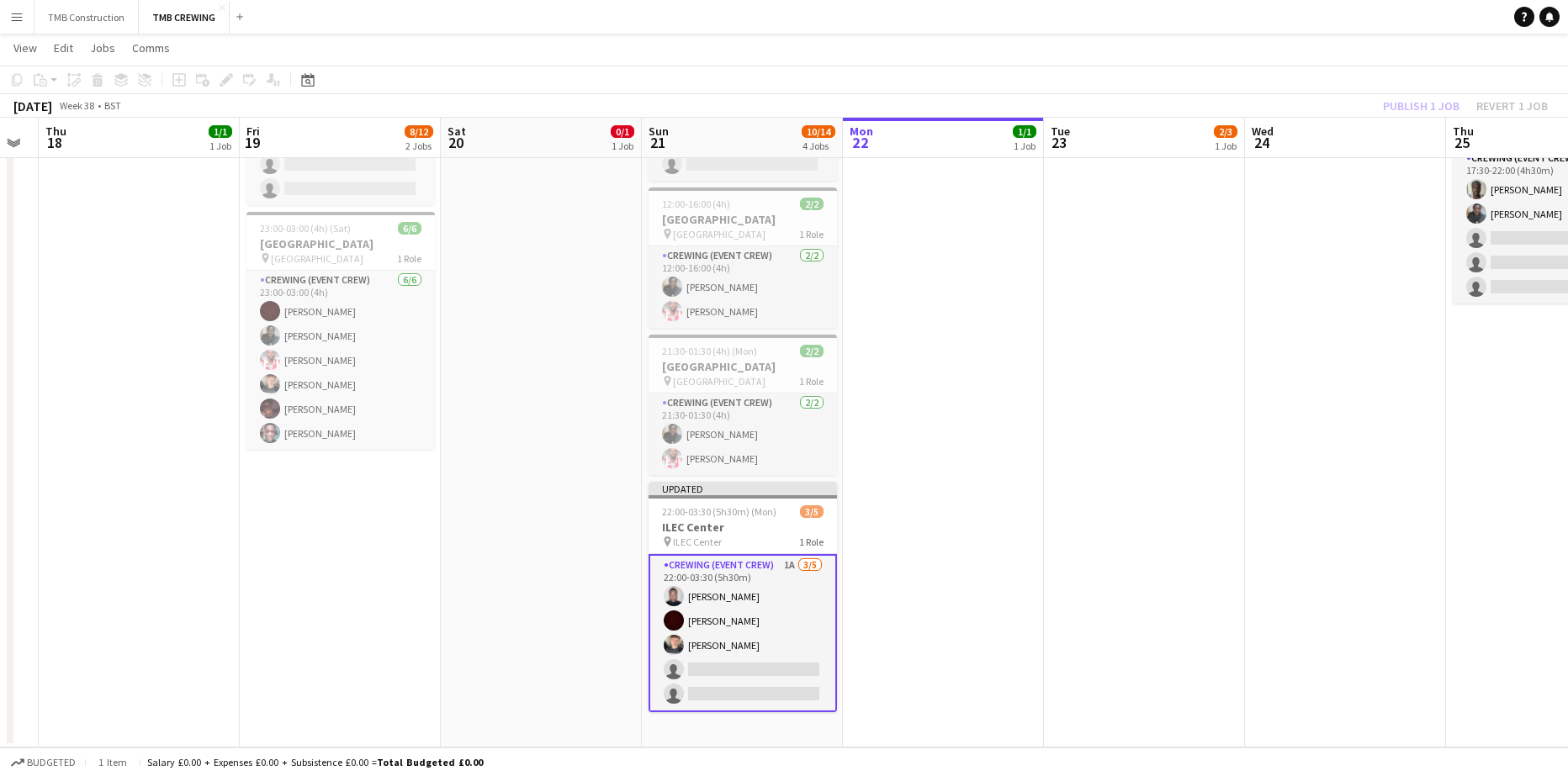
click at [996, 543] on app-calendar-viewport "Mon 15 3/4 3 Jobs Tue 16 Wed 17 Thu 18 1/1 1 Job Fri 19 8/12 2 Jobs Sat 20 0/1 …" at bounding box center [784, 292] width 1568 height 910
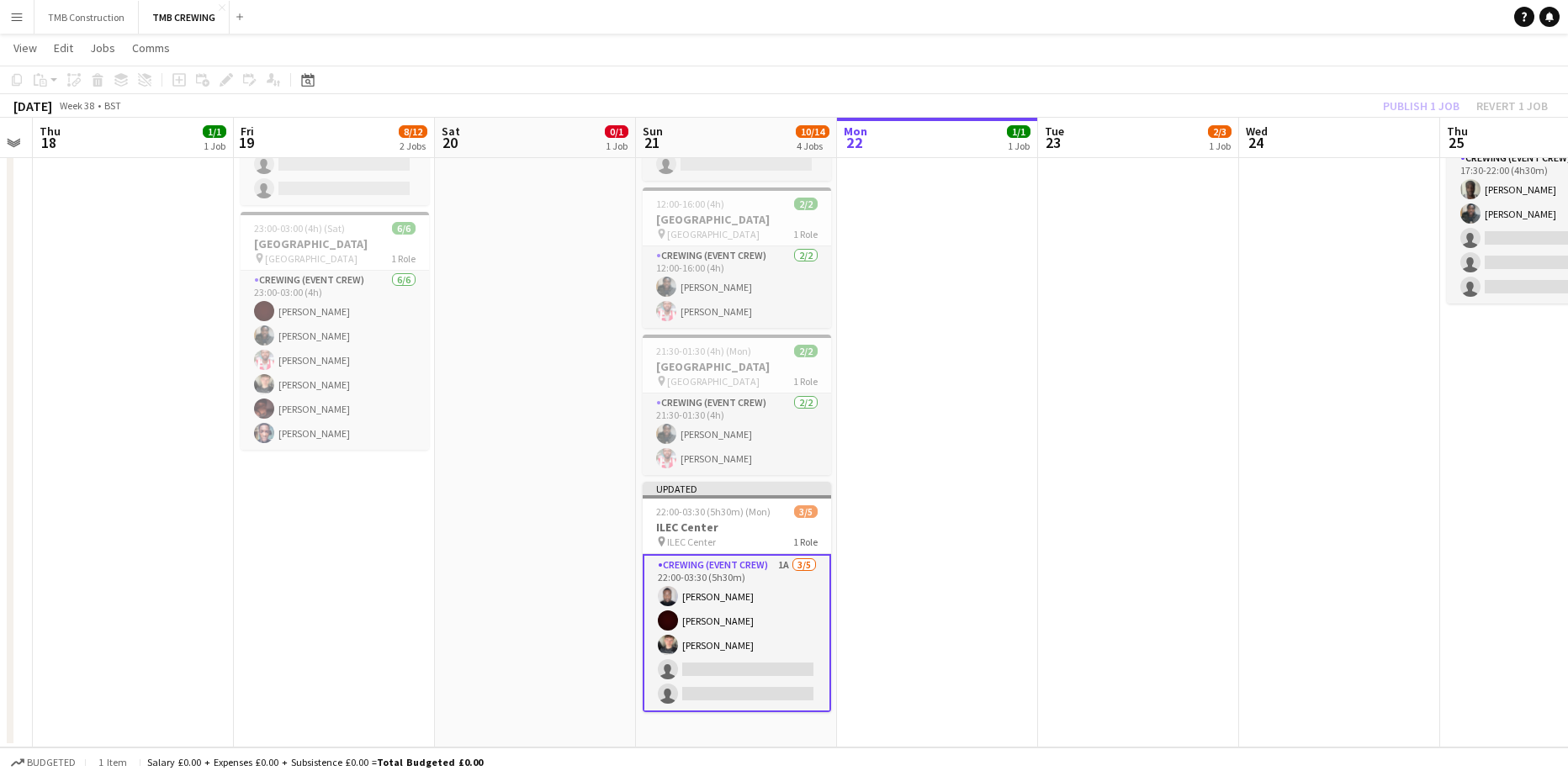
click at [1042, 481] on app-date-cell "08:00-20:00 (12h) 2/3 Olympia pin Olympia 1 Role Crewing (Event Crew) 1A [DATE]…" at bounding box center [1138, 354] width 201 height 787
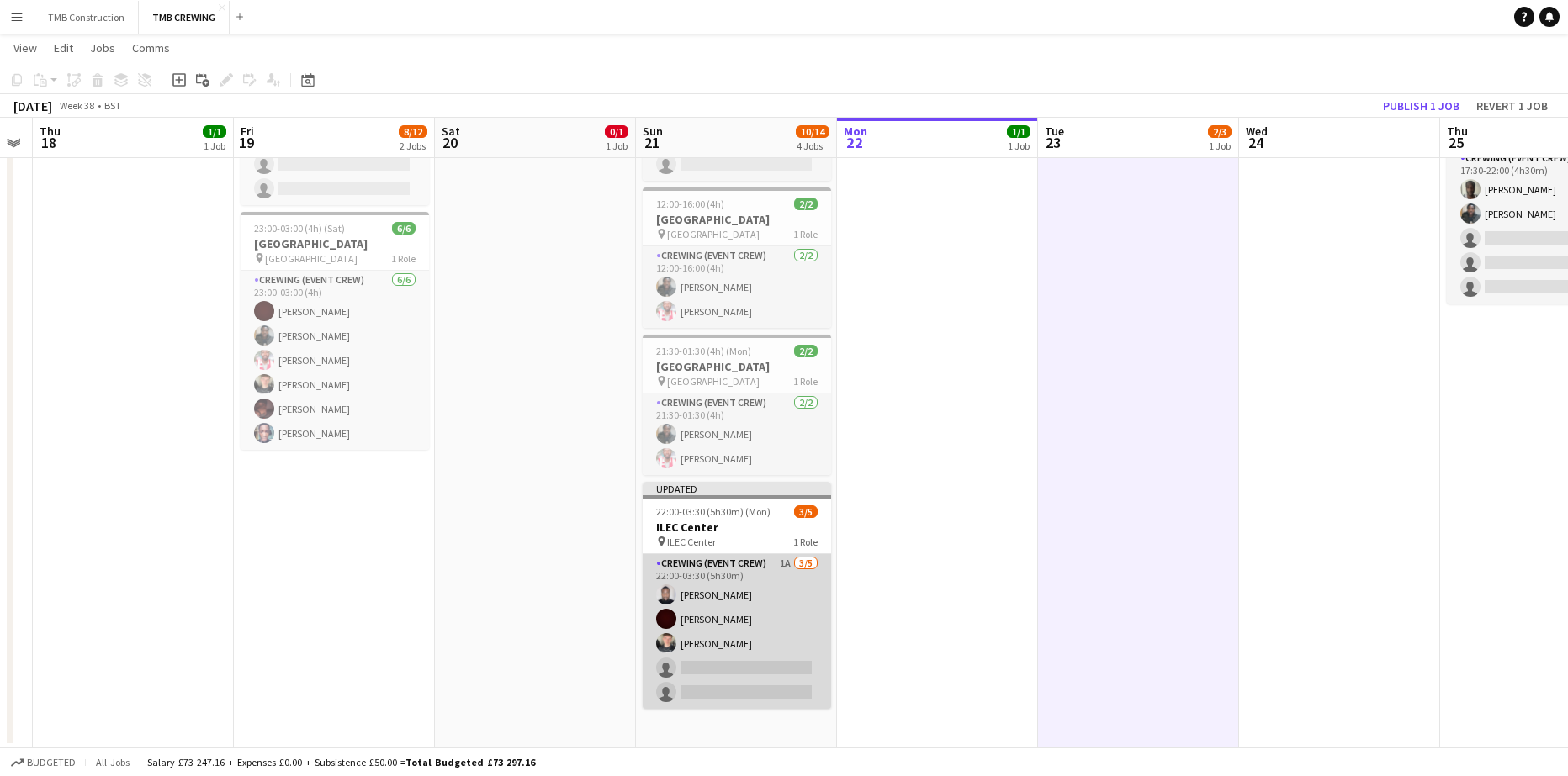
click at [763, 624] on app-card-role "Crewing (Event Crew) 1A [DATE] 22:00-03:30 (5h30m) [PERSON_NAME] [PERSON_NAME] …" at bounding box center [737, 632] width 188 height 155
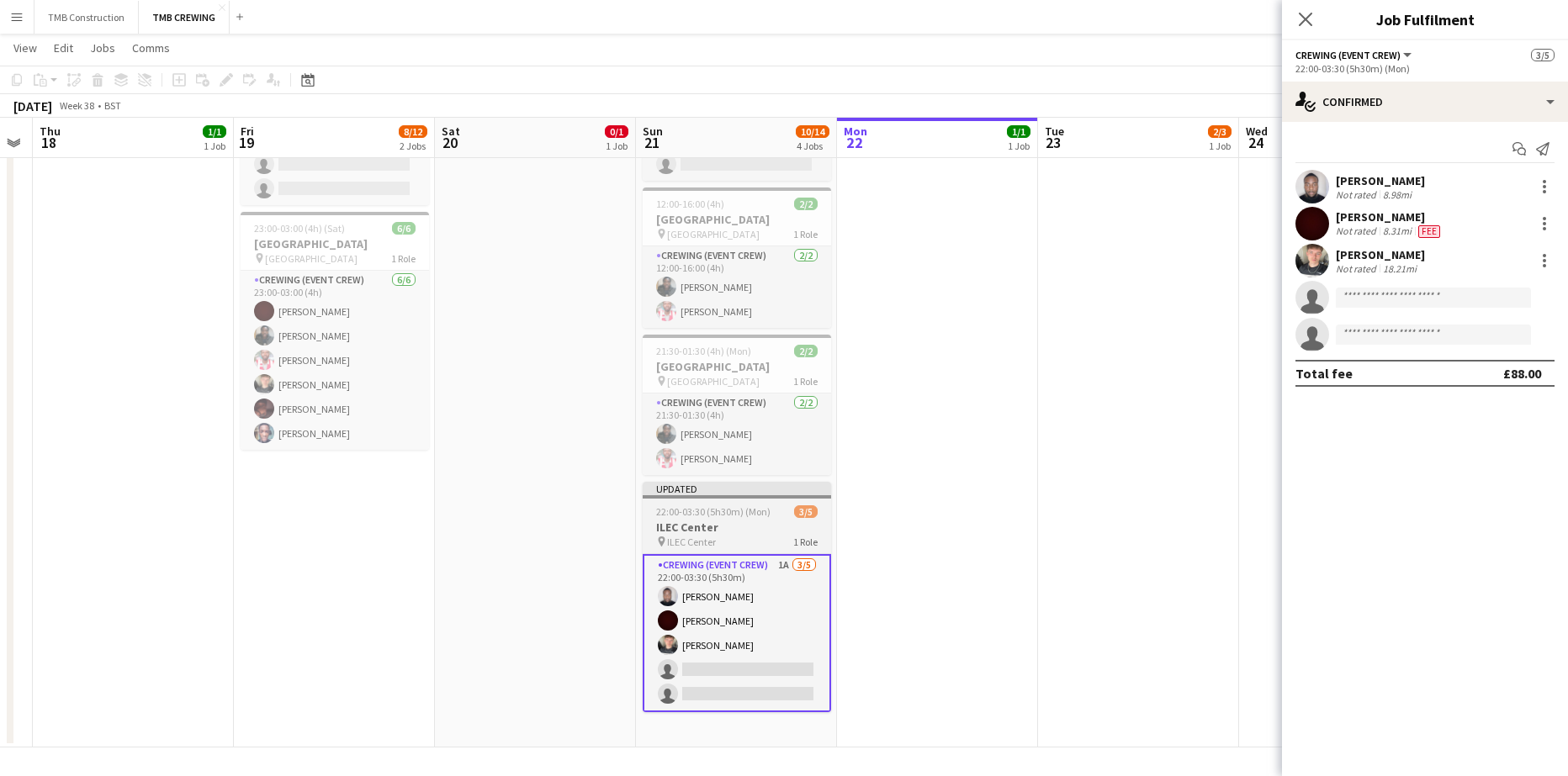
click at [723, 534] on h3 "ILEC Center" at bounding box center [737, 527] width 188 height 15
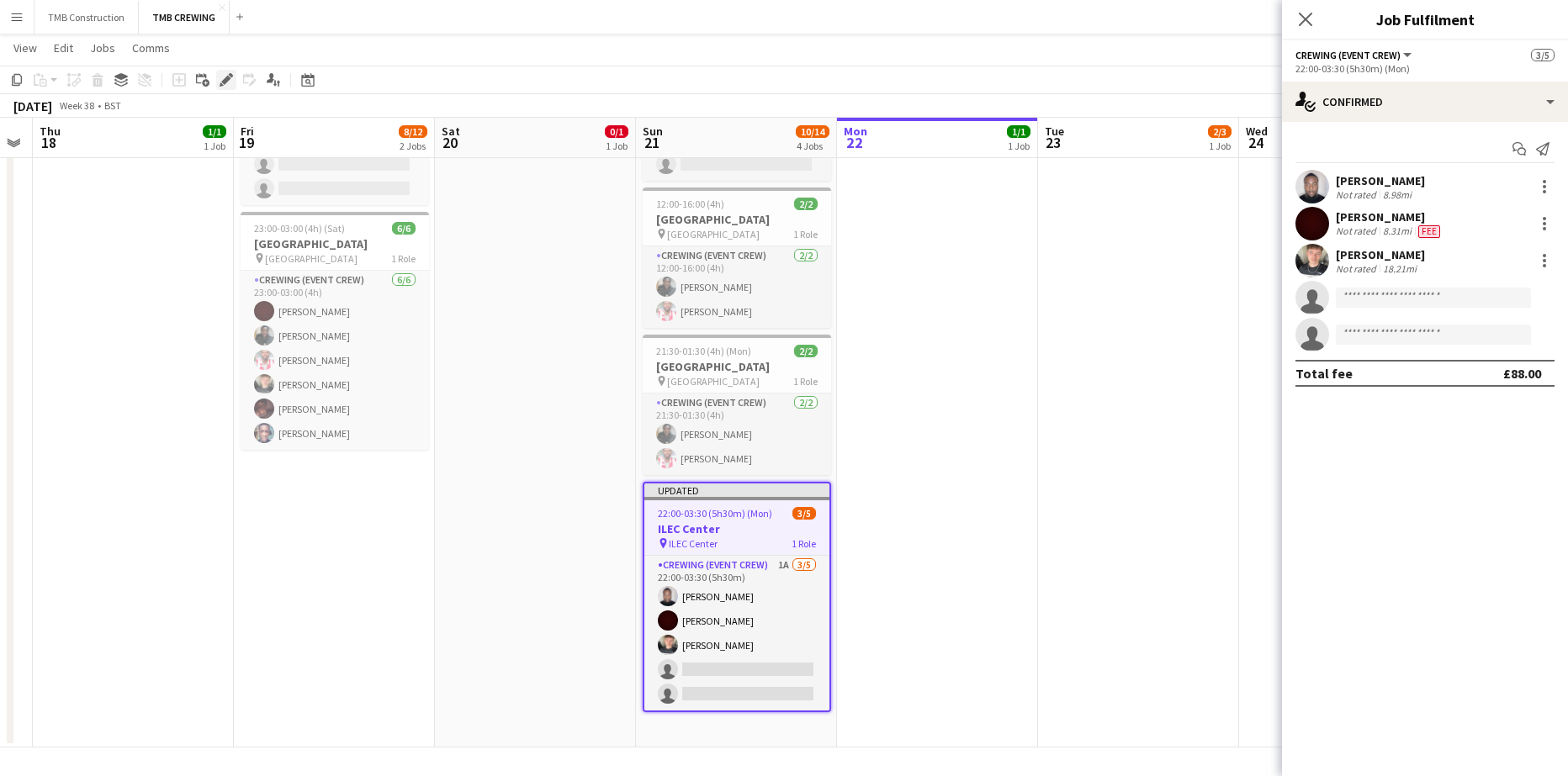
click at [227, 80] on icon at bounding box center [226, 80] width 10 height 10
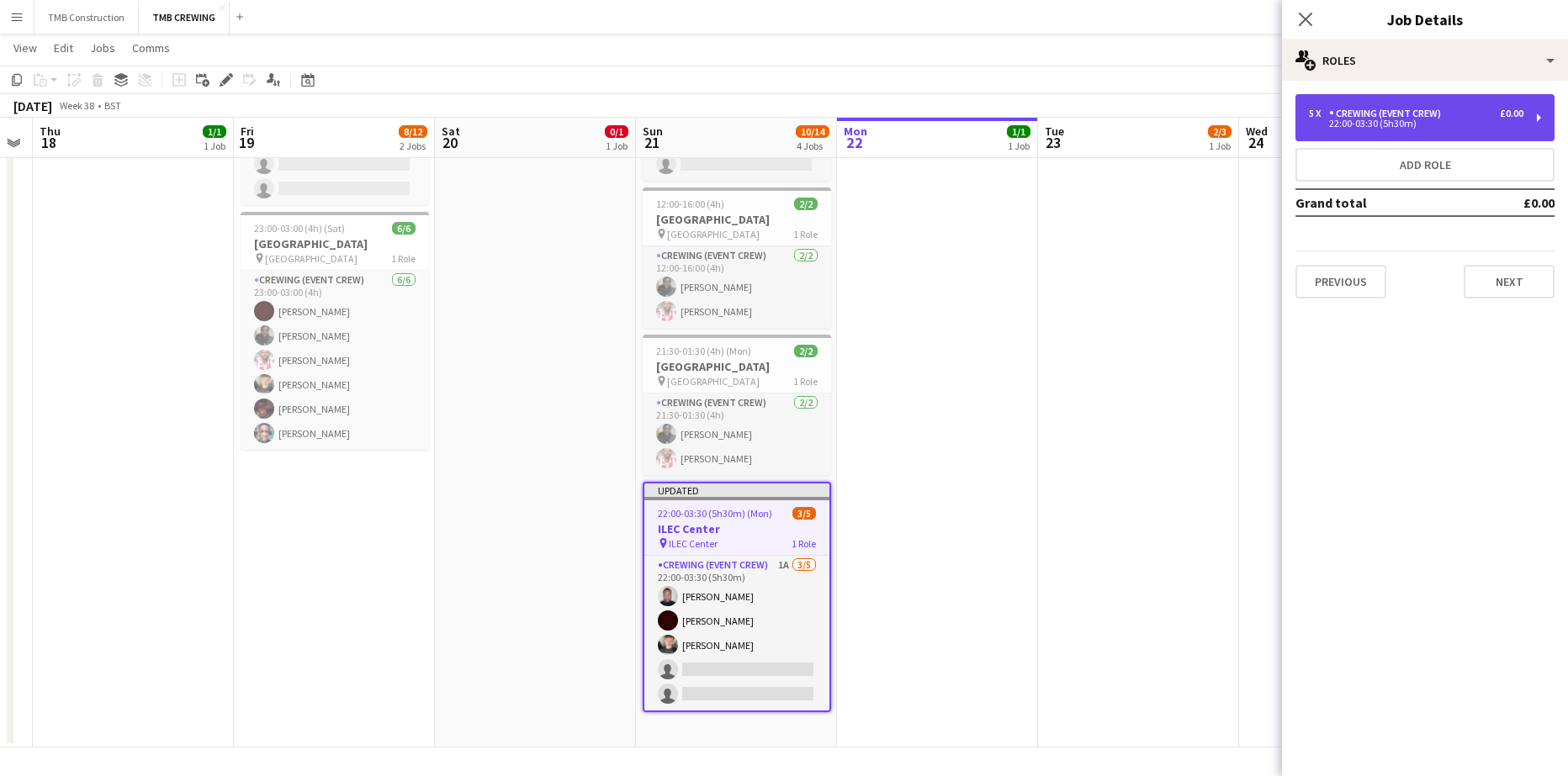
click at [1402, 130] on div "5 x Crewing (Event Crew) £0.00 22:00-03:30 (5h30m)" at bounding box center [1424, 117] width 259 height 47
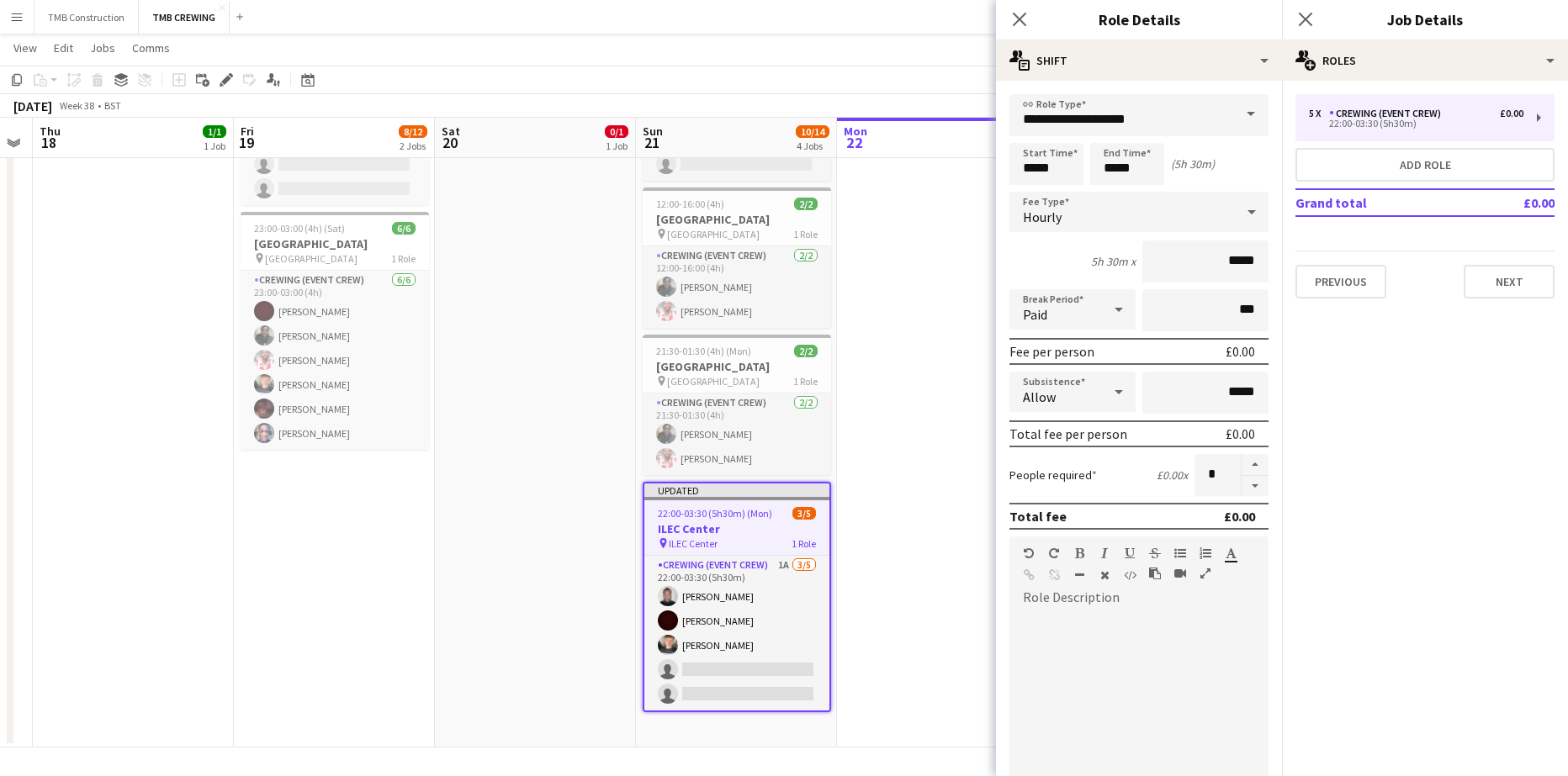
click at [1241, 498] on form "**********" at bounding box center [1138, 592] width 286 height 997
click at [1242, 485] on button "button" at bounding box center [1255, 487] width 27 height 21
click at [1242, 484] on button "button" at bounding box center [1255, 487] width 27 height 21
type input "*"
click at [1020, 11] on icon "Close pop-in" at bounding box center [1019, 18] width 16 height 16
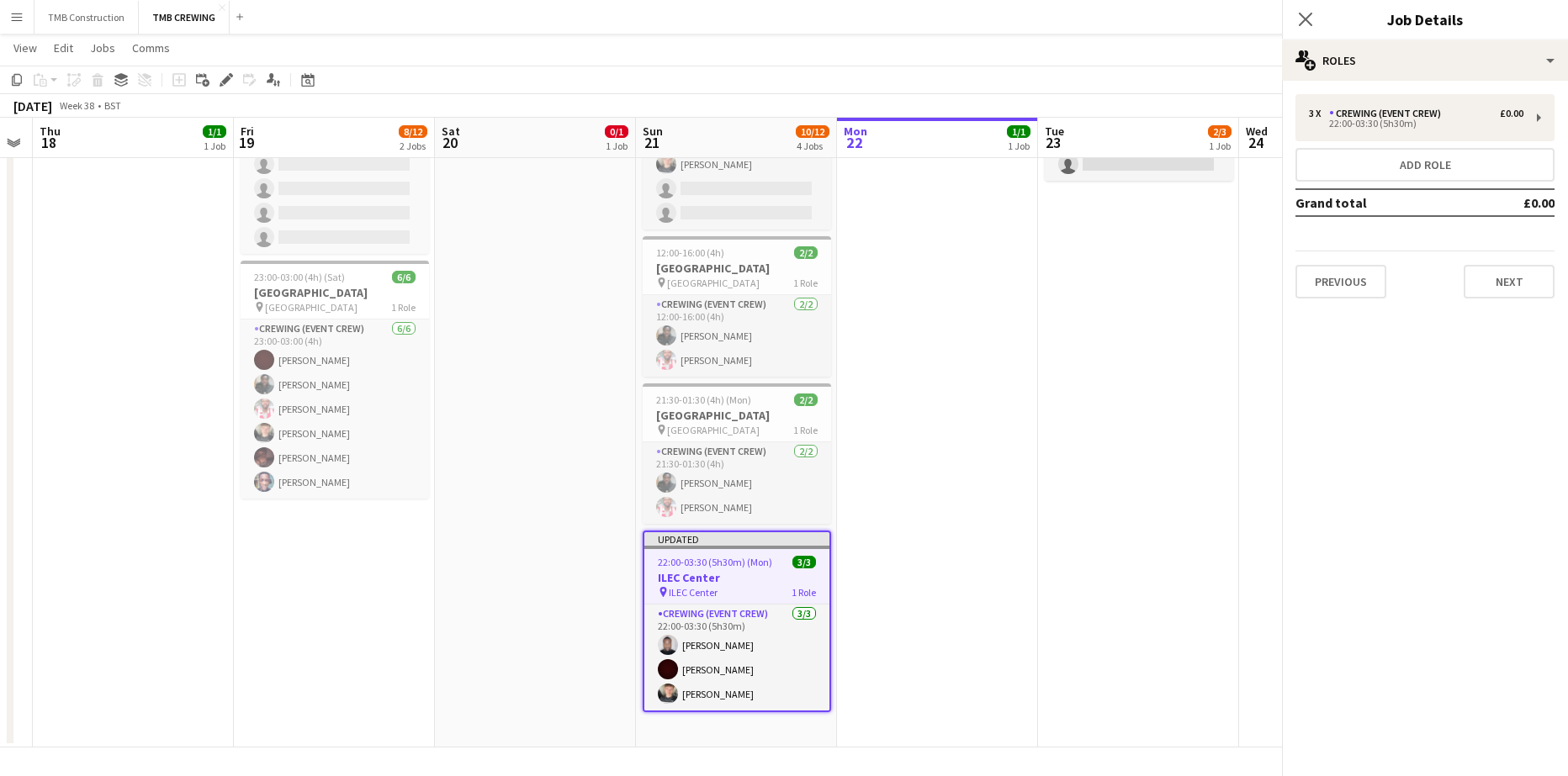
scroll to position [179, 0]
click at [1309, 24] on icon at bounding box center [1305, 18] width 16 height 16
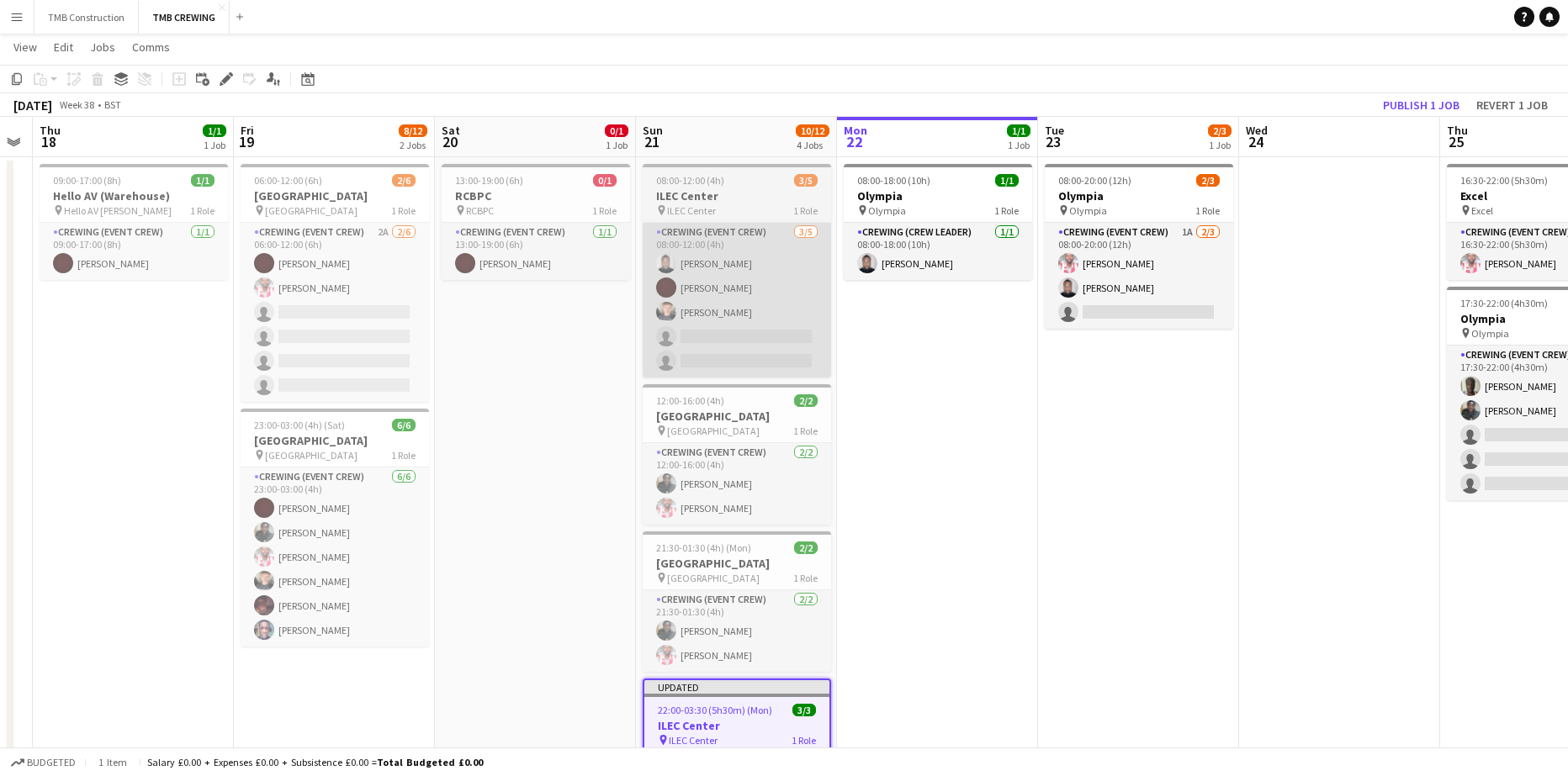
scroll to position [0, 0]
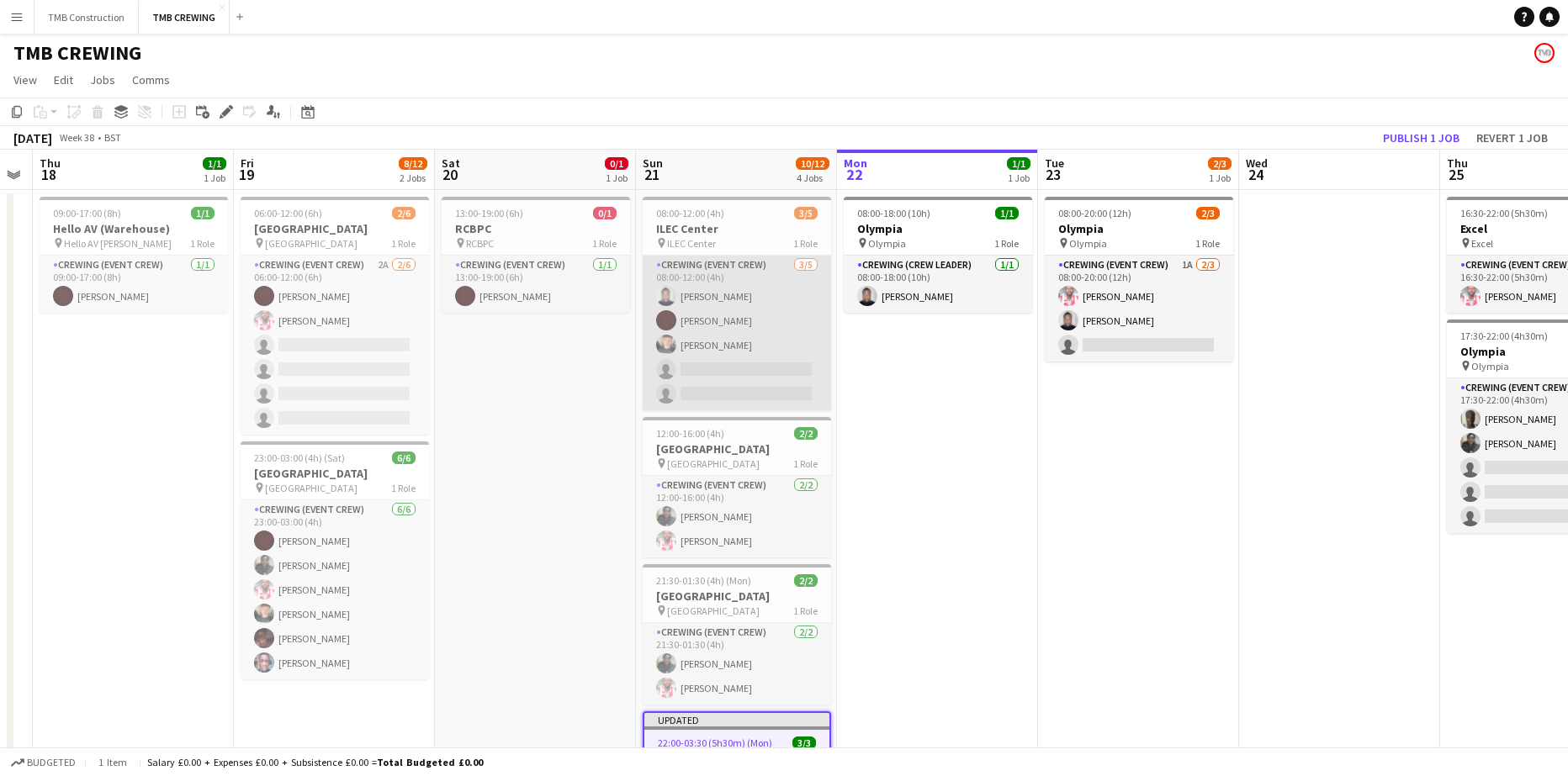
click at [804, 311] on app-card-role "Crewing (Event Crew) [DATE] 08:00-12:00 (4h) [PERSON_NAME] [PERSON_NAME] [PERSO…" at bounding box center [737, 333] width 188 height 155
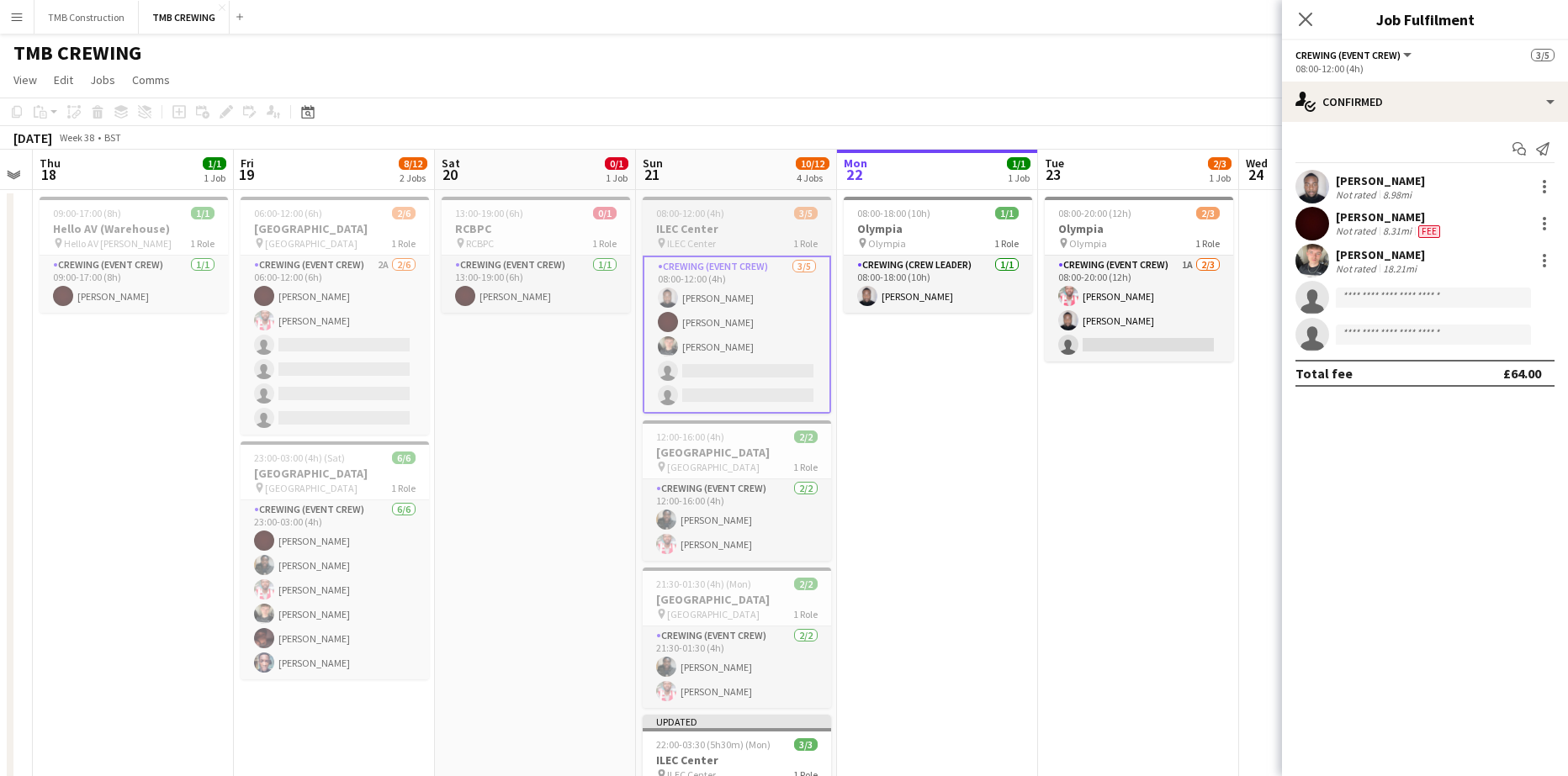
click at [762, 241] on div "pin [GEOGRAPHIC_DATA] 1 Role" at bounding box center [737, 243] width 188 height 13
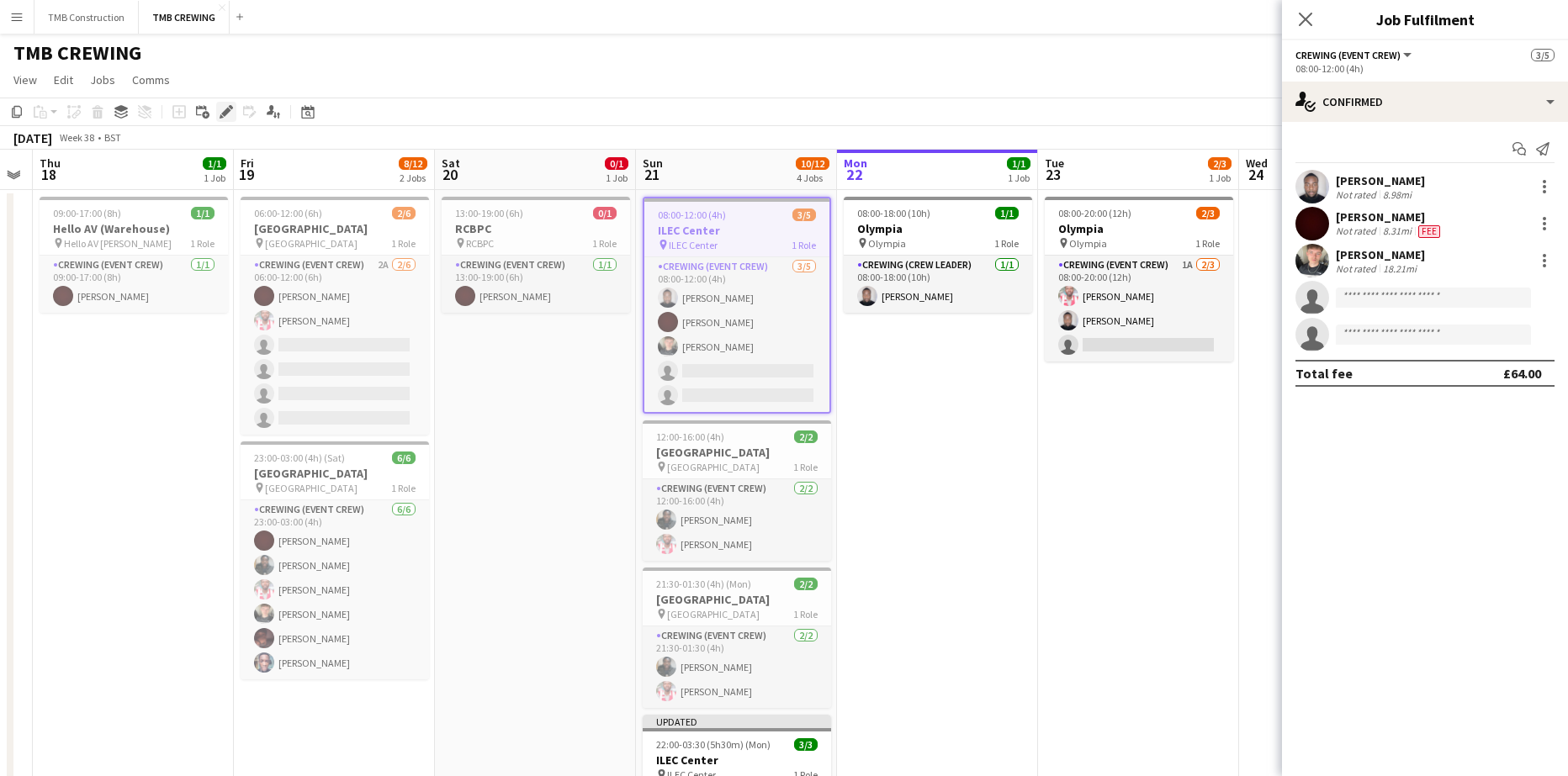
click at [226, 107] on icon "Edit" at bounding box center [226, 112] width 13 height 13
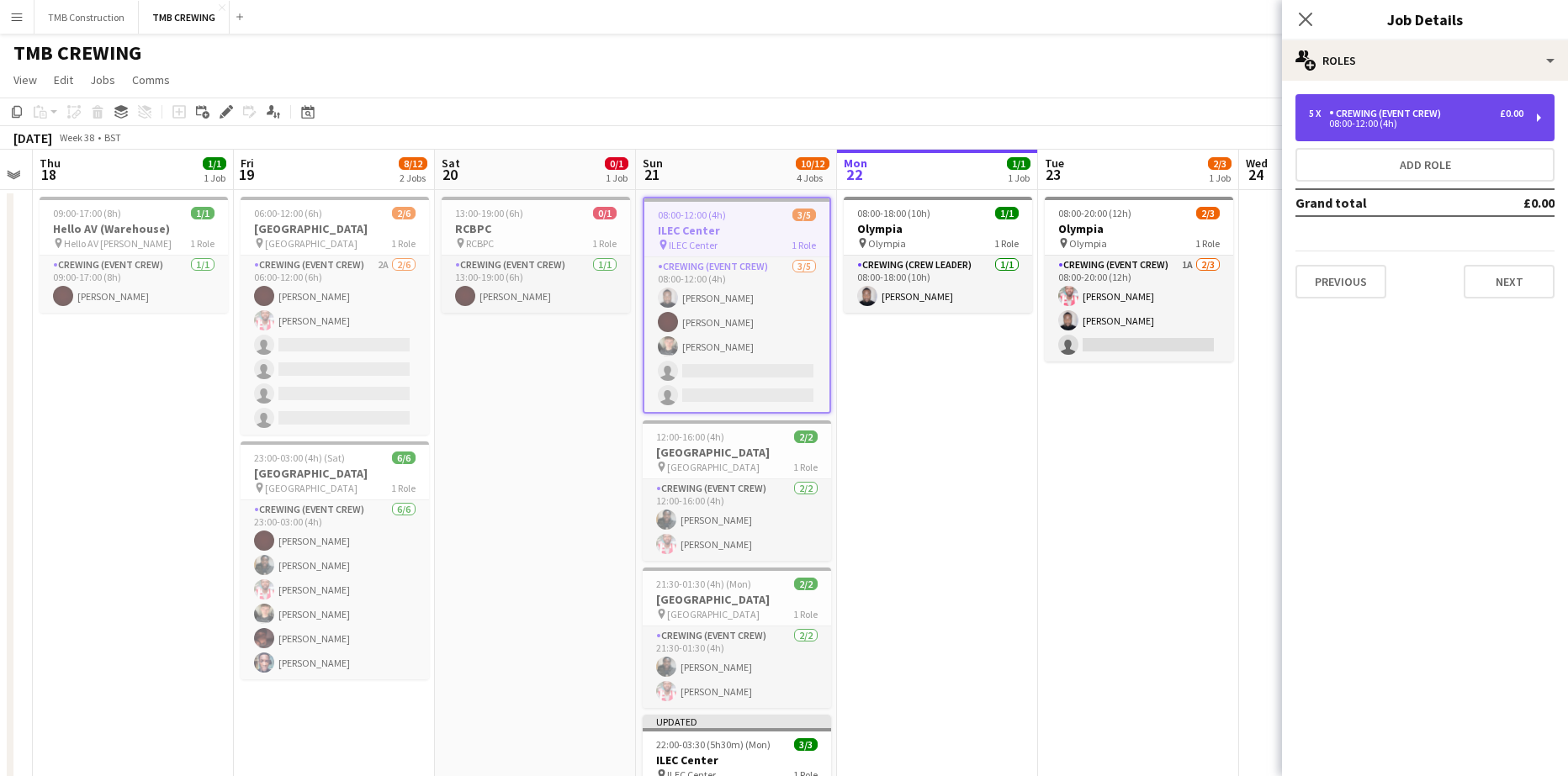
click at [1366, 121] on div "08:00-12:00 (4h)" at bounding box center [1416, 123] width 214 height 9
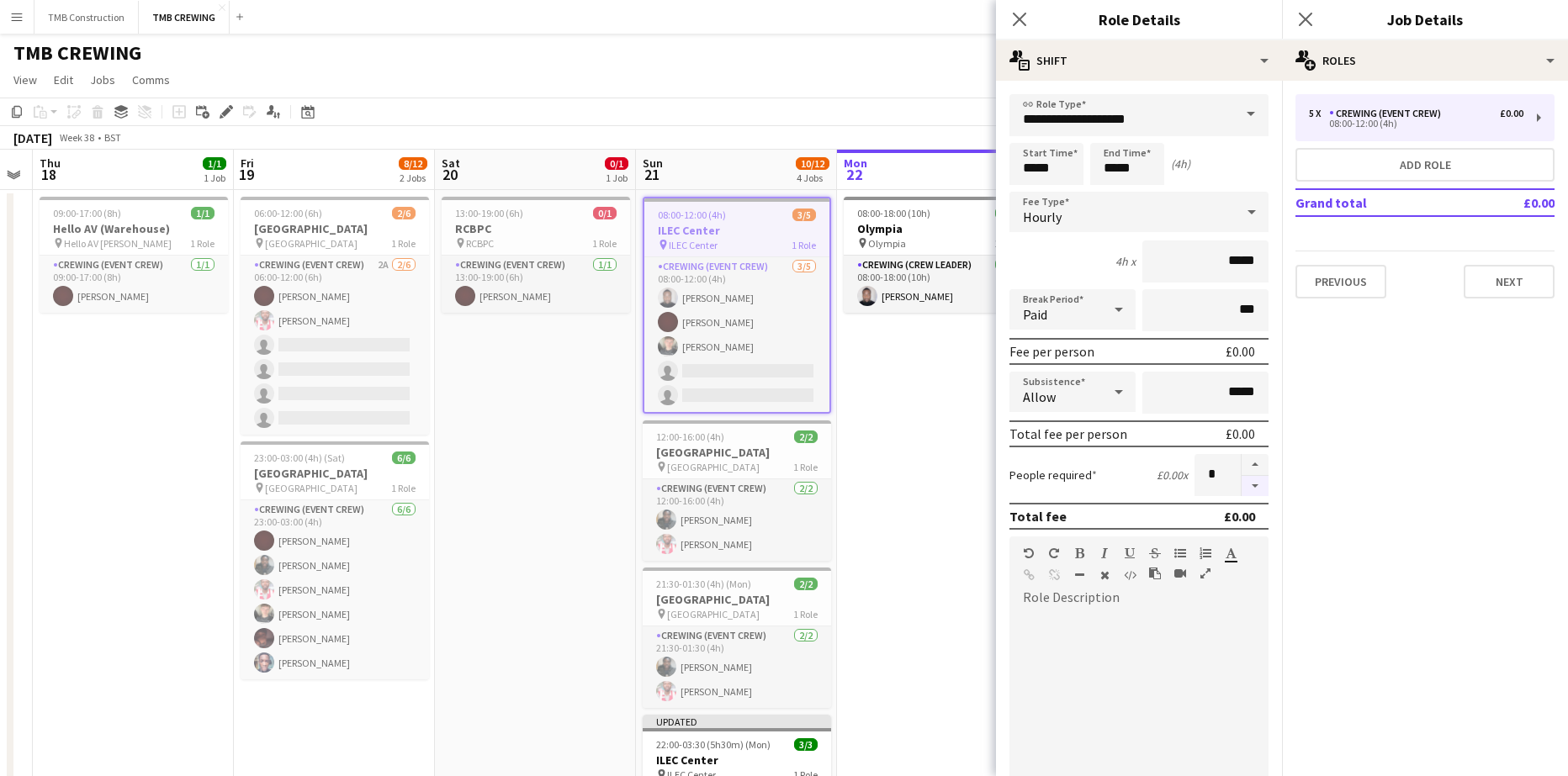
click at [1242, 488] on button "button" at bounding box center [1255, 487] width 27 height 21
type input "*"
click at [1015, 18] on icon "Close pop-in" at bounding box center [1019, 18] width 16 height 16
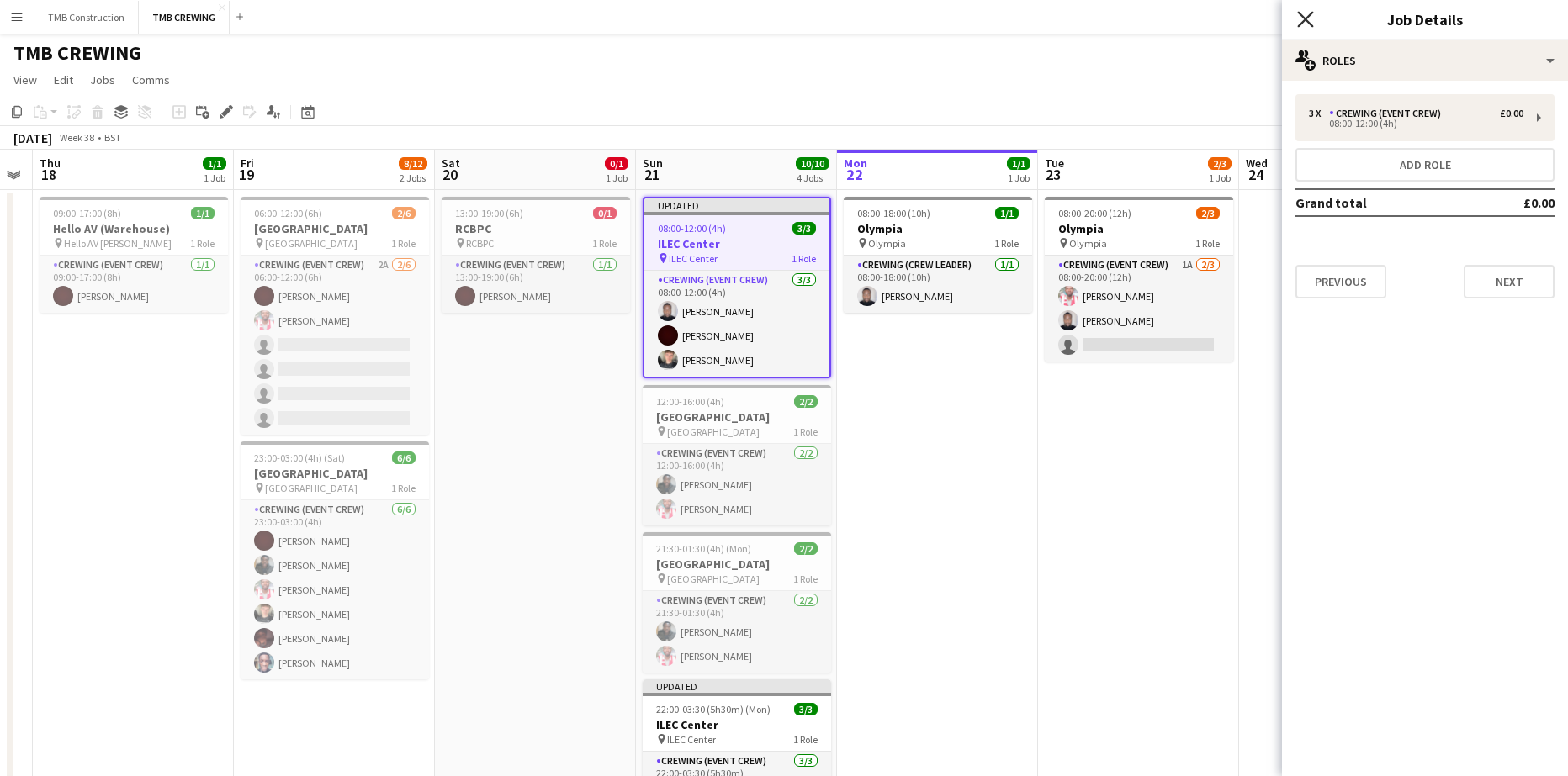
click at [1305, 13] on icon "Close pop-in" at bounding box center [1305, 18] width 16 height 16
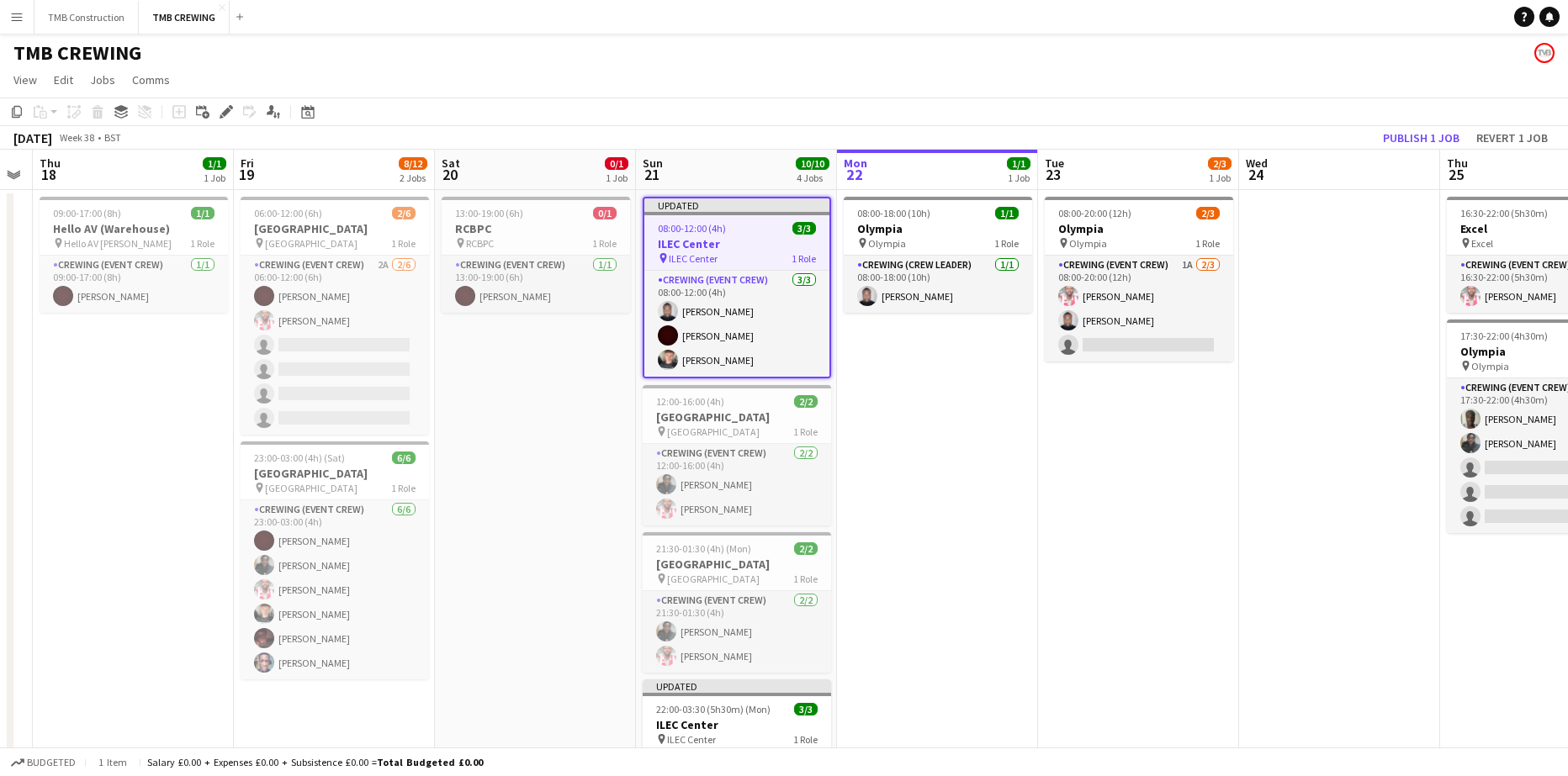
click at [992, 516] on app-date-cell "08:00-18:00 (10h) 1/1 Olympia pin Olympia 1 Role Crewing (Crew Leader) [DATE] 0…" at bounding box center [938, 542] width 201 height 703
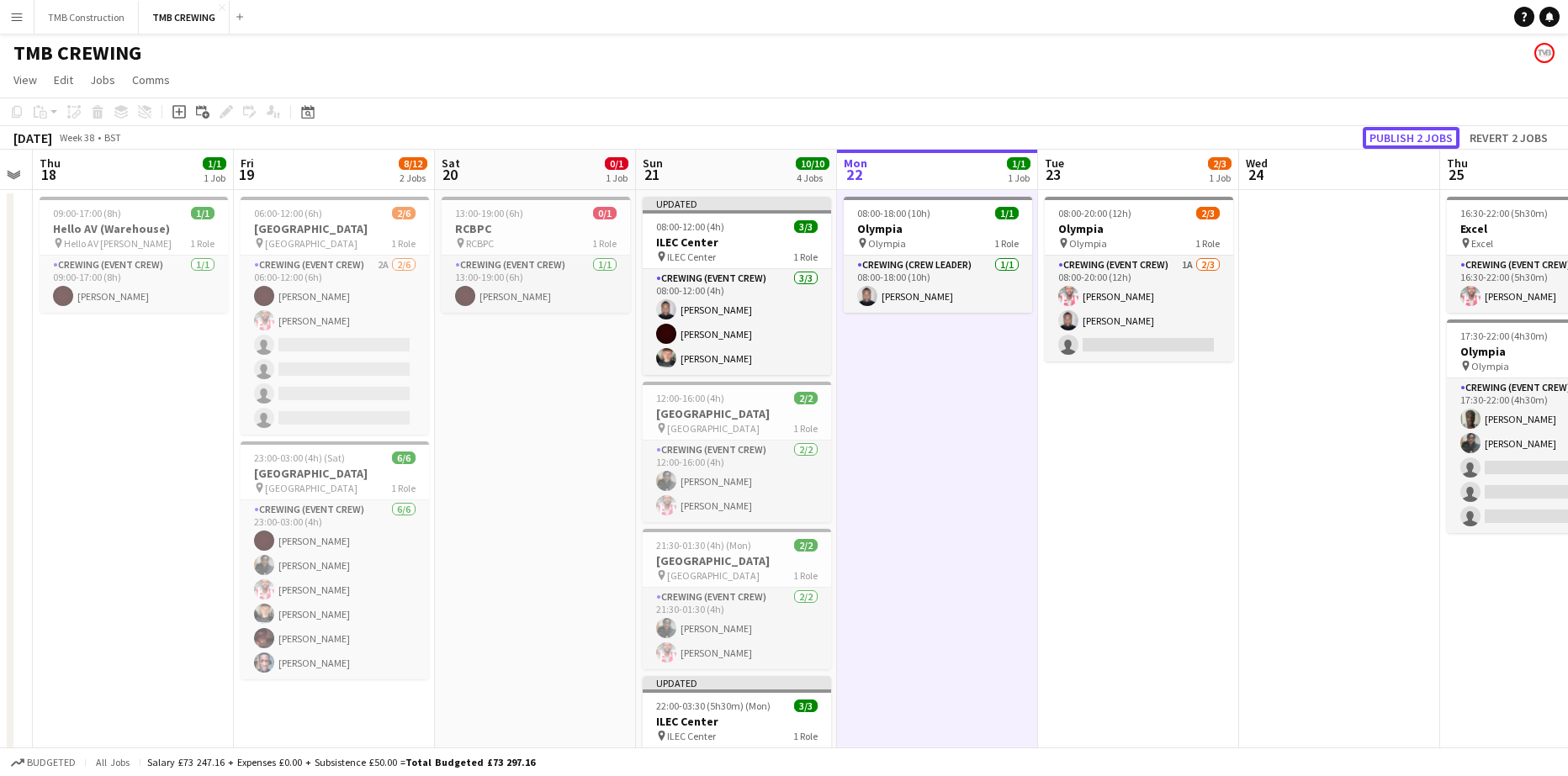
click at [1399, 136] on button "Publish 2 jobs" at bounding box center [1410, 138] width 97 height 22
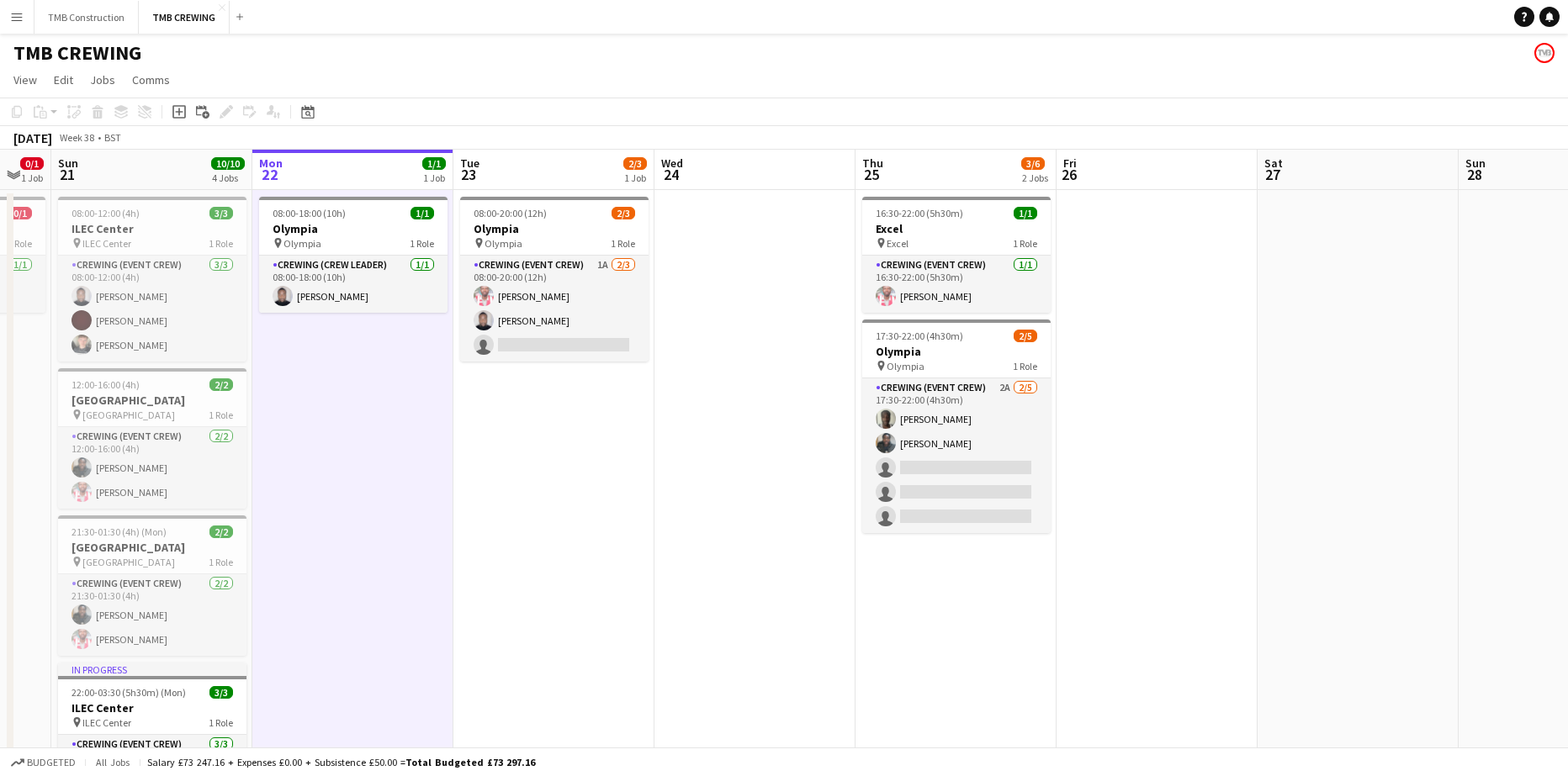
scroll to position [0, 573]
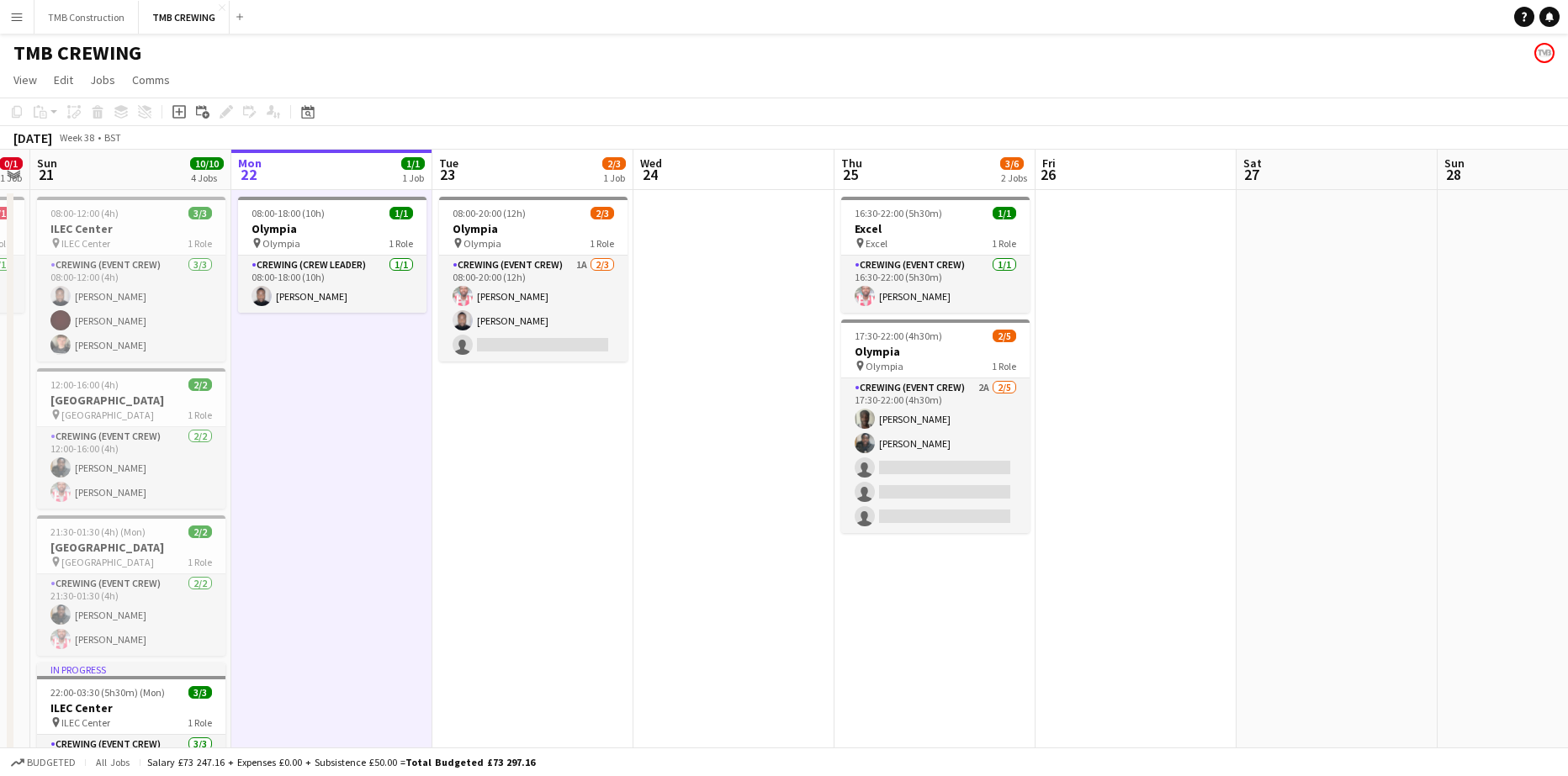
drag, startPoint x: 1263, startPoint y: 584, endPoint x: 657, endPoint y: 607, distance: 606.4
click at [657, 607] on app-calendar-viewport "Thu 18 1/1 1 Job Fri 19 8/12 2 Jobs Sat 20 0/1 1 Job Sun 21 10/10 4 Jobs Mon 22…" at bounding box center [784, 521] width 1568 height 743
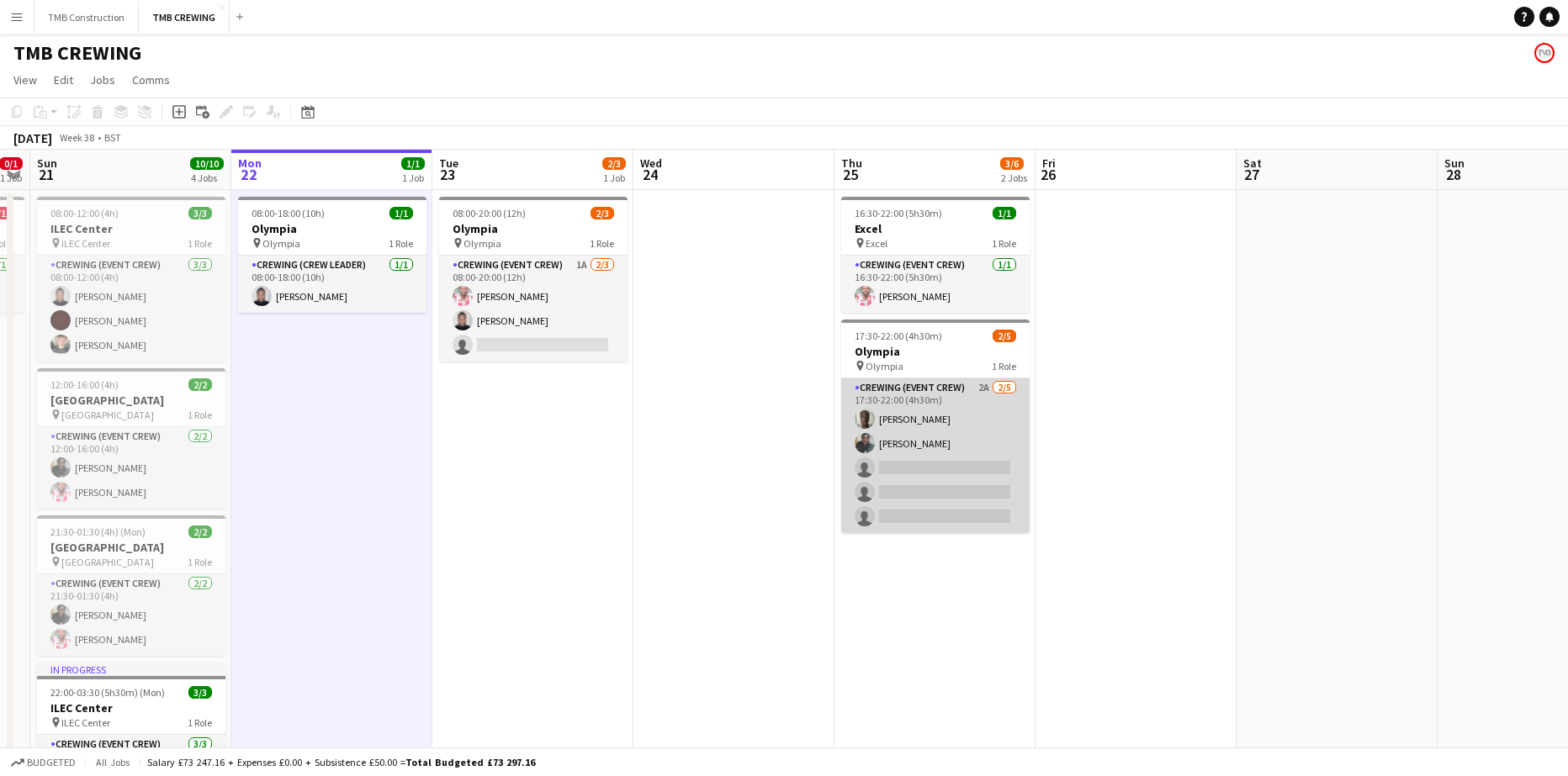
click at [971, 404] on app-card-role "Crewing (Event Crew) 2A [DATE] 17:30-22:00 (4h30m) [PERSON_NAME] Eloket [PERSON…" at bounding box center [935, 456] width 188 height 155
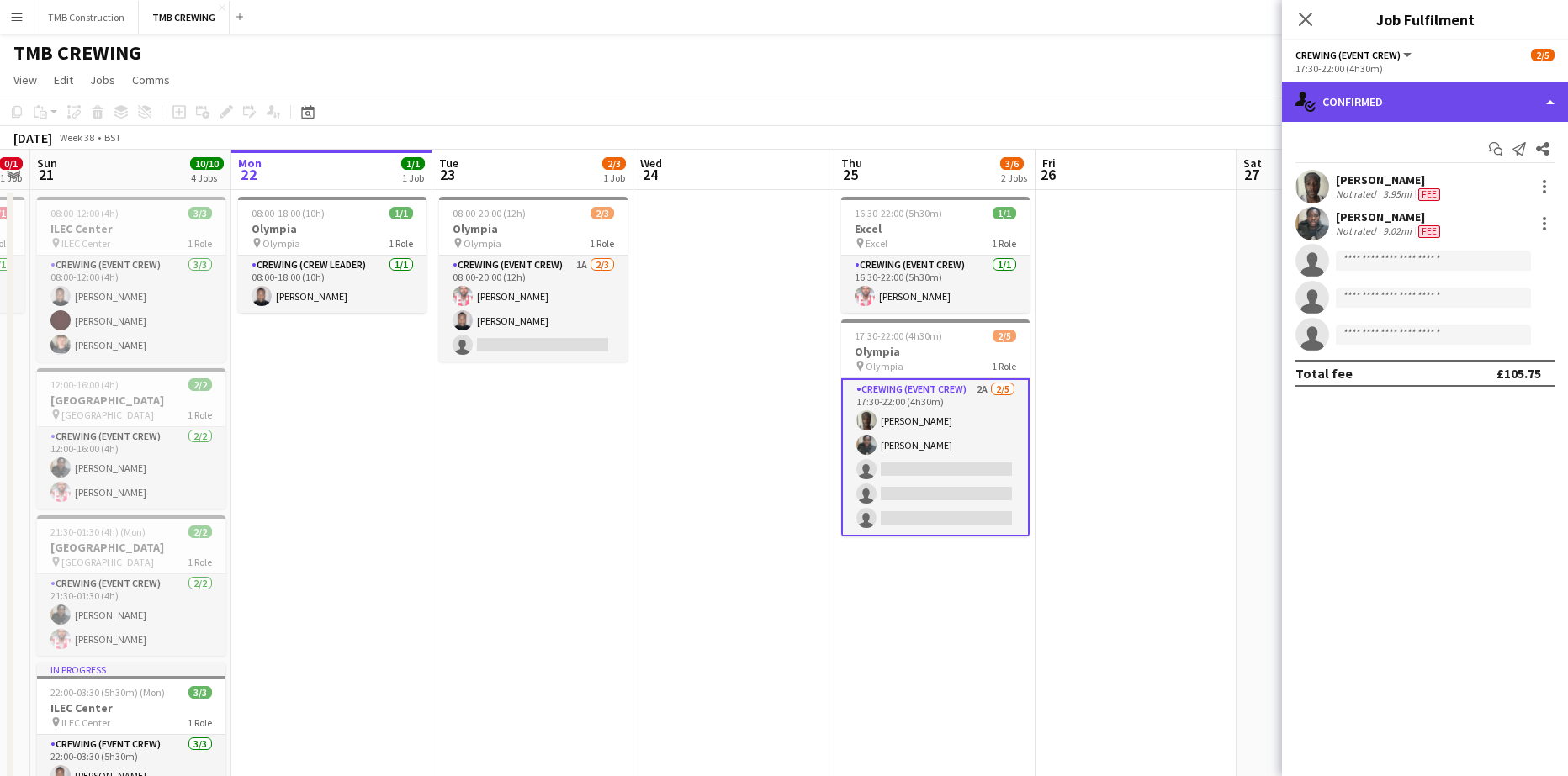
click at [1444, 96] on div "single-neutral-actions-check-2 Confirmed" at bounding box center [1424, 101] width 286 height 40
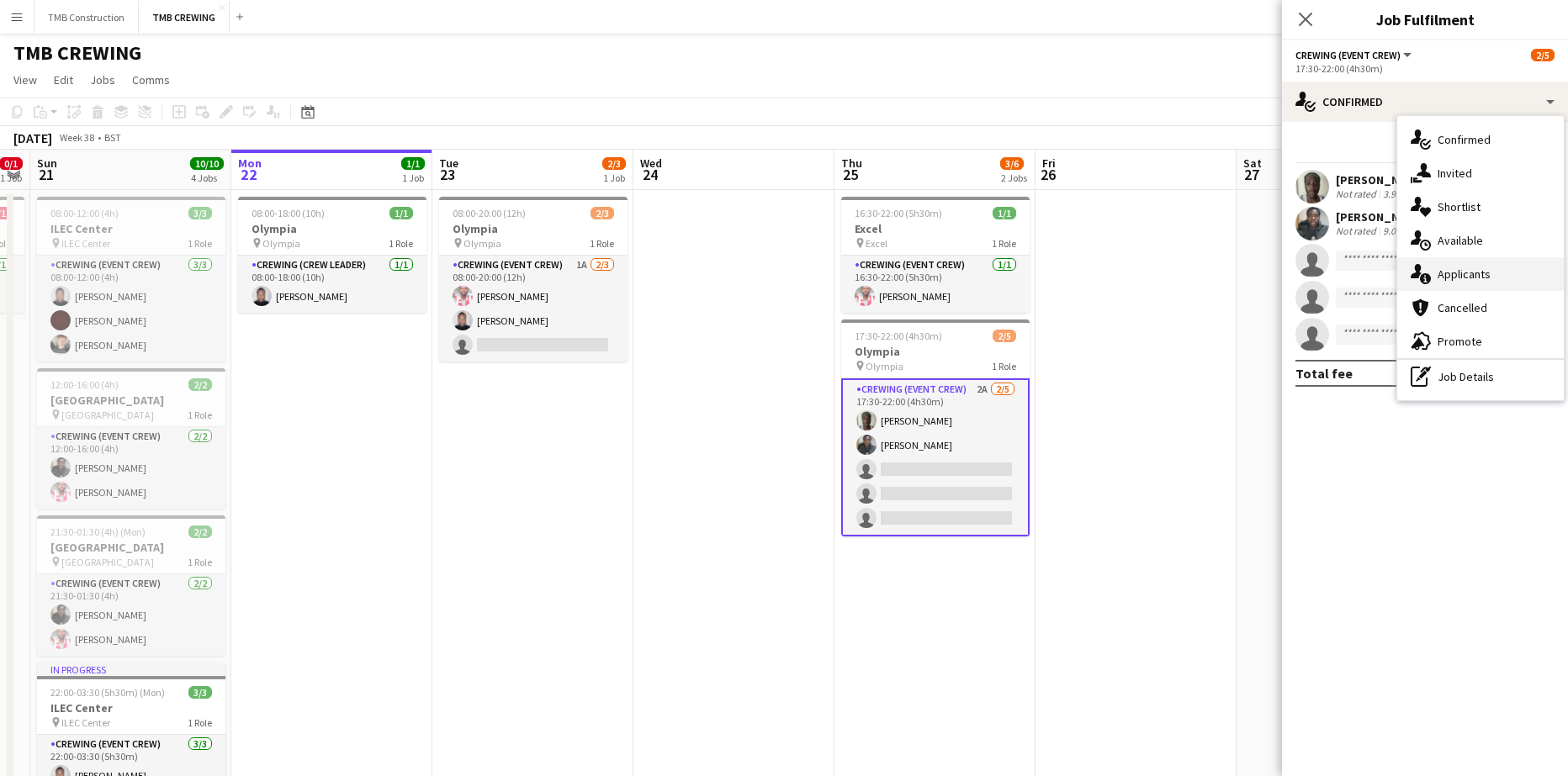
click at [1505, 278] on div "single-neutral-actions-information Applicants" at bounding box center [1480, 274] width 166 height 33
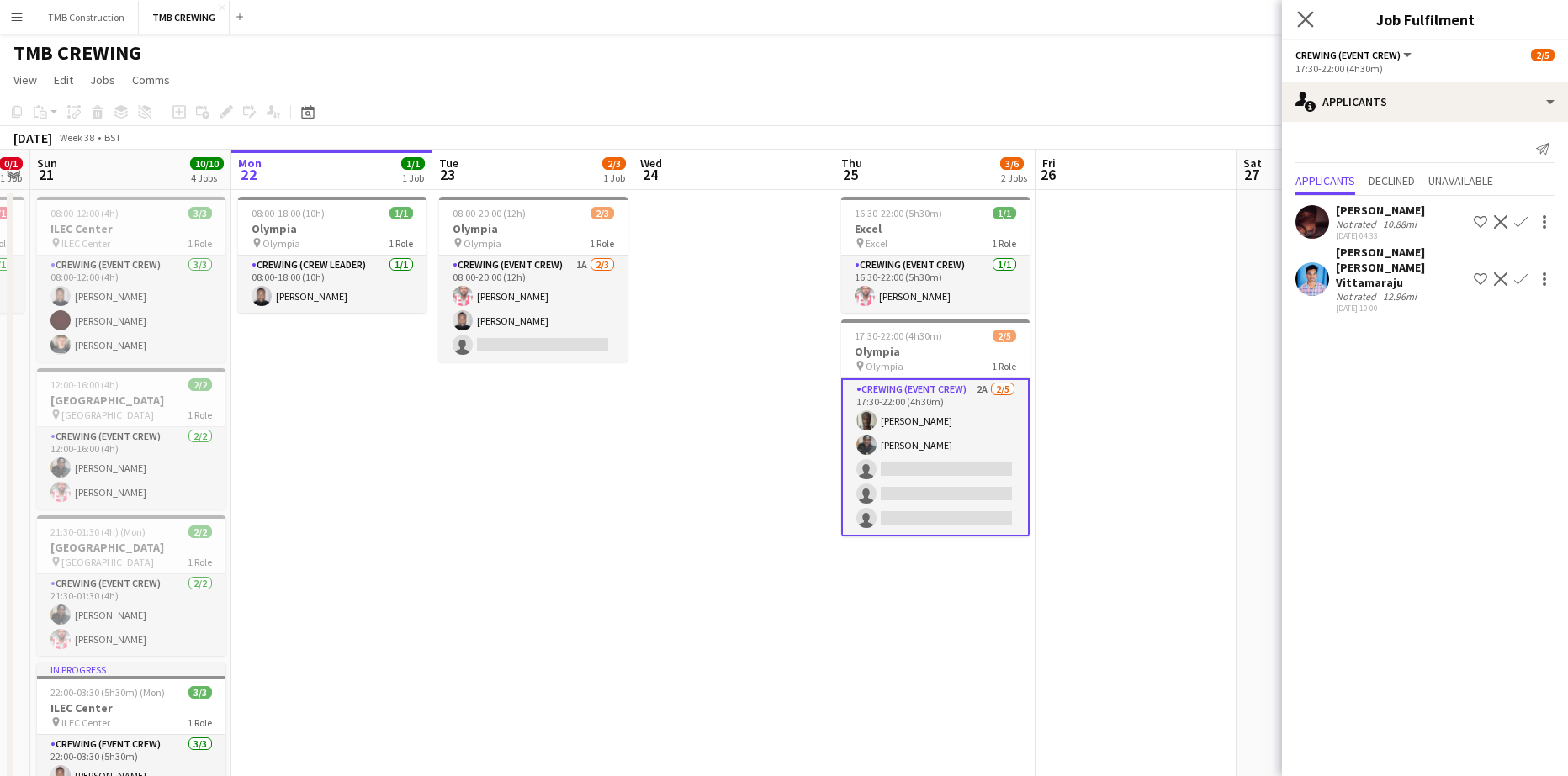
click at [1305, 11] on app-icon "Close pop-in" at bounding box center [1305, 19] width 24 height 24
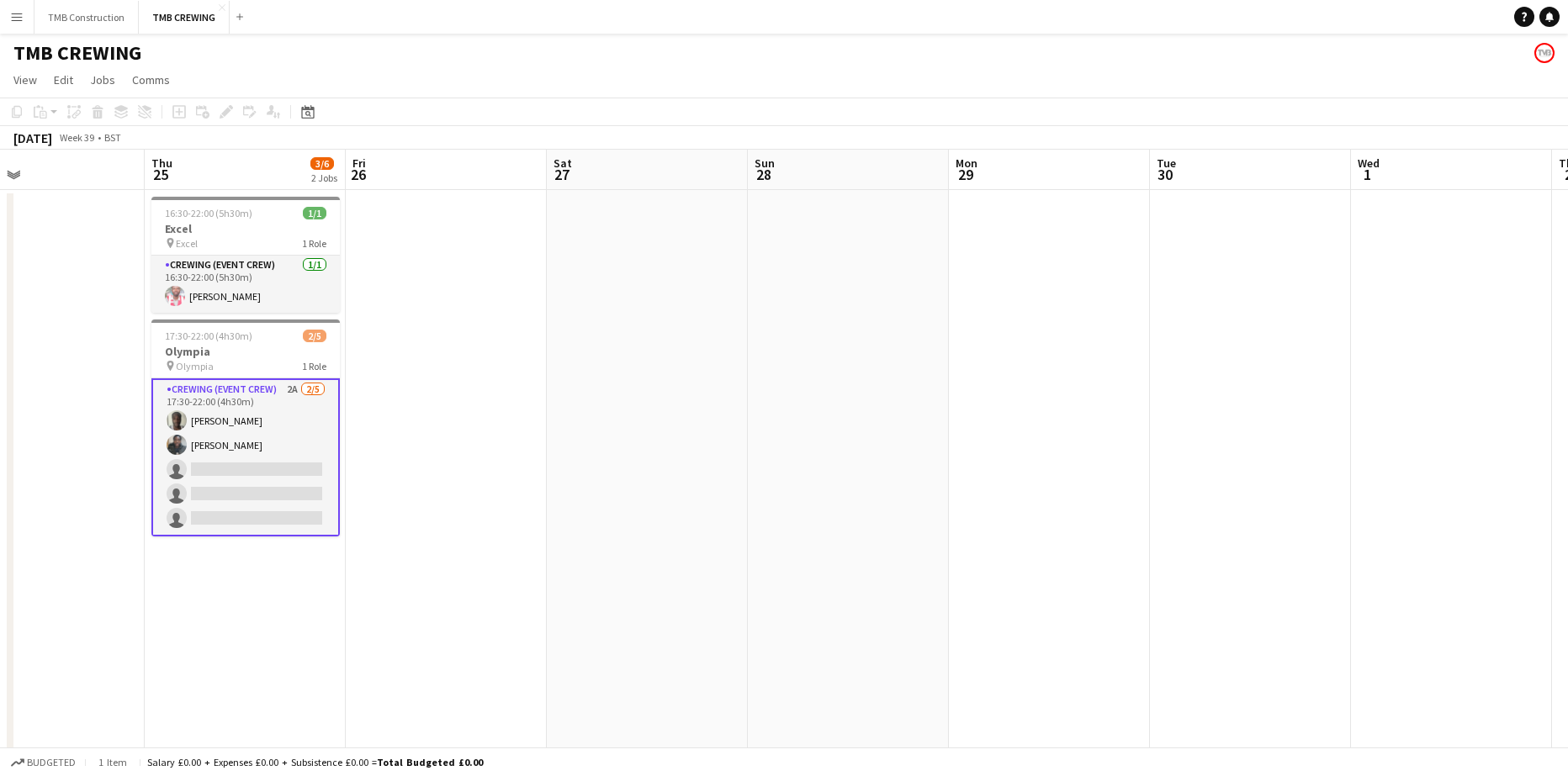
drag, startPoint x: 1225, startPoint y: 233, endPoint x: 540, endPoint y: 361, distance: 696.9
click at [537, 359] on app-calendar-viewport "Sun 21 10/10 4 Jobs Mon 22 1/1 1 Job Tue 23 2/3 1 Job Wed 24 Thu 25 3/6 2 Jobs …" at bounding box center [784, 514] width 1568 height 730
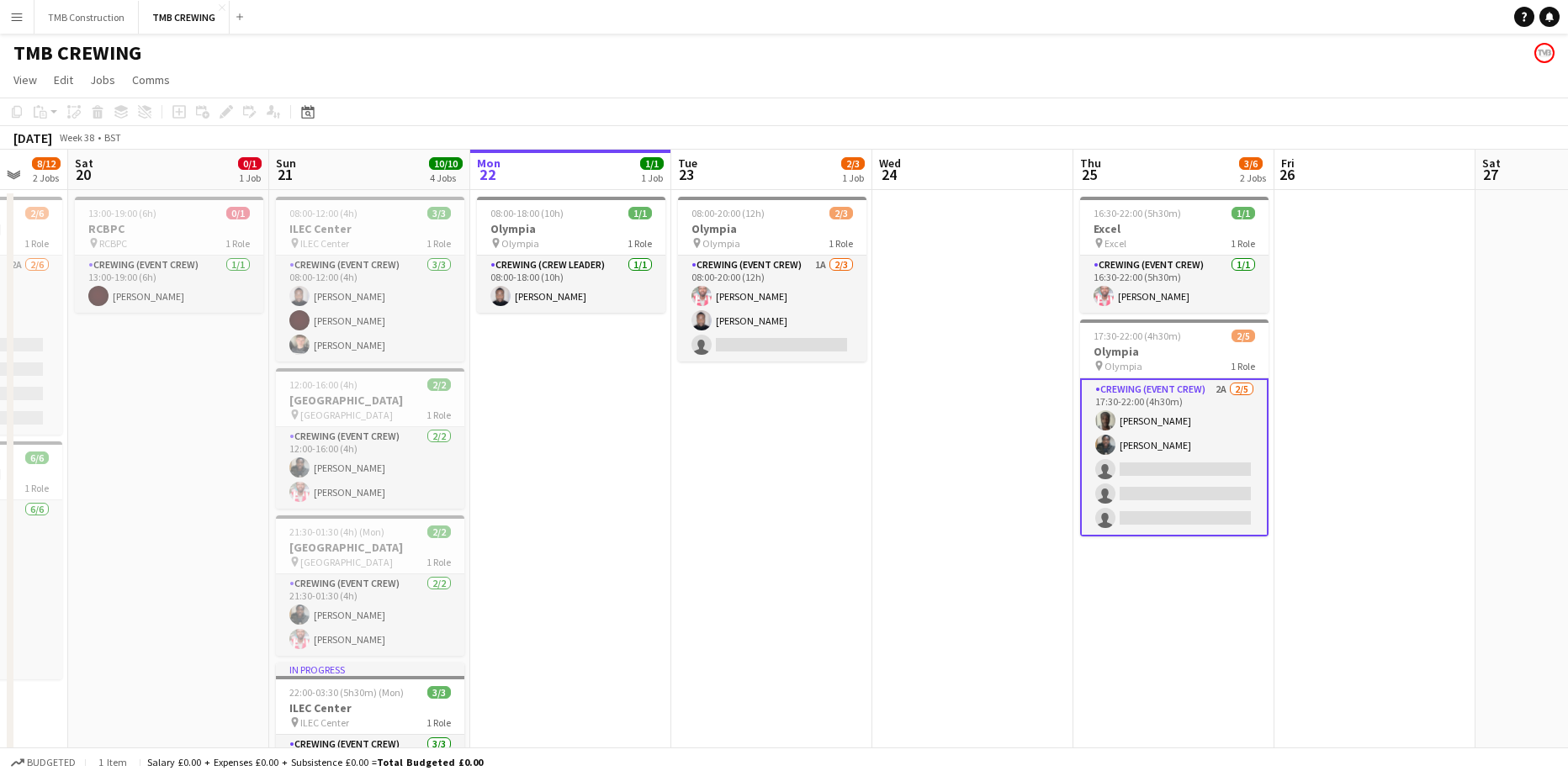
scroll to position [0, 519]
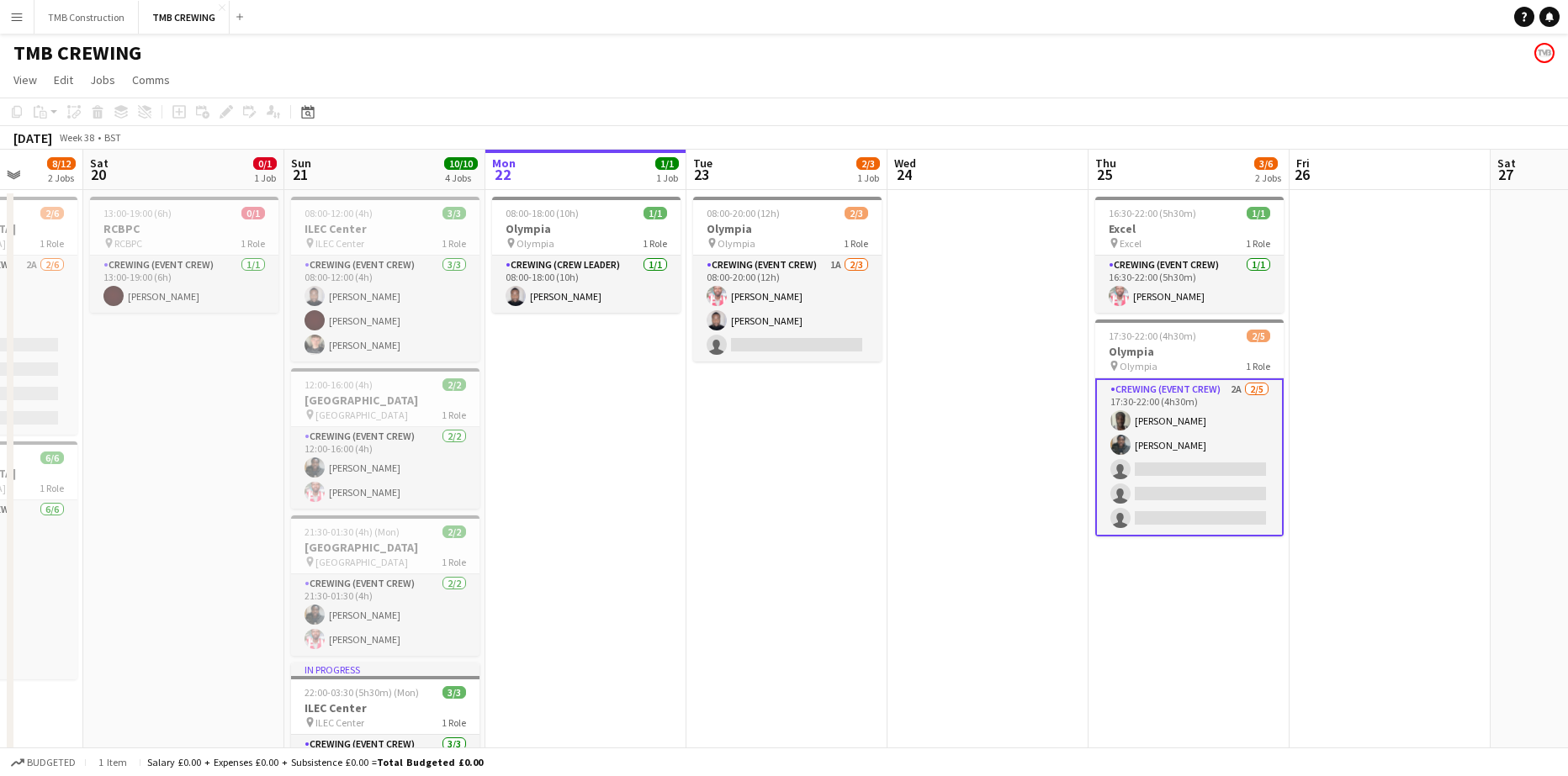
drag, startPoint x: 588, startPoint y: 375, endPoint x: 1507, endPoint y: 281, distance: 923.8
click at [1507, 281] on app-calendar-viewport "Wed 17 Thu 18 1/1 1 Job Fri 19 8/12 2 Jobs Sat 20 0/1 1 Job Sun 21 10/10 4 Jobs…" at bounding box center [784, 514] width 1568 height 730
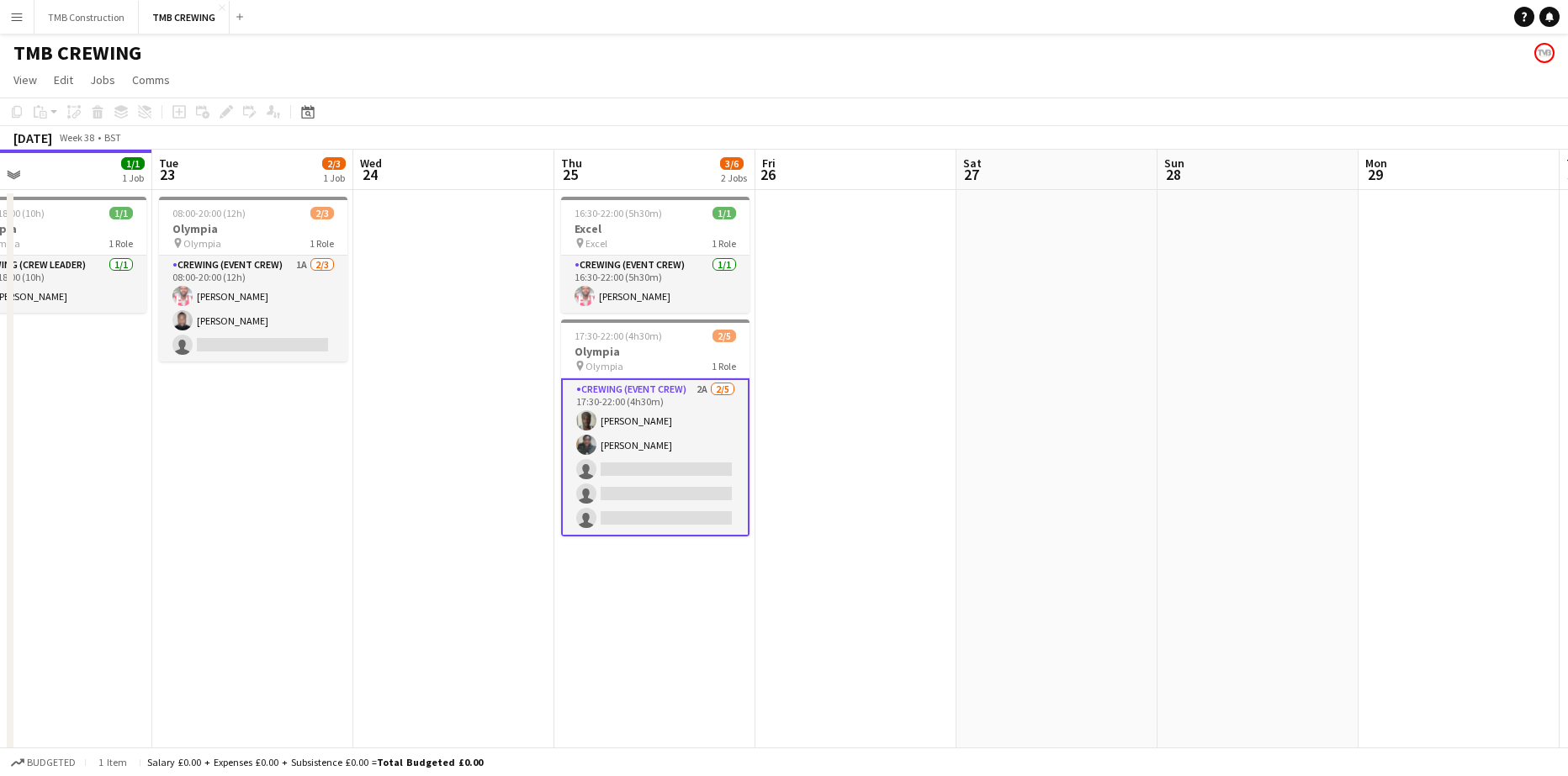
drag, startPoint x: 1479, startPoint y: 583, endPoint x: 918, endPoint y: 553, distance: 561.8
click at [938, 552] on app-calendar-viewport "Fri 19 8/12 2 Jobs Sat 20 0/1 1 Job Sun 21 10/10 4 Jobs Mon 22 1/1 1 Job Tue 23…" at bounding box center [784, 514] width 1568 height 730
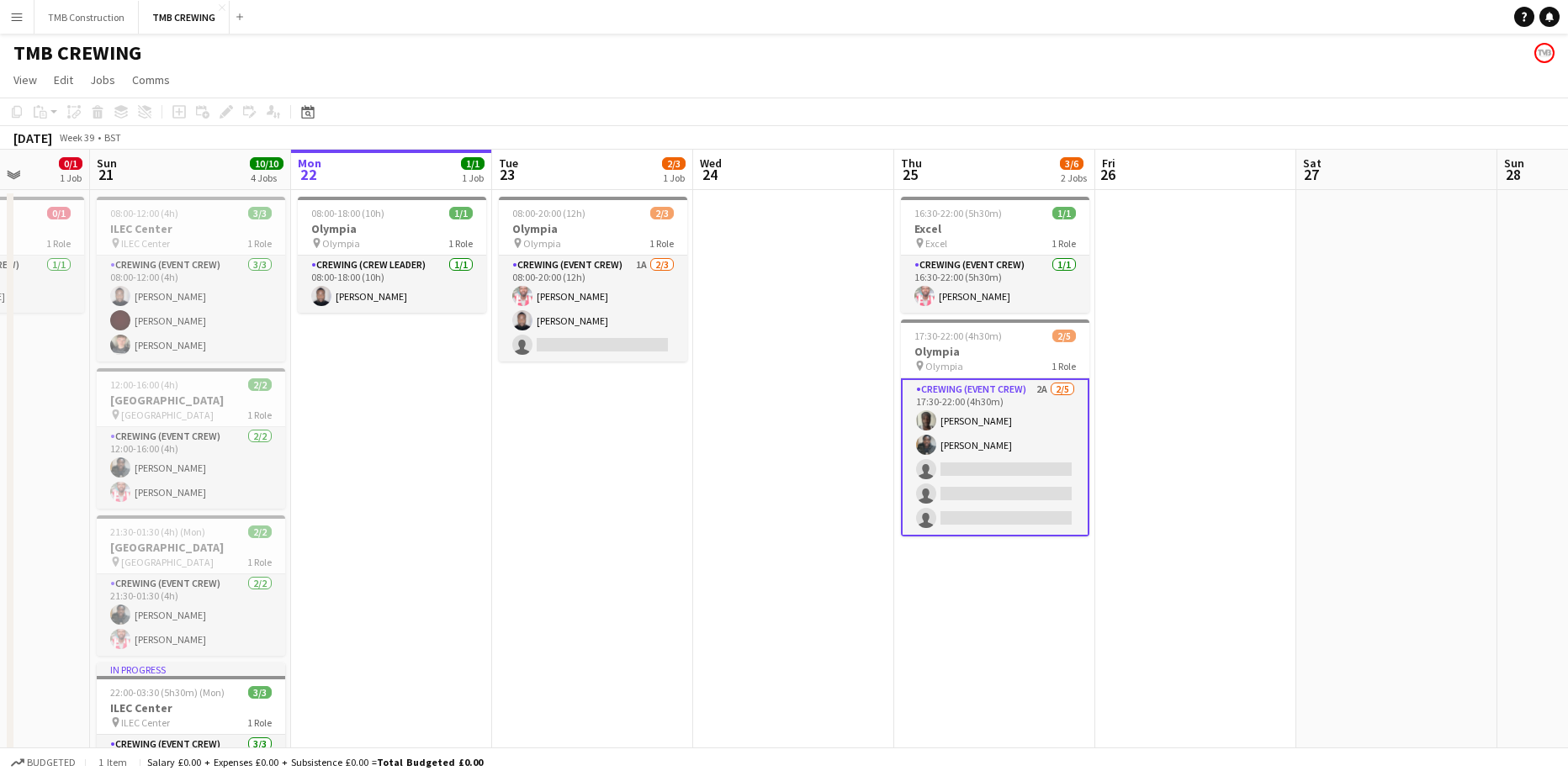
drag, startPoint x: 1198, startPoint y: 637, endPoint x: 1728, endPoint y: 473, distance: 554.8
click at [1568, 473] on html "Menu Boards Boards Boards All jobs Status Workforce Workforce My Workforce Recr…" at bounding box center [784, 454] width 1568 height 908
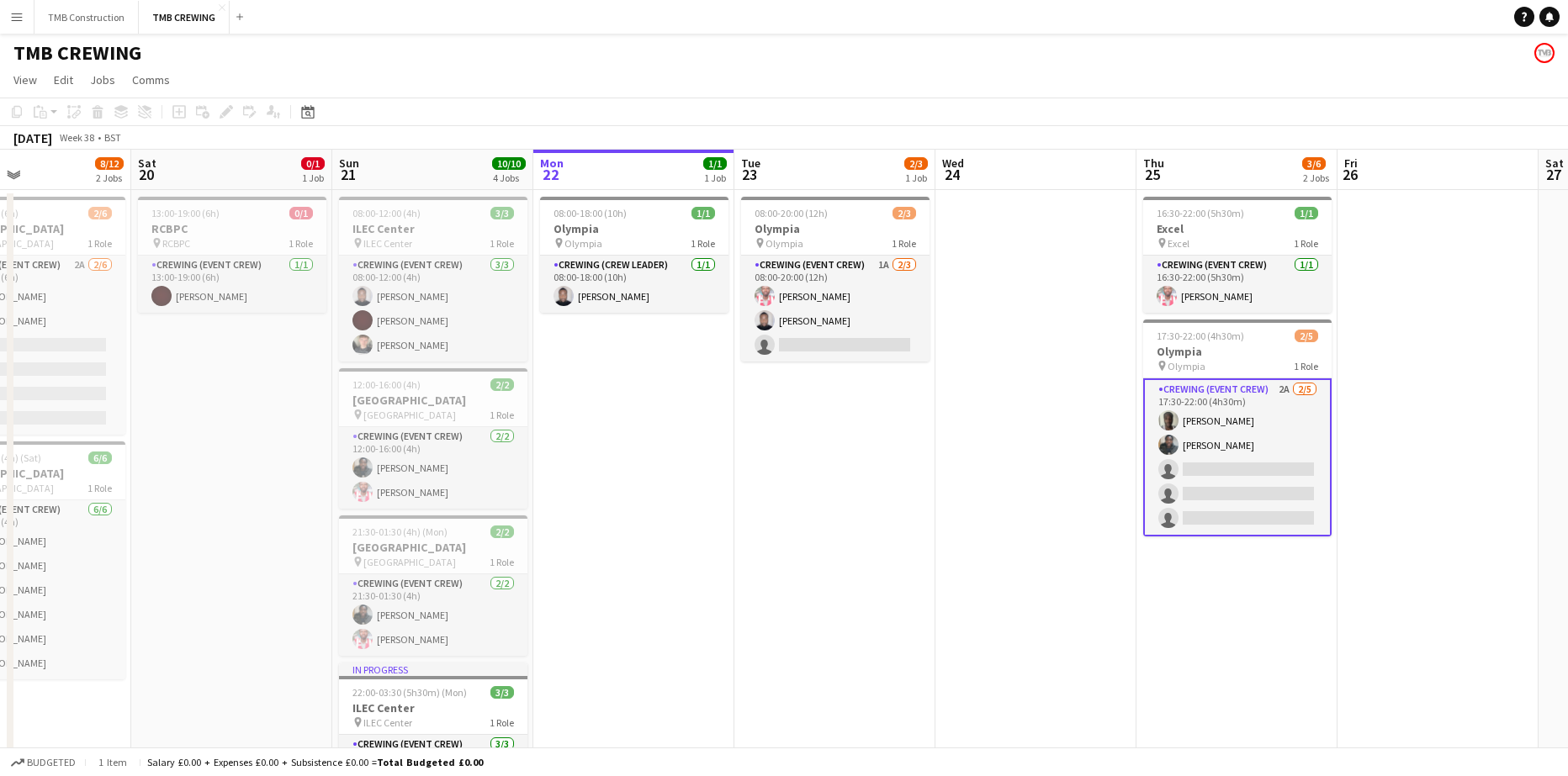
scroll to position [0, 536]
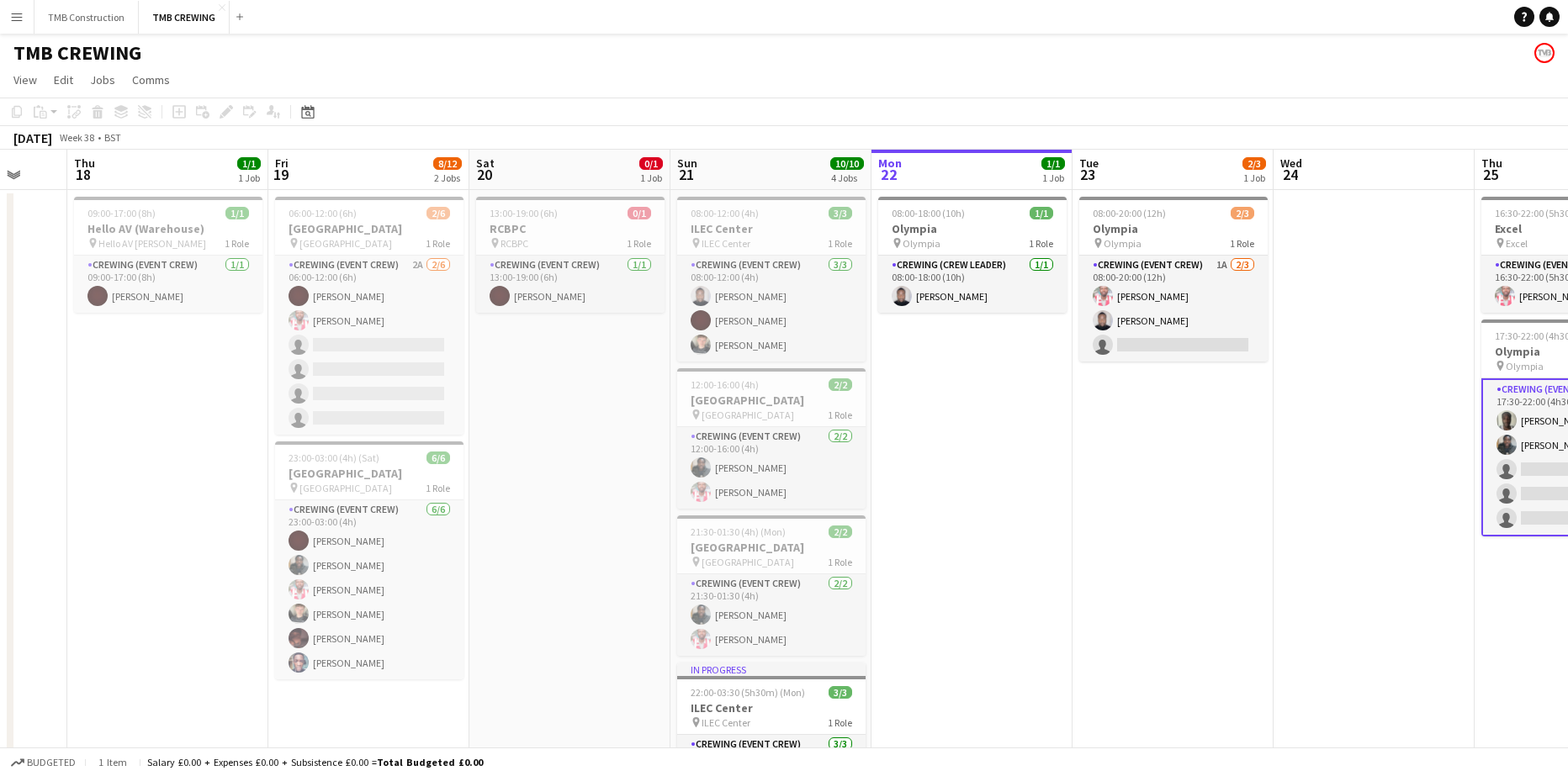
drag, startPoint x: 872, startPoint y: 561, endPoint x: 1451, endPoint y: 462, distance: 587.4
click at [1451, 462] on app-calendar-viewport "Mon 15 3/4 3 Jobs Tue 16 Wed 17 Thu 18 1/1 1 Job Fri 19 8/12 2 Jobs Sat 20 0/1 …" at bounding box center [784, 514] width 1568 height 730
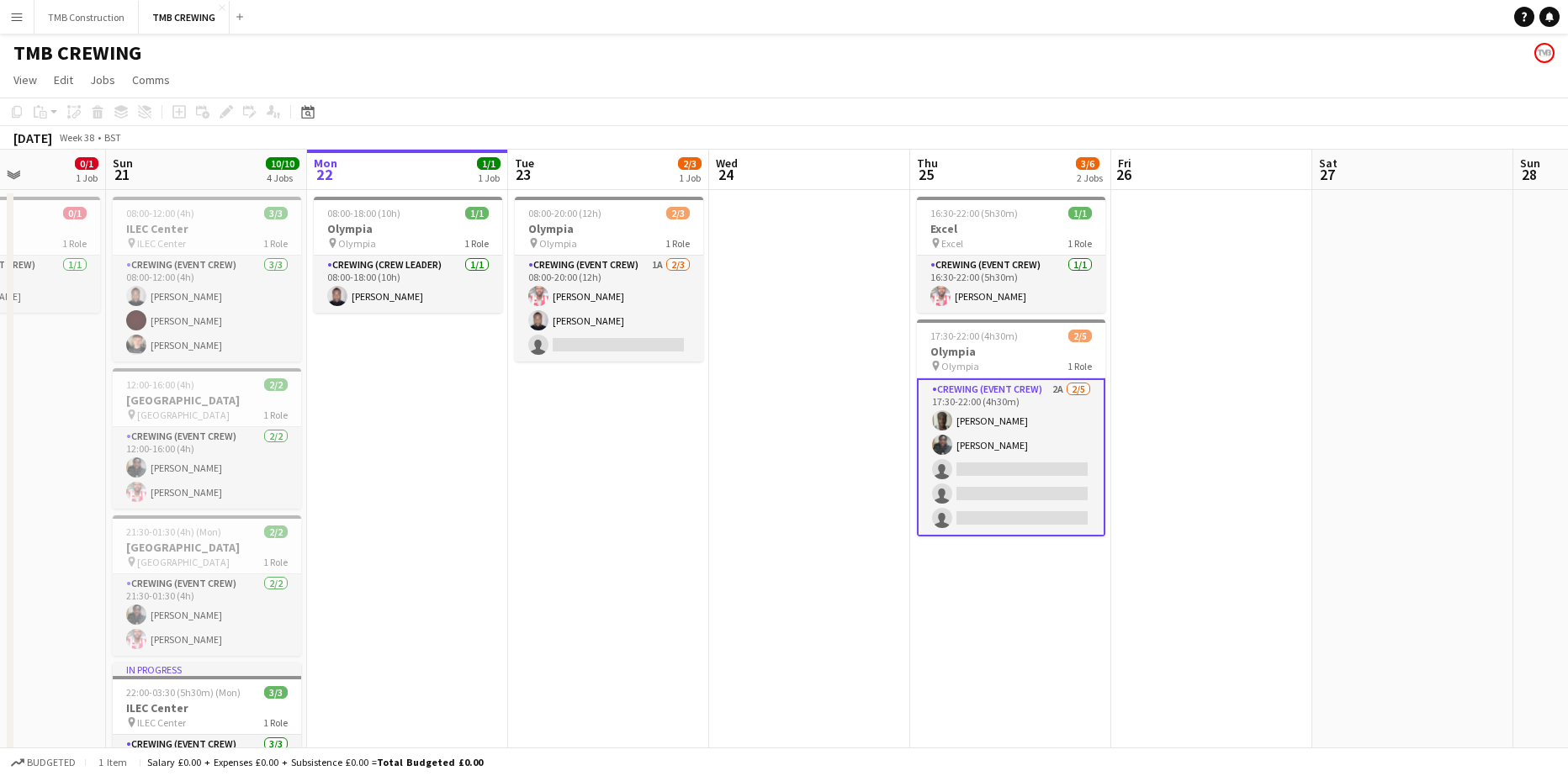
scroll to position [0, 574]
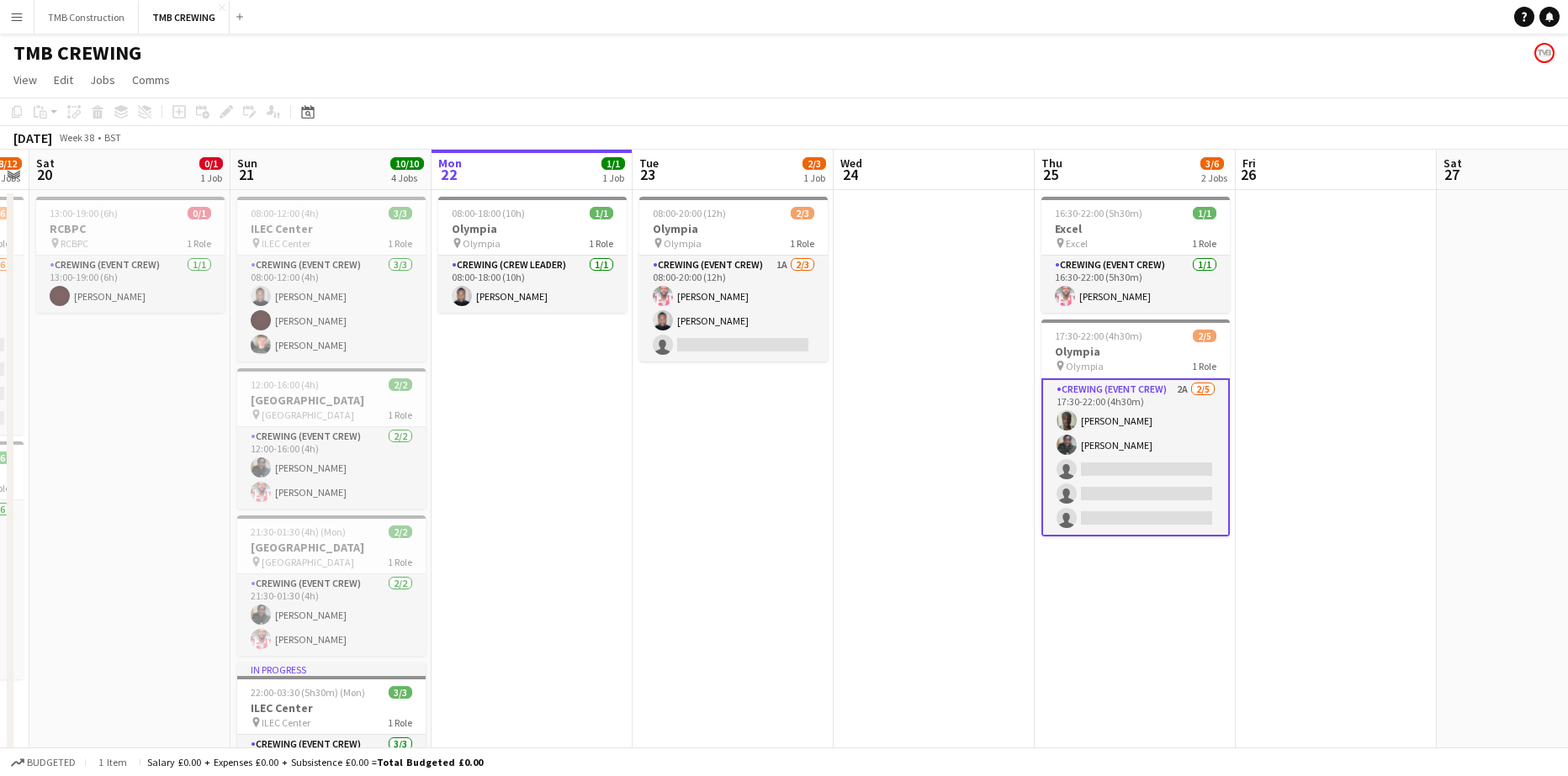
drag, startPoint x: 1090, startPoint y: 535, endPoint x: 651, endPoint y: 561, distance: 439.8
click at [651, 561] on app-calendar-viewport "Wed 17 Thu 18 1/1 1 Job Fri 19 8/12 2 Jobs Sat 20 0/1 1 Job Sun 21 10/10 4 Jobs…" at bounding box center [784, 514] width 1568 height 730
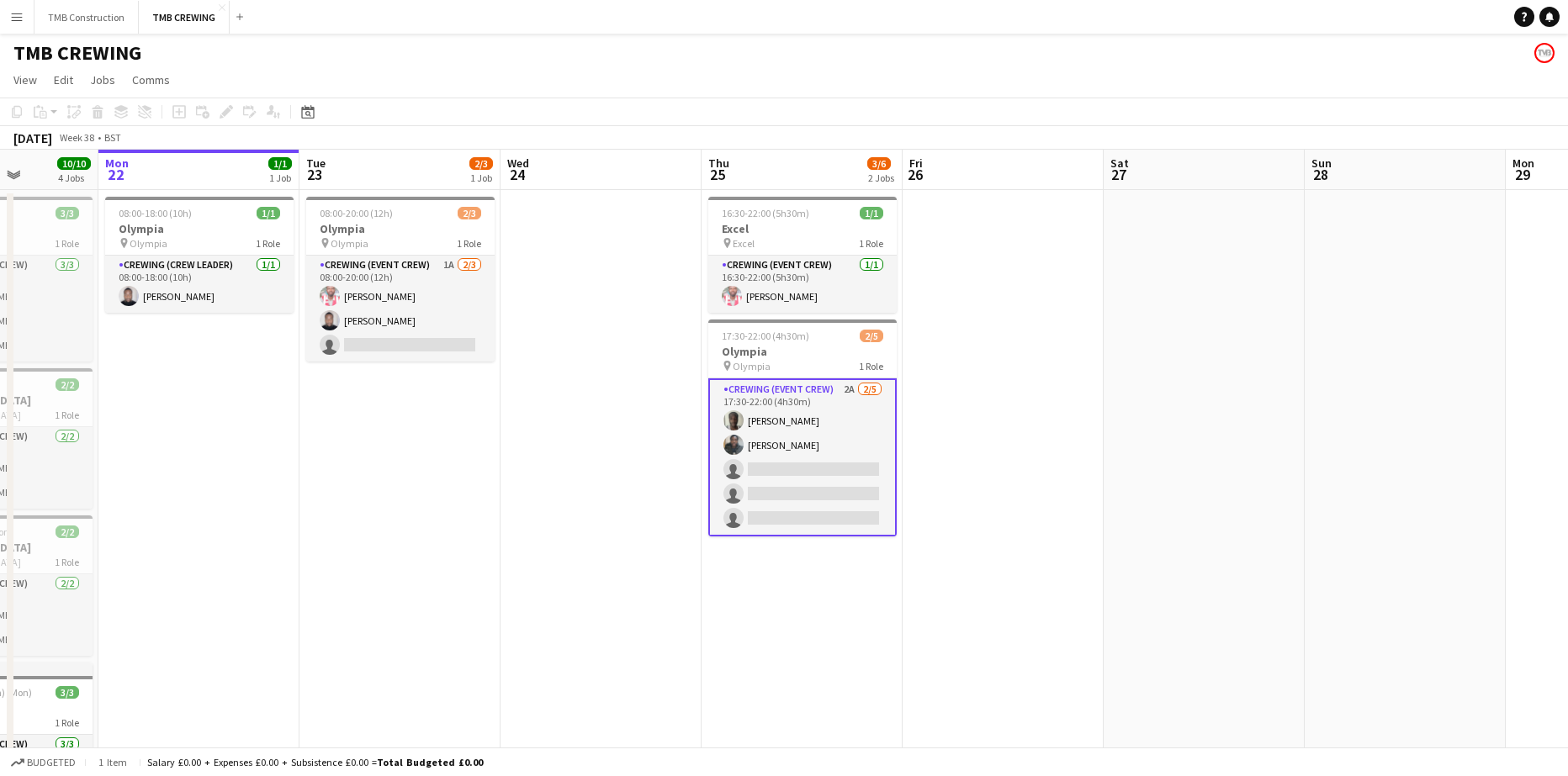
scroll to position [0, 607]
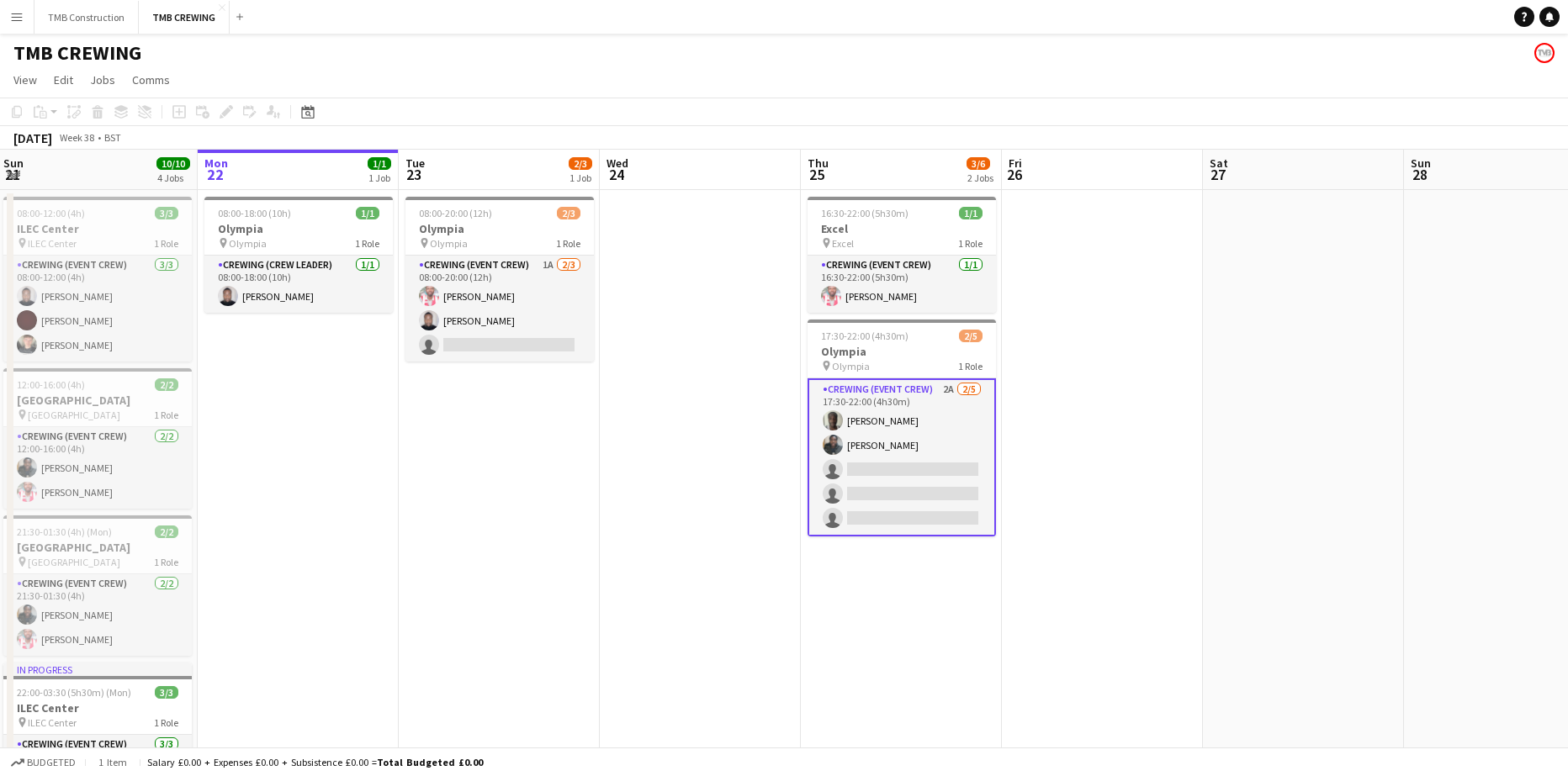
drag, startPoint x: 825, startPoint y: 566, endPoint x: 590, endPoint y: 564, distance: 235.0
click at [590, 564] on app-calendar-viewport "Thu 18 1/1 1 Job Fri 19 8/12 2 Jobs Sat 20 0/1 1 Job Sun 21 10/10 4 Jobs Mon 22…" at bounding box center [784, 514] width 1568 height 730
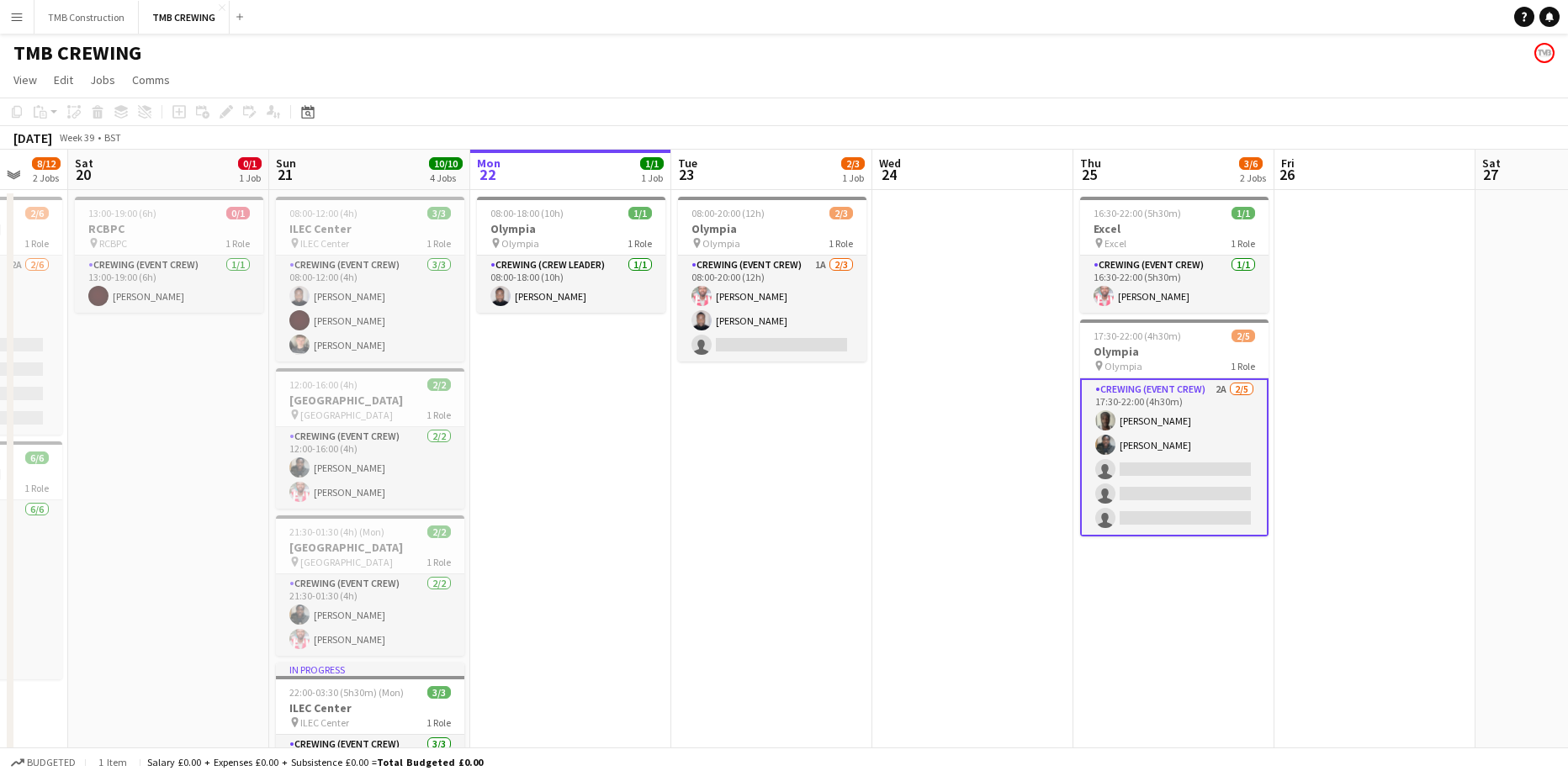
scroll to position [0, 531]
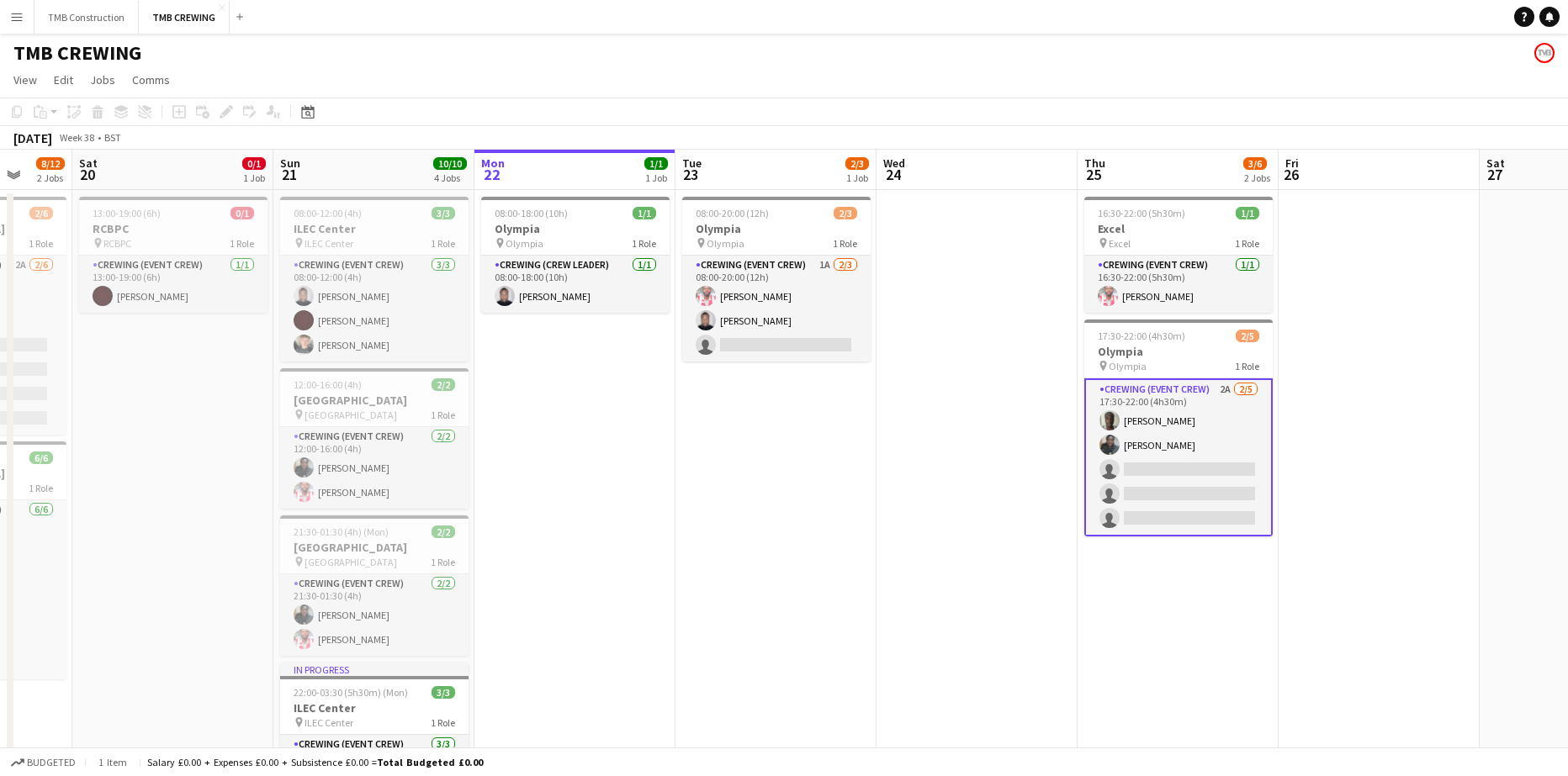
drag, startPoint x: 576, startPoint y: 570, endPoint x: 852, endPoint y: 521, distance: 280.3
click at [852, 521] on app-calendar-viewport "Wed 17 Thu 18 1/1 1 Job Fri 19 8/12 2 Jobs Sat 20 0/1 1 Job Sun 21 10/10 4 Jobs…" at bounding box center [784, 514] width 1568 height 730
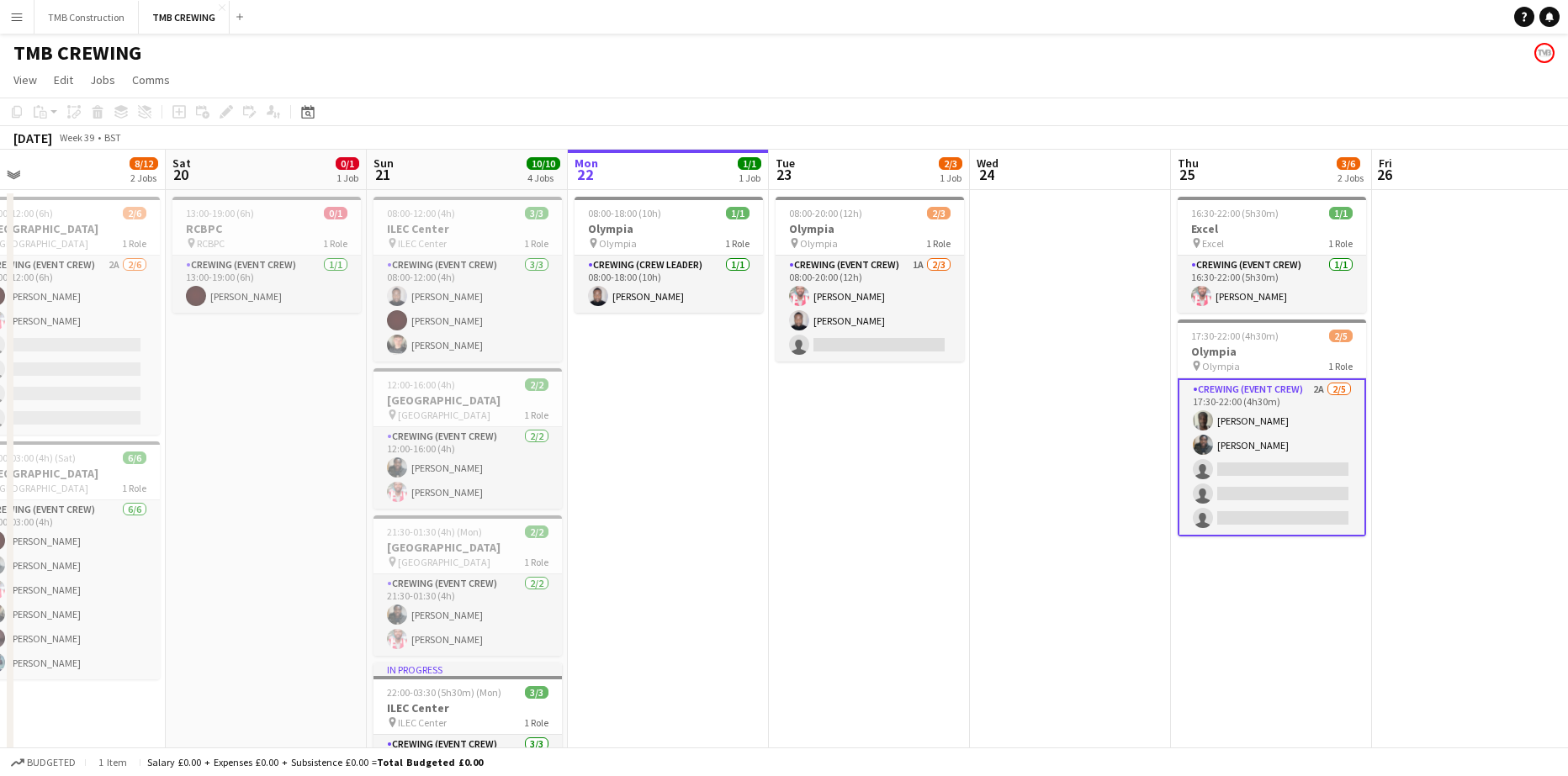
scroll to position [0, 422]
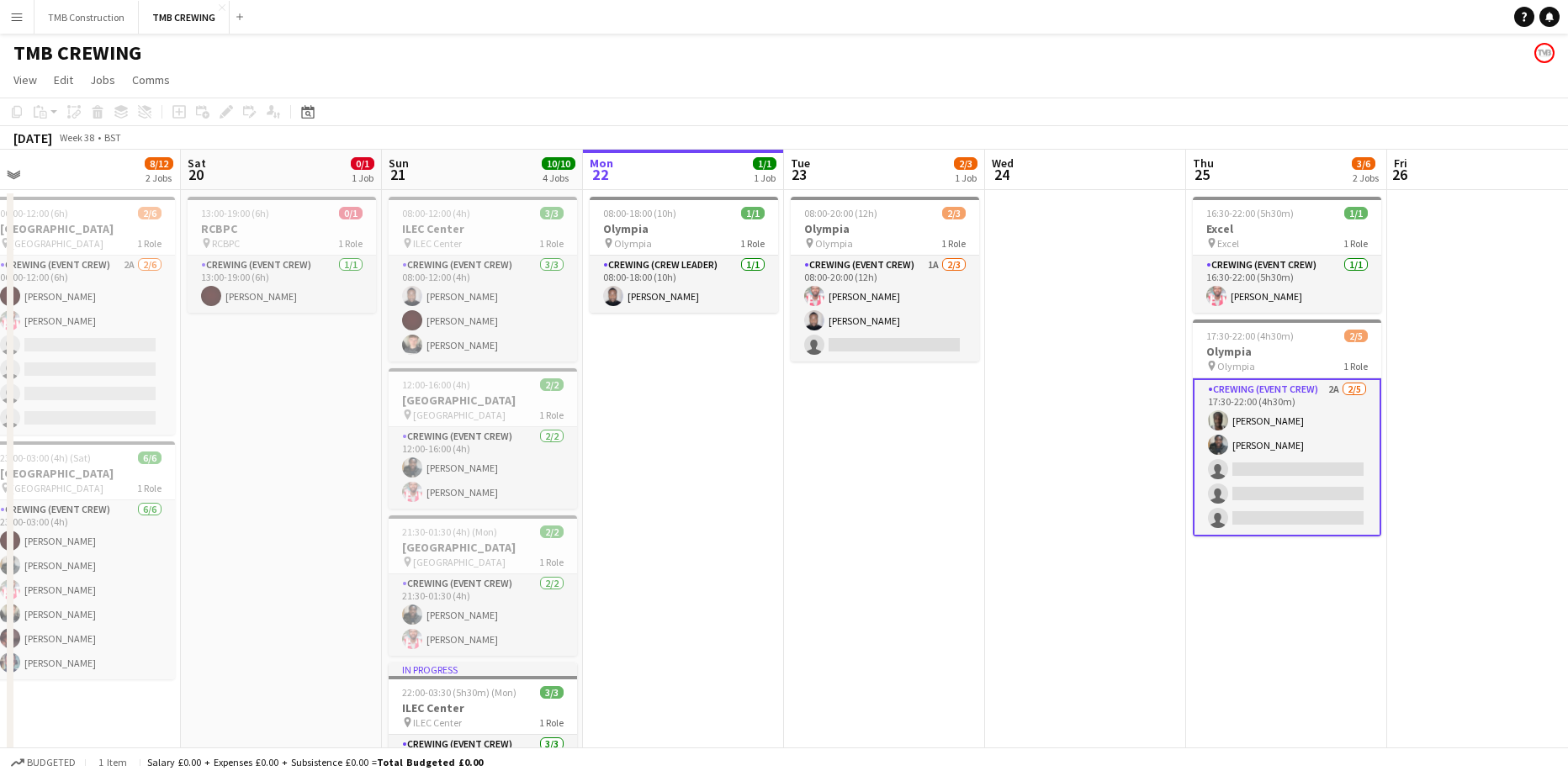
drag, startPoint x: 1069, startPoint y: 477, endPoint x: 1199, endPoint y: 426, distance: 139.6
click at [1199, 426] on app-calendar-viewport "Wed 17 Thu 18 1/1 1 Job Fri 19 8/12 2 Jobs Sat 20 0/1 1 Job Sun 21 10/10 4 Jobs…" at bounding box center [784, 514] width 1568 height 730
